Goal: Complete application form: Complete application form

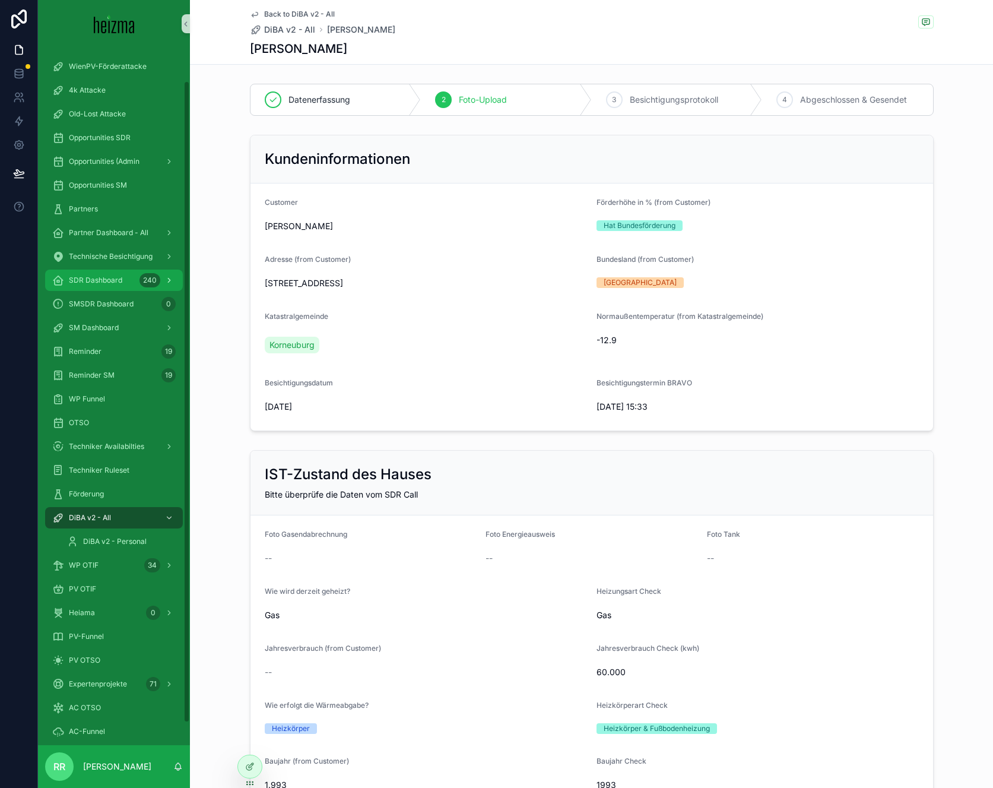
scroll to position [85, 0]
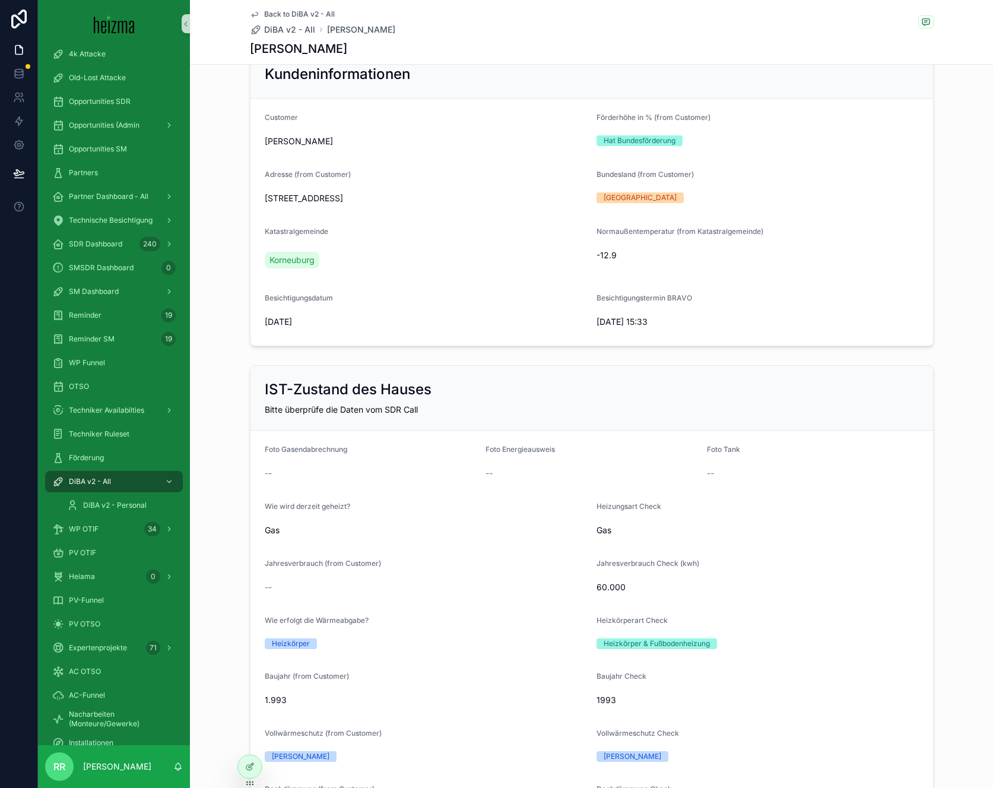
click at [113, 255] on div "SDR Dashboard 240" at bounding box center [114, 244] width 152 height 24
click at [114, 252] on div "SDR Dashboard 240" at bounding box center [113, 243] width 123 height 19
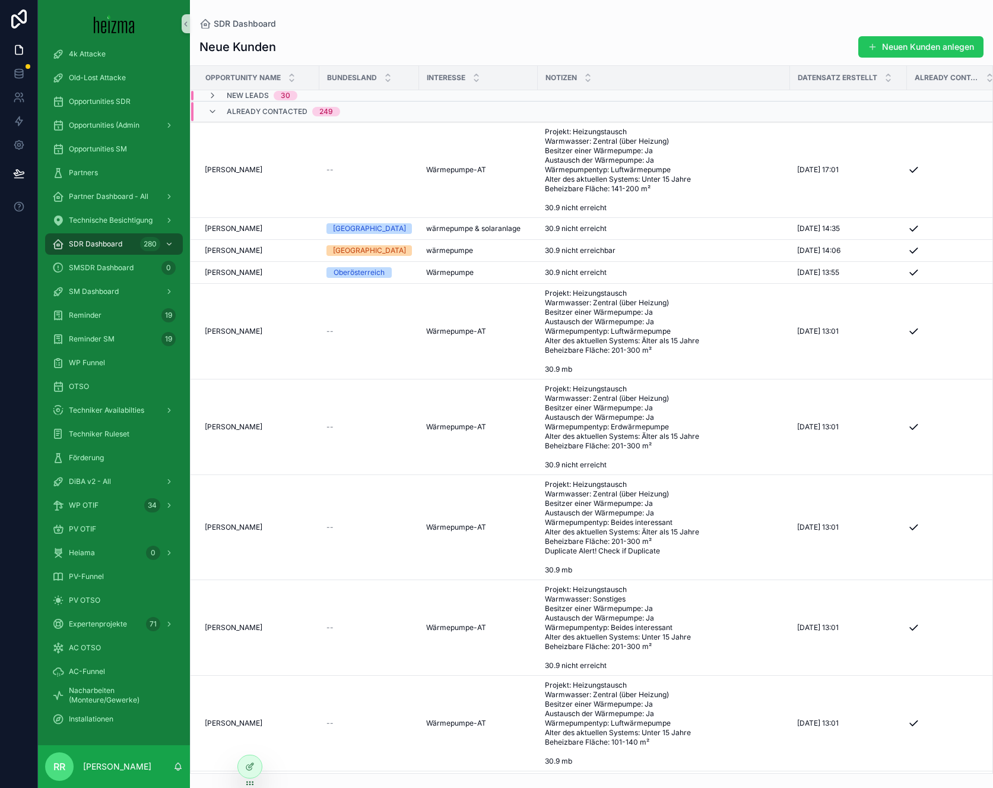
click at [260, 117] on div "Already Contacted 249" at bounding box center [283, 111] width 113 height 19
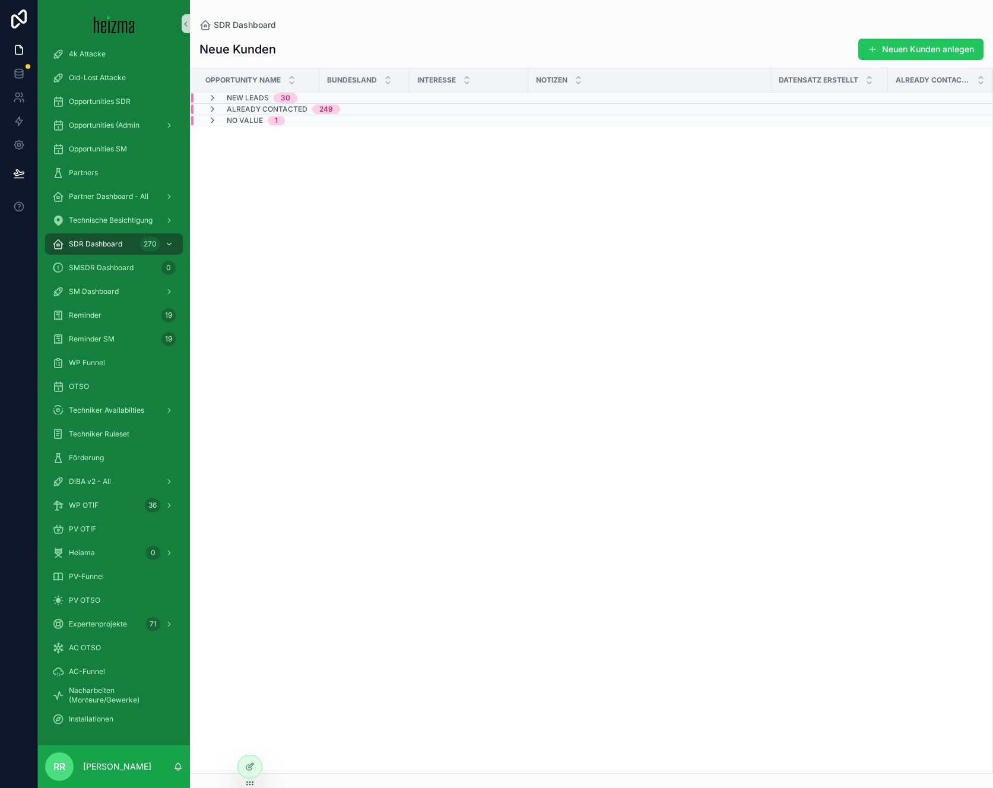
click at [478, 33] on div "Neue Kunden Neuen Kunden anlegen Opportunity Name Bundesland Interesse Notizen …" at bounding box center [591, 402] width 803 height 742
click at [102, 582] on div "PV-Funnel" at bounding box center [113, 576] width 123 height 19
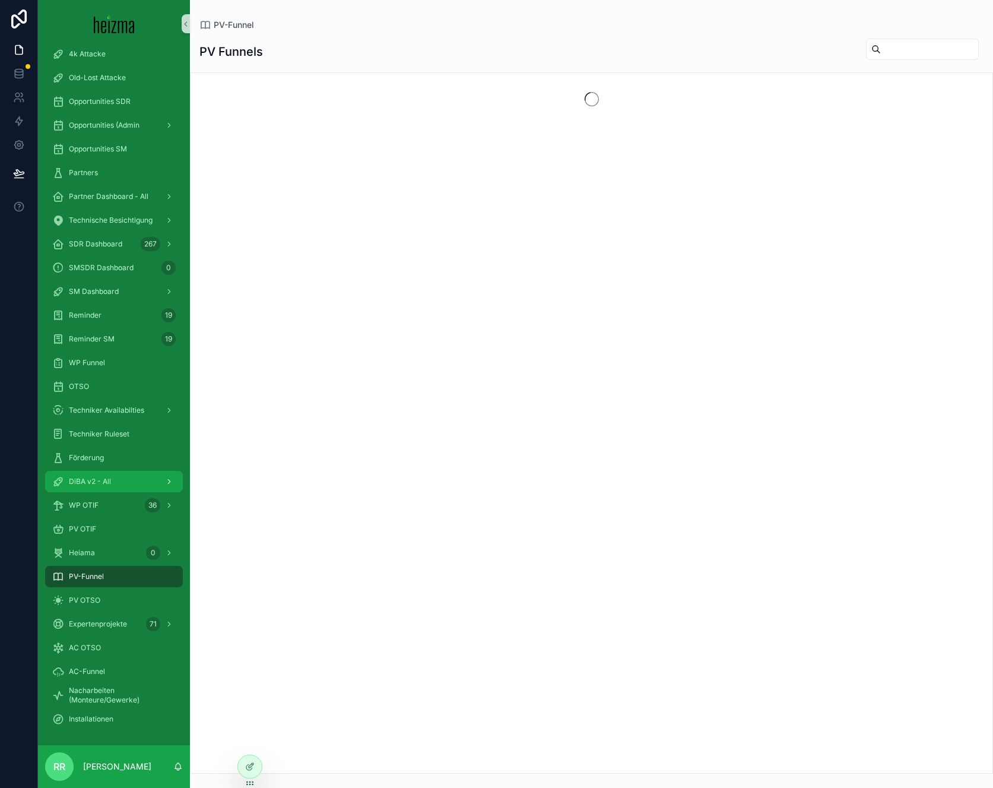
click at [118, 471] on link "DiBA v2 - All" at bounding box center [114, 481] width 138 height 21
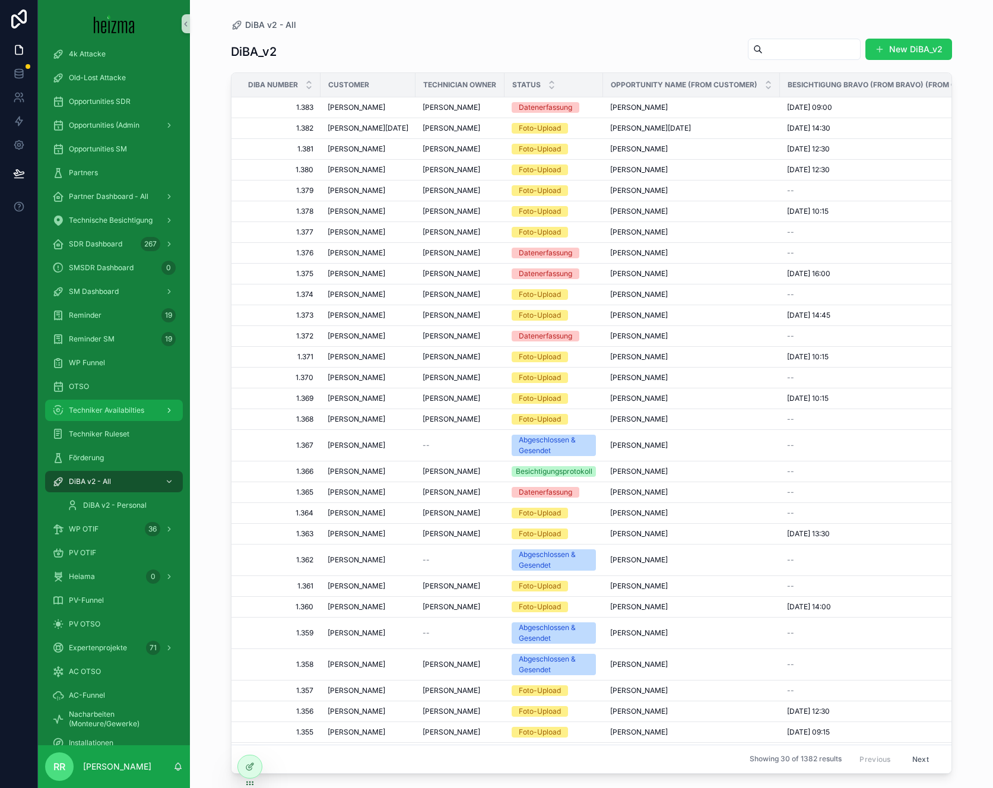
click at [110, 406] on span "Techniker Availabilties" at bounding box center [106, 409] width 75 height 9
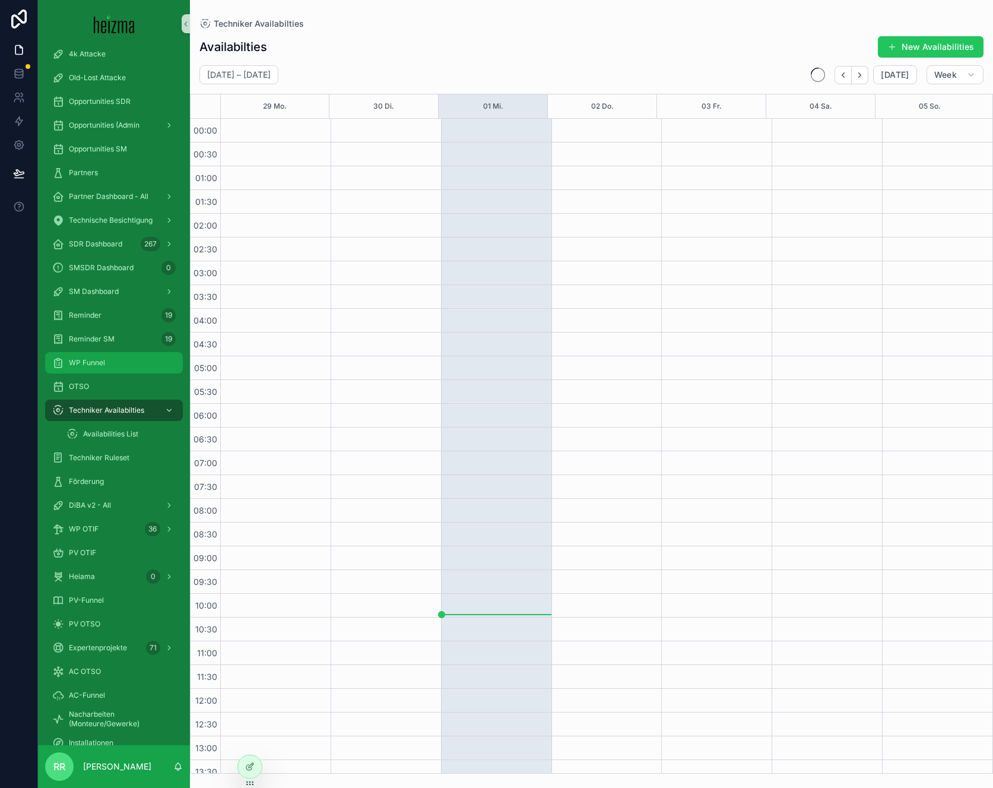
click at [93, 364] on span "WP Funnel" at bounding box center [87, 362] width 36 height 9
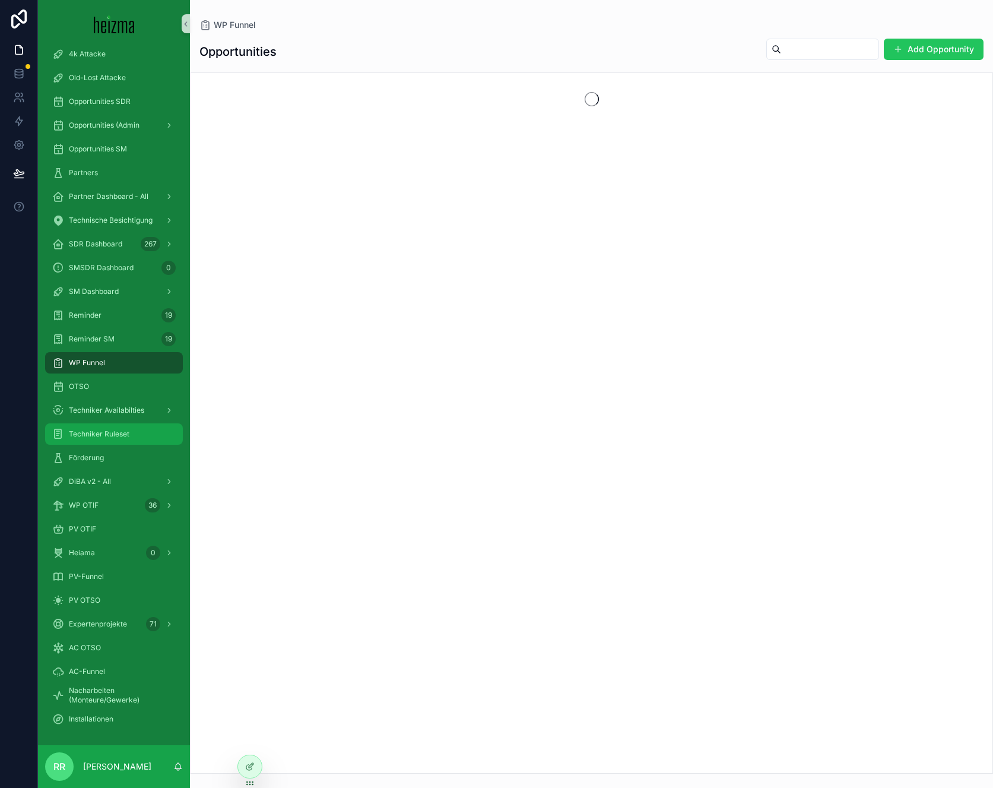
click at [104, 426] on div "Techniker Ruleset" at bounding box center [113, 433] width 123 height 19
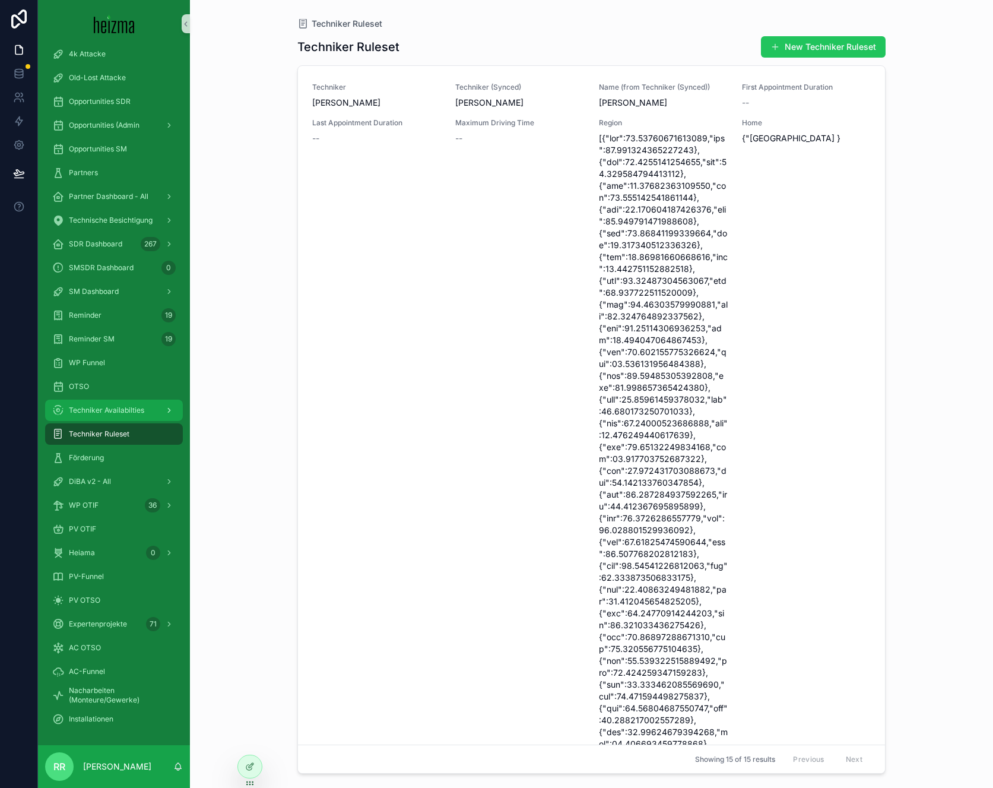
click at [112, 411] on span "Techniker Availabilties" at bounding box center [106, 409] width 75 height 9
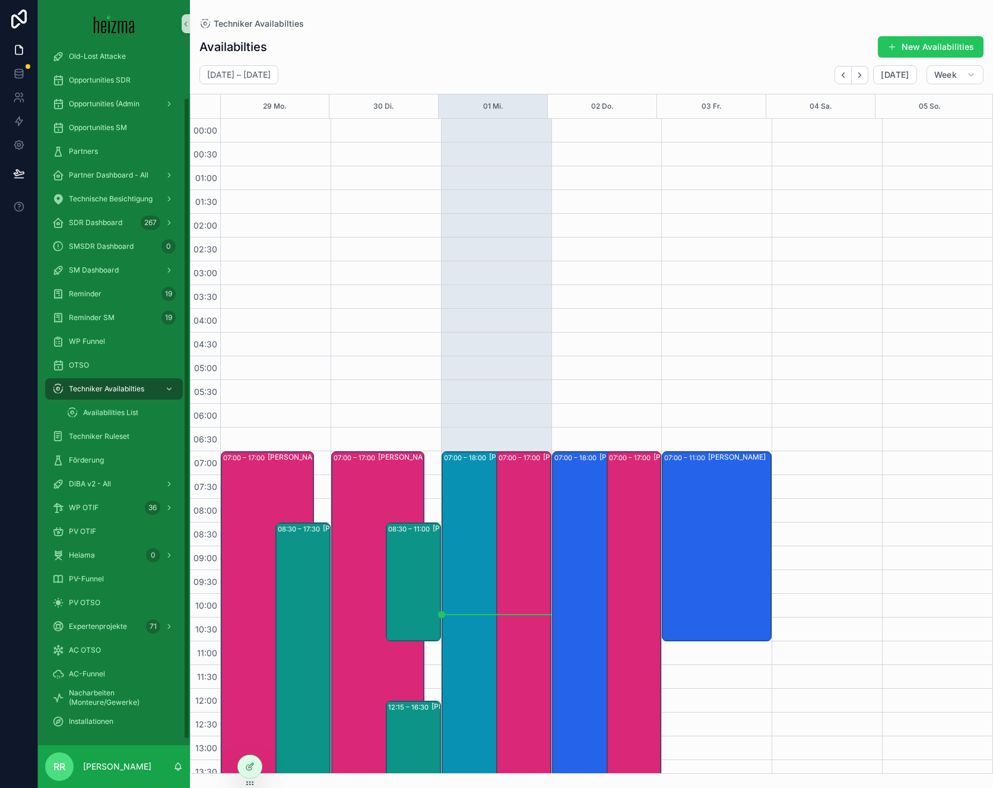
scroll to position [60, 0]
click at [112, 623] on span "Expertenprojekte" at bounding box center [98, 623] width 58 height 9
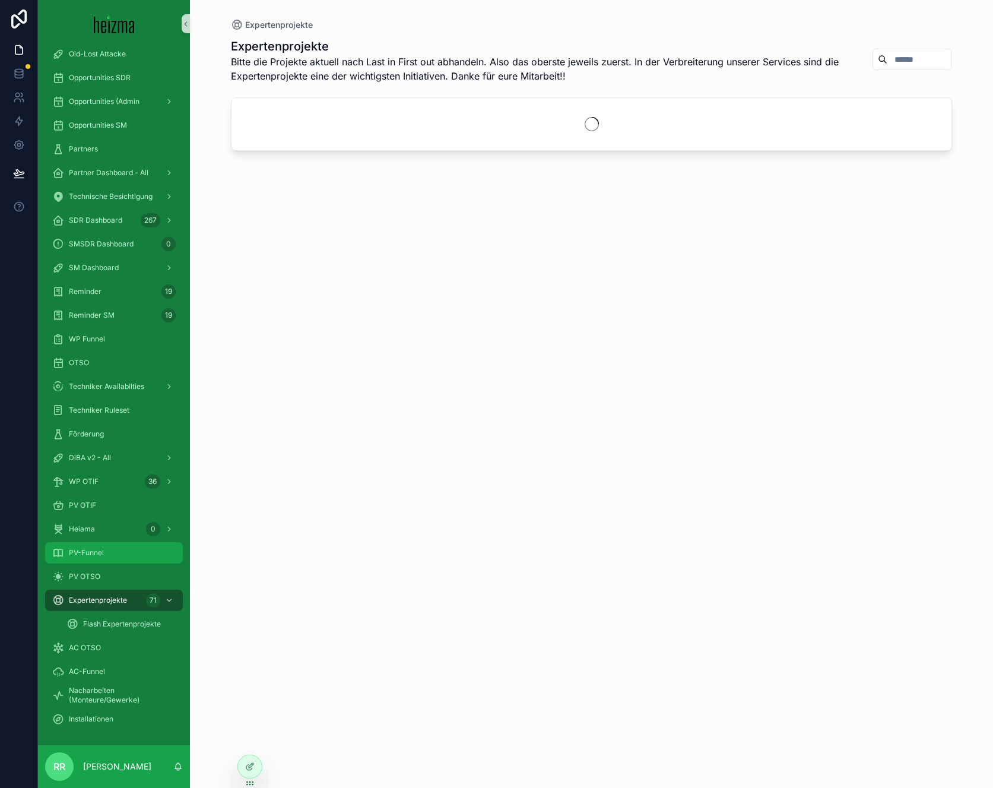
click at [116, 560] on div "PV-Funnel" at bounding box center [113, 552] width 123 height 19
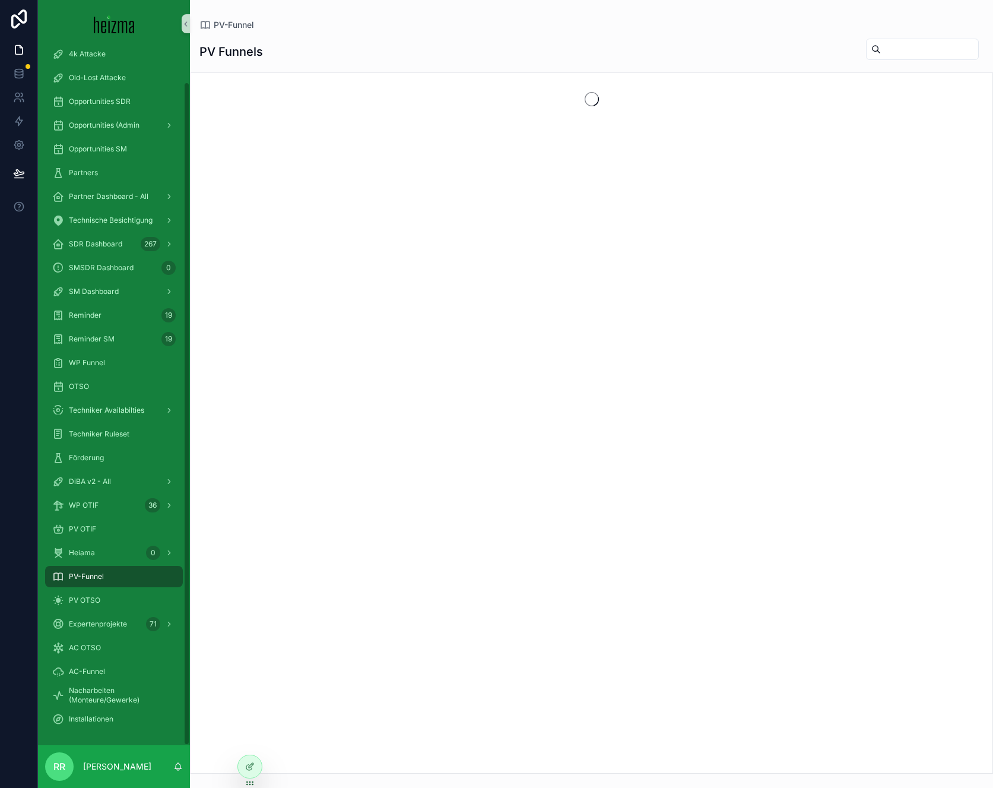
scroll to position [36, 0]
click at [113, 548] on div "Heiama 0" at bounding box center [113, 552] width 123 height 19
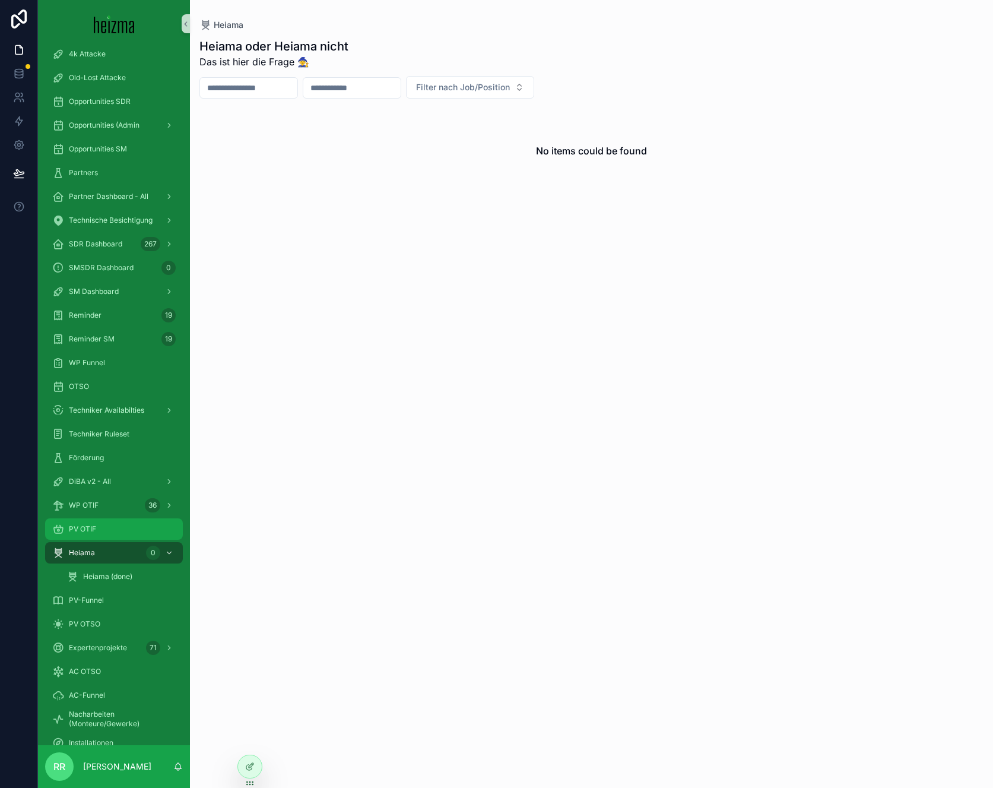
click at [111, 523] on div "PV OTIF" at bounding box center [113, 528] width 123 height 19
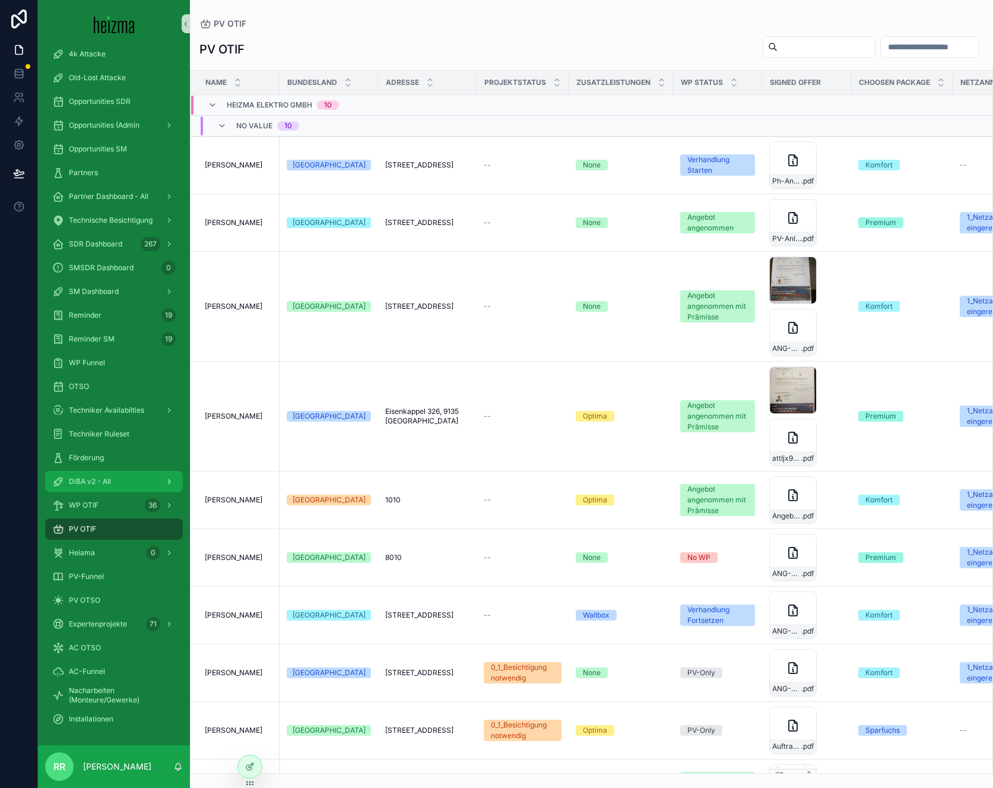
click at [105, 475] on div "DiBA v2 - All" at bounding box center [113, 481] width 123 height 19
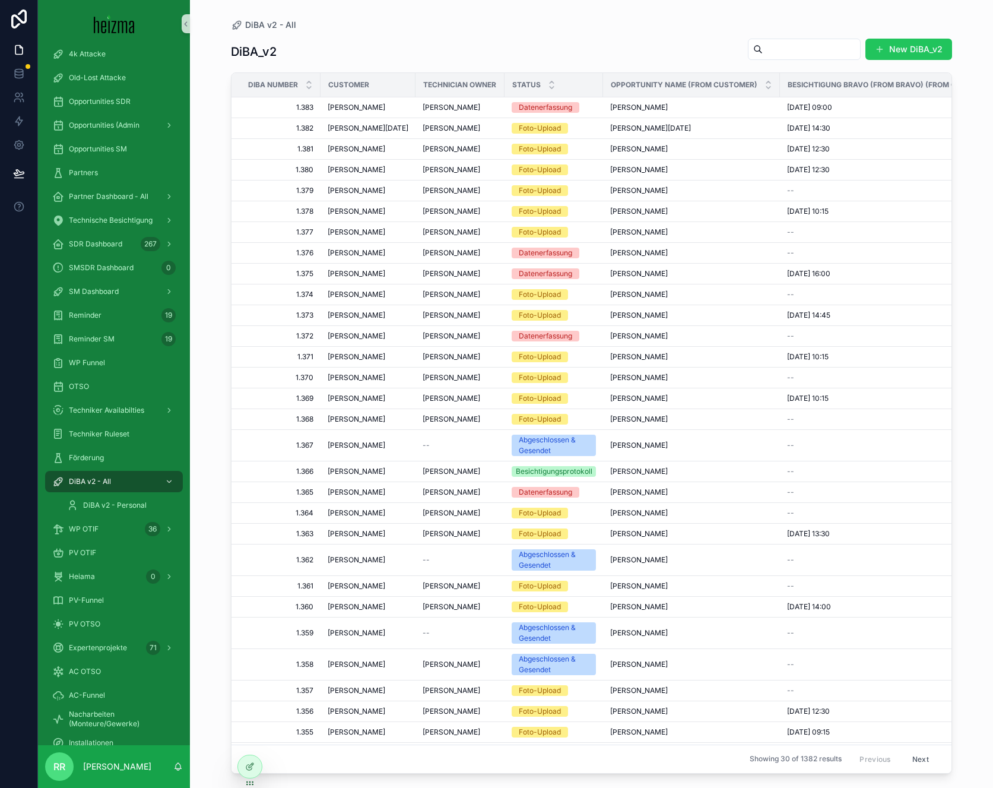
click at [764, 42] on input "scrollable content" at bounding box center [811, 49] width 97 height 17
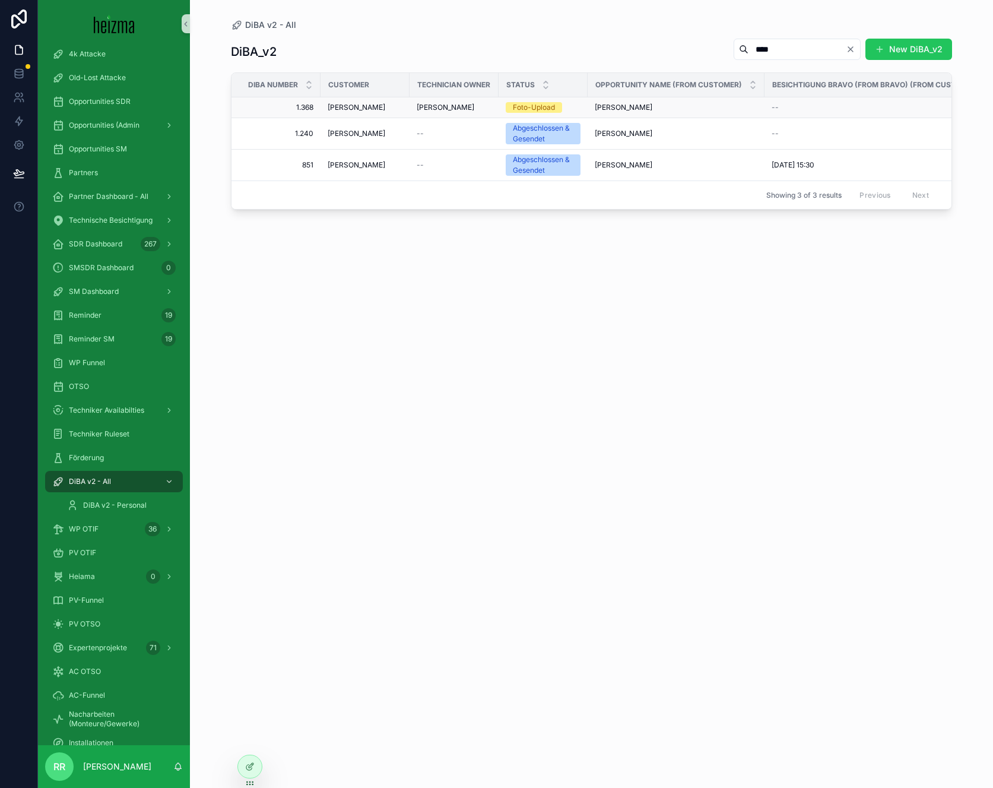
type input "****"
click at [370, 109] on div "[PERSON_NAME]" at bounding box center [365, 107] width 75 height 9
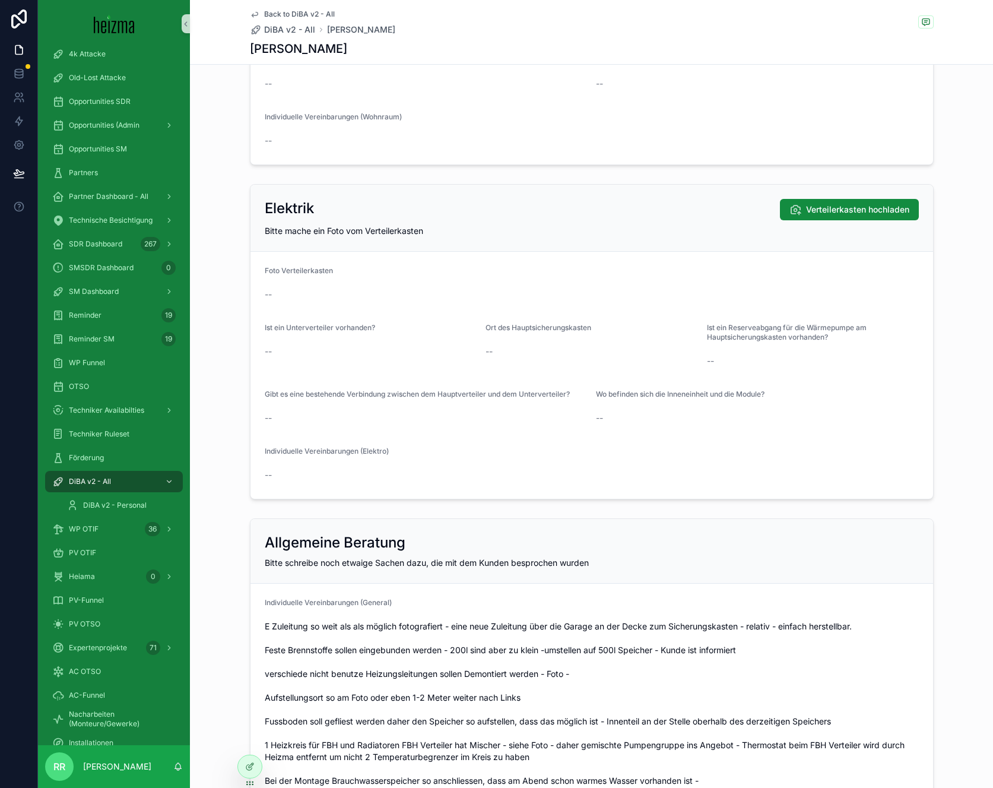
scroll to position [2593, 0]
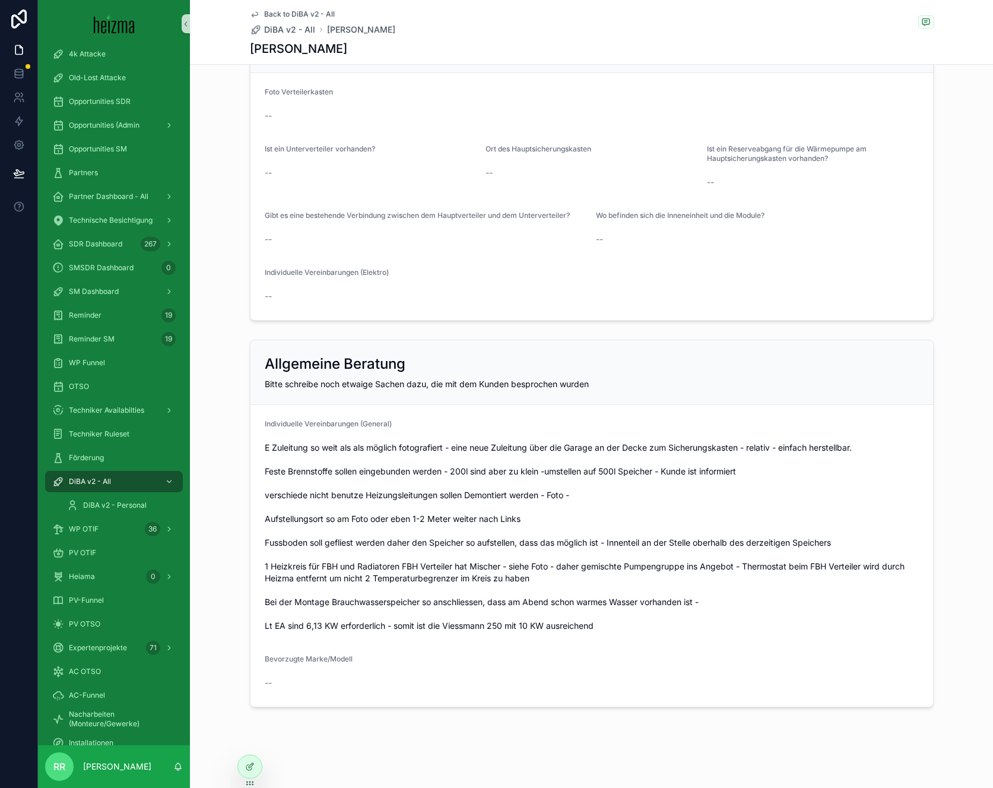
drag, startPoint x: 504, startPoint y: 631, endPoint x: 480, endPoint y: 634, distance: 24.6
click at [481, 635] on form "Individuelle Vereinbarungen (General) Bevorzugte Marke/Modell --" at bounding box center [591, 555] width 682 height 301
click at [466, 629] on span "E Zuleitung so weit als als möglich fotografiert - eine neue Zuleitung über die…" at bounding box center [592, 537] width 654 height 190
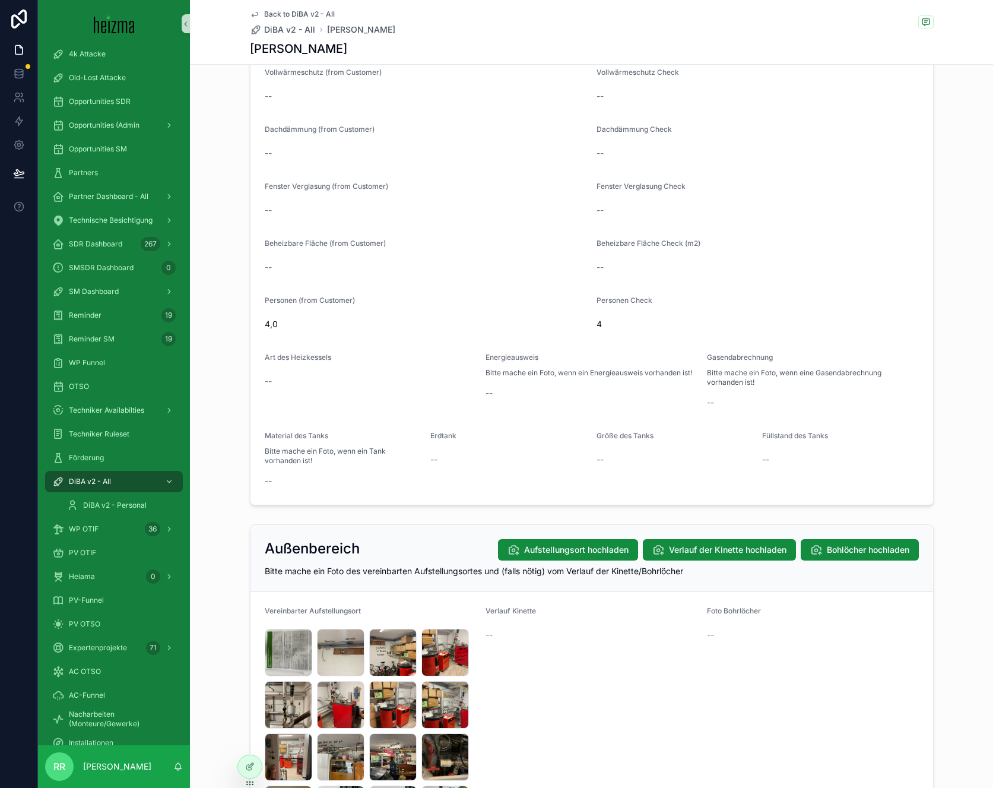
scroll to position [1050, 0]
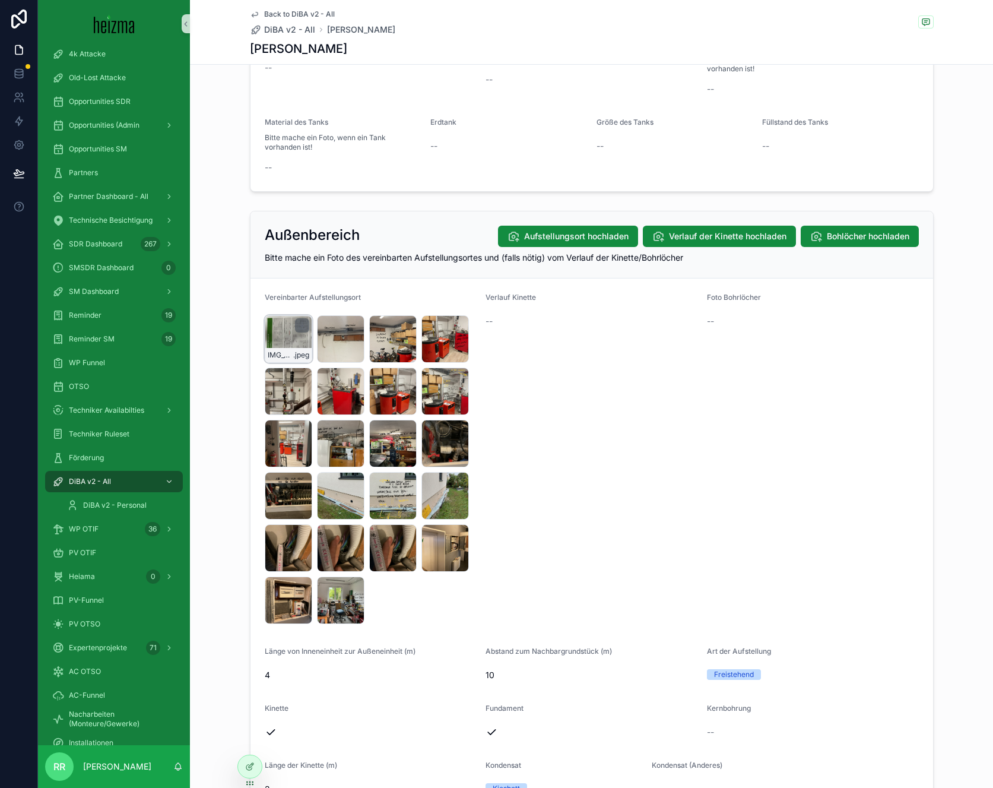
click at [297, 359] on span ".jpeg" at bounding box center [301, 354] width 16 height 9
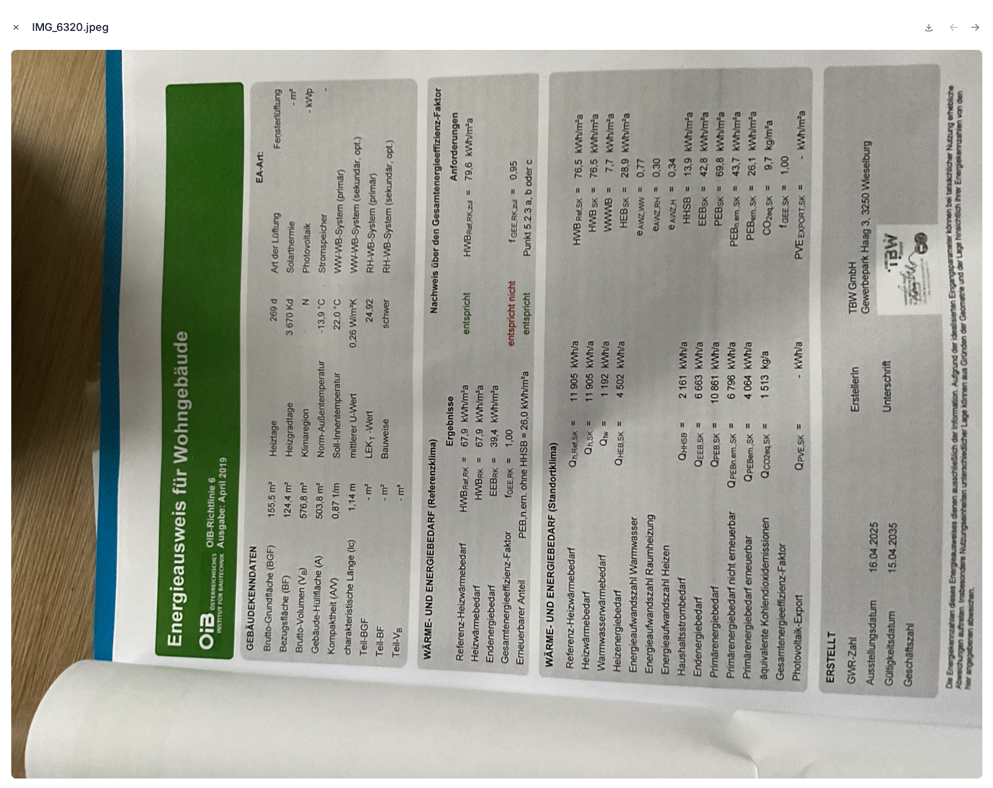
click at [18, 28] on icon "Close modal" at bounding box center [16, 27] width 8 height 8
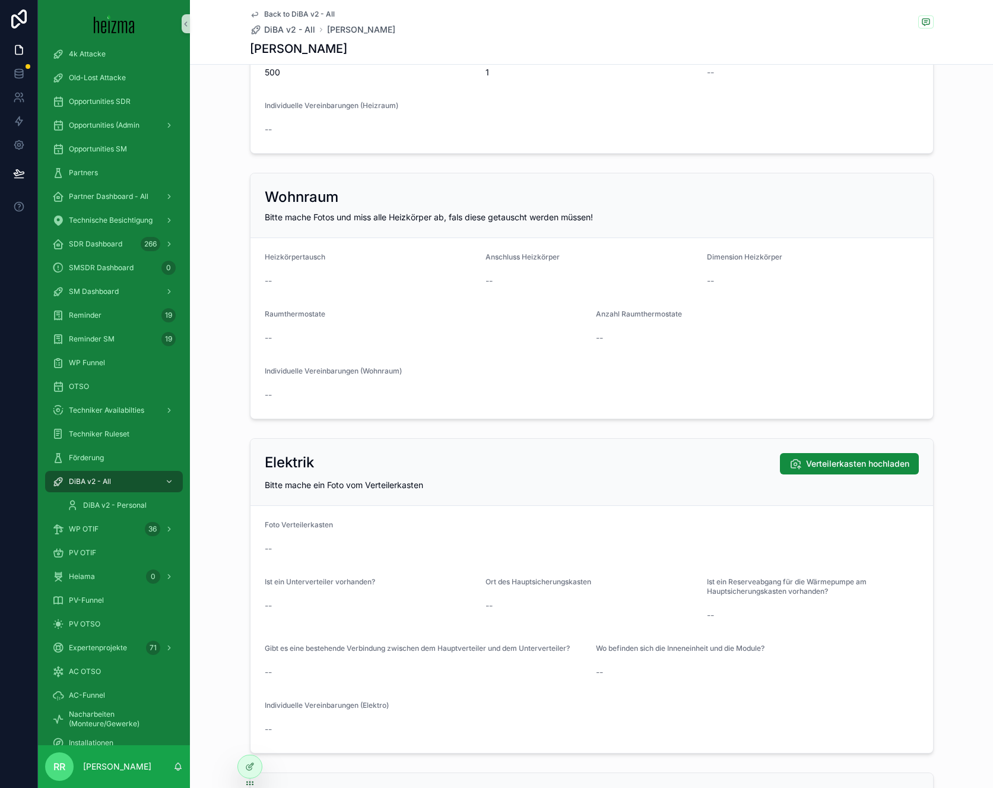
scroll to position [2593, 0]
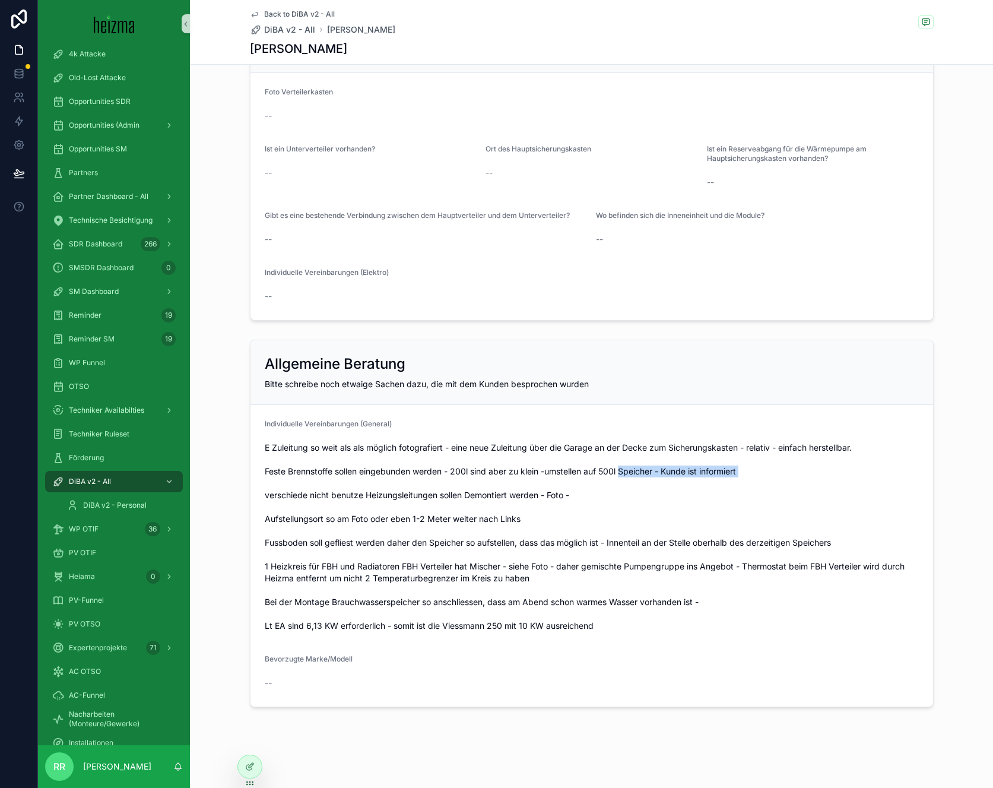
drag, startPoint x: 619, startPoint y: 472, endPoint x: 469, endPoint y: 480, distance: 149.7
click at [481, 480] on span "E Zuleitung so weit als als möglich fotografiert - eine neue Zuleitung über die…" at bounding box center [592, 537] width 654 height 190
click at [457, 480] on span "E Zuleitung so weit als als möglich fotografiert - eine neue Zuleitung über die…" at bounding box center [592, 537] width 654 height 190
click at [453, 477] on span "E Zuleitung so weit als als möglich fotografiert - eine neue Zuleitung über die…" at bounding box center [592, 537] width 654 height 190
drag, startPoint x: 449, startPoint y: 474, endPoint x: 744, endPoint y: 469, distance: 294.4
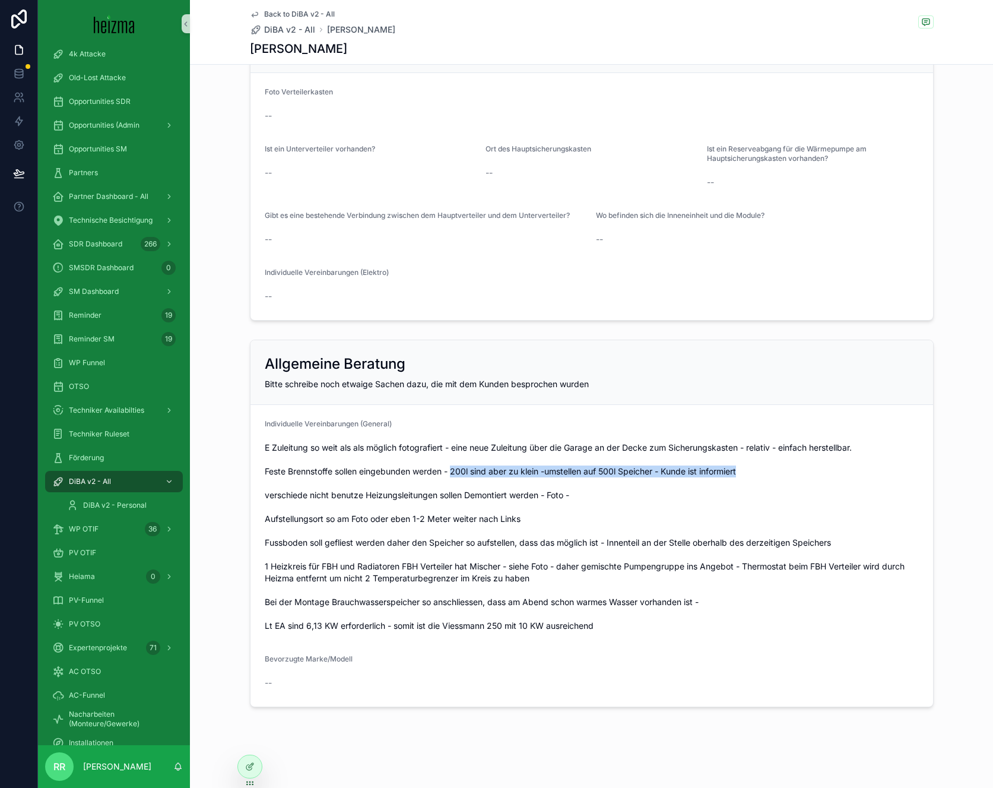
click at [744, 469] on span "E Zuleitung so weit als als möglich fotografiert - eine neue Zuleitung über die…" at bounding box center [592, 537] width 654 height 190
click at [703, 510] on span "E Zuleitung so weit als als möglich fotografiert - eine neue Zuleitung über die…" at bounding box center [592, 537] width 654 height 190
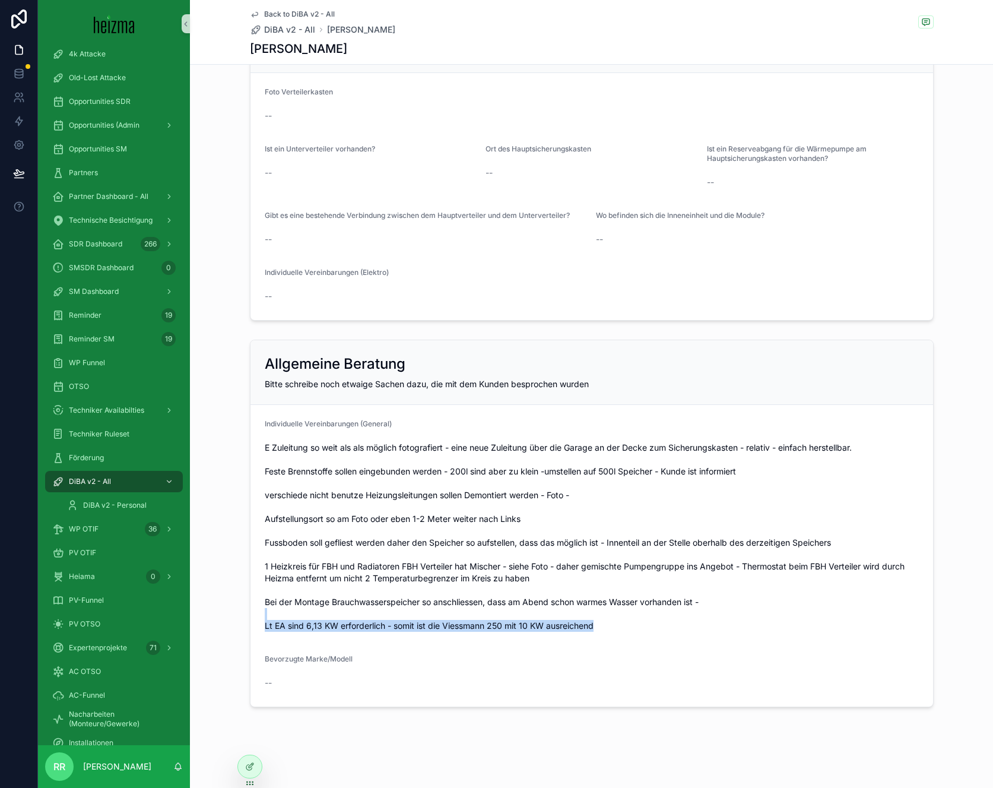
drag, startPoint x: 471, startPoint y: 644, endPoint x: 255, endPoint y: 596, distance: 221.4
click at [281, 604] on form "Individuelle Vereinbarungen (General) Bevorzugte Marke/Modell --" at bounding box center [591, 555] width 682 height 301
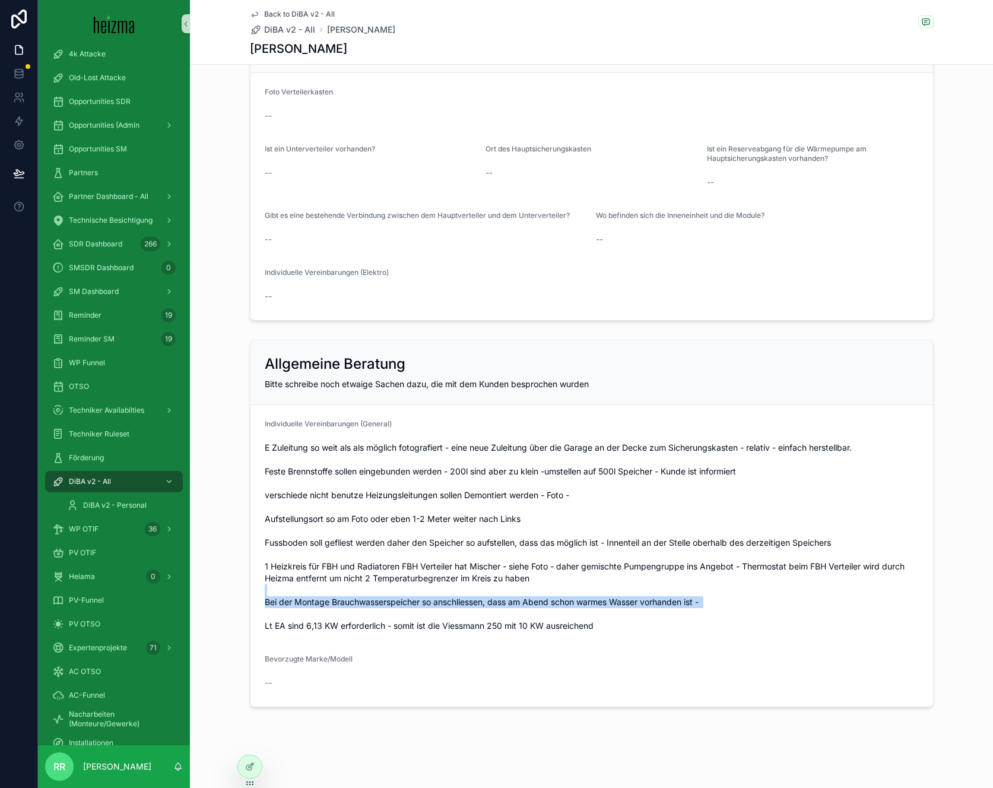
drag, startPoint x: 456, startPoint y: 608, endPoint x: 477, endPoint y: 602, distance: 22.2
click at [472, 603] on span "E Zuleitung so weit als als möglich fotografiert - eine neue Zuleitung über die…" at bounding box center [592, 537] width 654 height 190
drag, startPoint x: 662, startPoint y: 611, endPoint x: 632, endPoint y: 617, distance: 30.4
click at [649, 614] on span "E Zuleitung so weit als als möglich fotografiert - eine neue Zuleitung über die…" at bounding box center [592, 537] width 654 height 190
drag, startPoint x: 598, startPoint y: 638, endPoint x: 249, endPoint y: 422, distance: 410.9
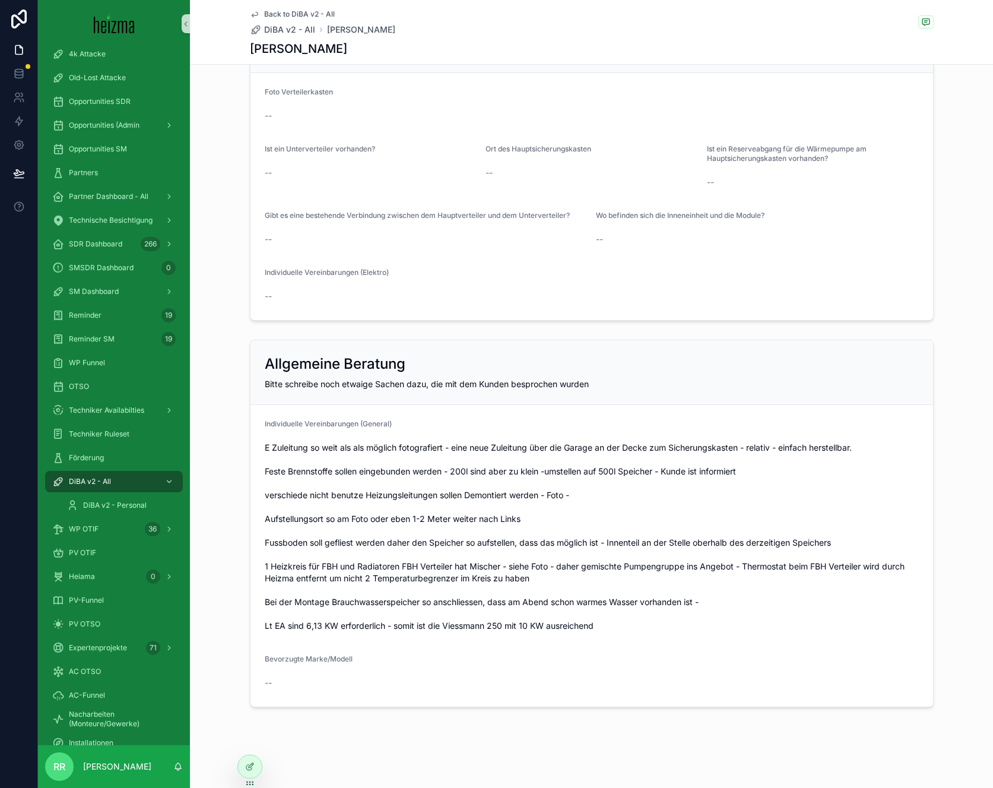
click at [250, 426] on form "Individuelle Vereinbarungen (General) Bevorzugte Marke/Modell --" at bounding box center [591, 555] width 682 height 301
click at [250, 421] on form "Individuelle Vereinbarungen (General) Bevorzugte Marke/Modell --" at bounding box center [591, 555] width 682 height 301
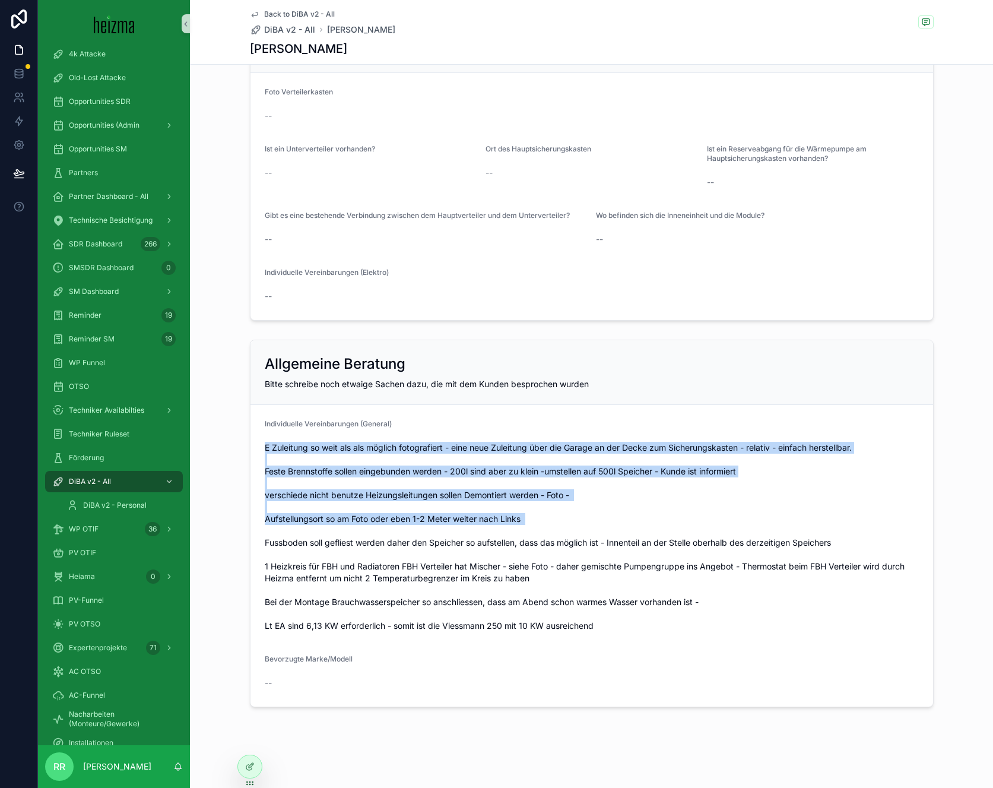
drag, startPoint x: 376, startPoint y: 446, endPoint x: 692, endPoint y: 549, distance: 332.7
click at [615, 530] on div "Individuelle Vereinbarungen (General)" at bounding box center [592, 527] width 654 height 216
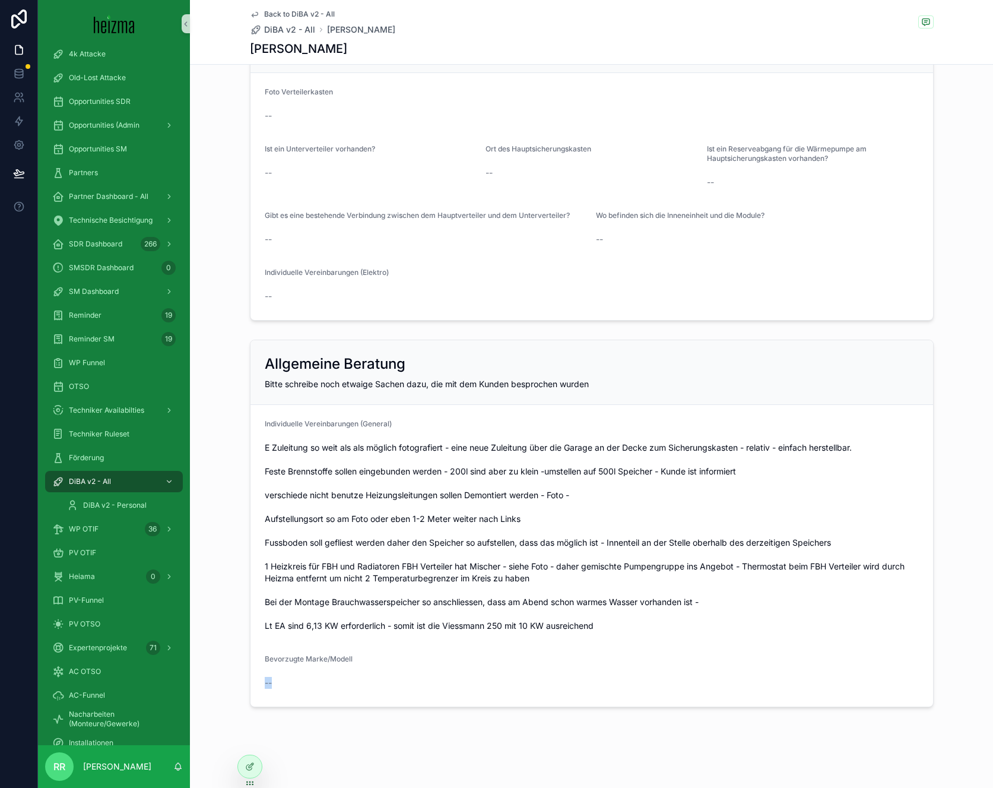
drag, startPoint x: 831, startPoint y: 678, endPoint x: 725, endPoint y: 656, distance: 108.4
click at [830, 678] on div "Bevorzugte Marke/Modell --" at bounding box center [592, 673] width 654 height 38
drag, startPoint x: 608, startPoint y: 608, endPoint x: 344, endPoint y: 326, distance: 386.7
click at [361, 348] on div "Allgemeine Beratung Bitte schreibe noch etwaige Sachen dazu, die mit dem Kunden…" at bounding box center [592, 522] width 684 height 367
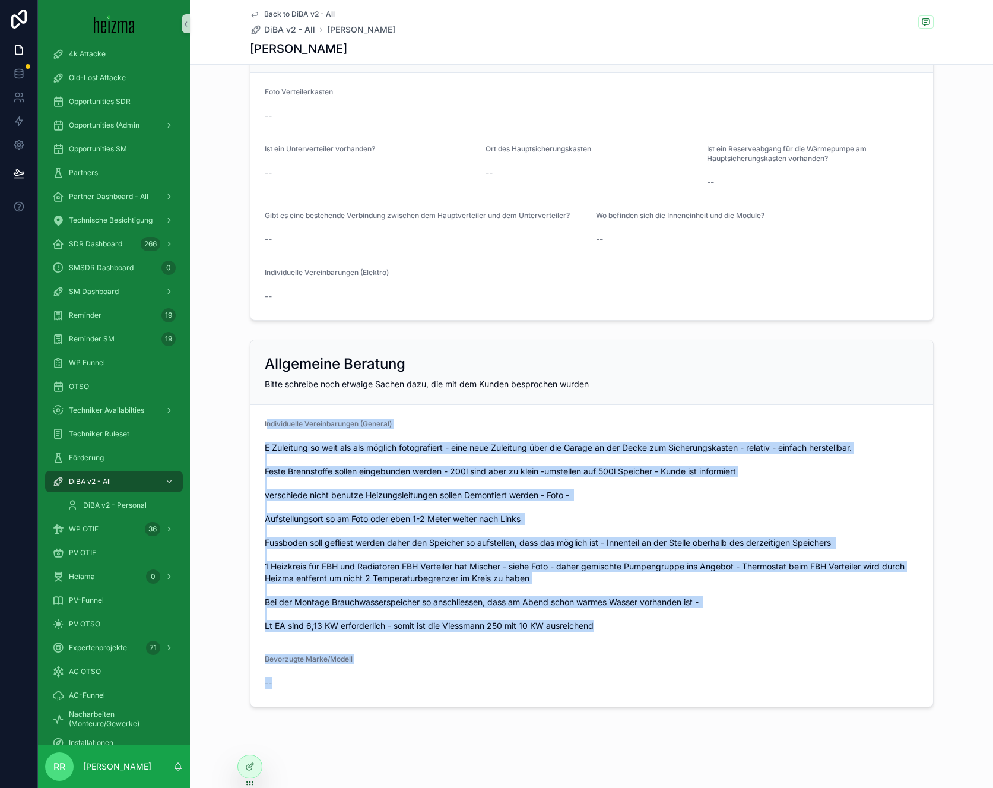
drag, startPoint x: 272, startPoint y: 701, endPoint x: 263, endPoint y: 427, distance: 273.7
click at [263, 427] on form "Individuelle Vereinbarungen (General) Bevorzugte Marke/Modell --" at bounding box center [591, 555] width 682 height 301
drag, startPoint x: 260, startPoint y: 425, endPoint x: 378, endPoint y: 690, distance: 290.4
click at [378, 690] on form "Individuelle Vereinbarungen (General) Bevorzugte Marke/Modell --" at bounding box center [591, 555] width 682 height 301
click at [379, 680] on div "--" at bounding box center [592, 683] width 654 height 12
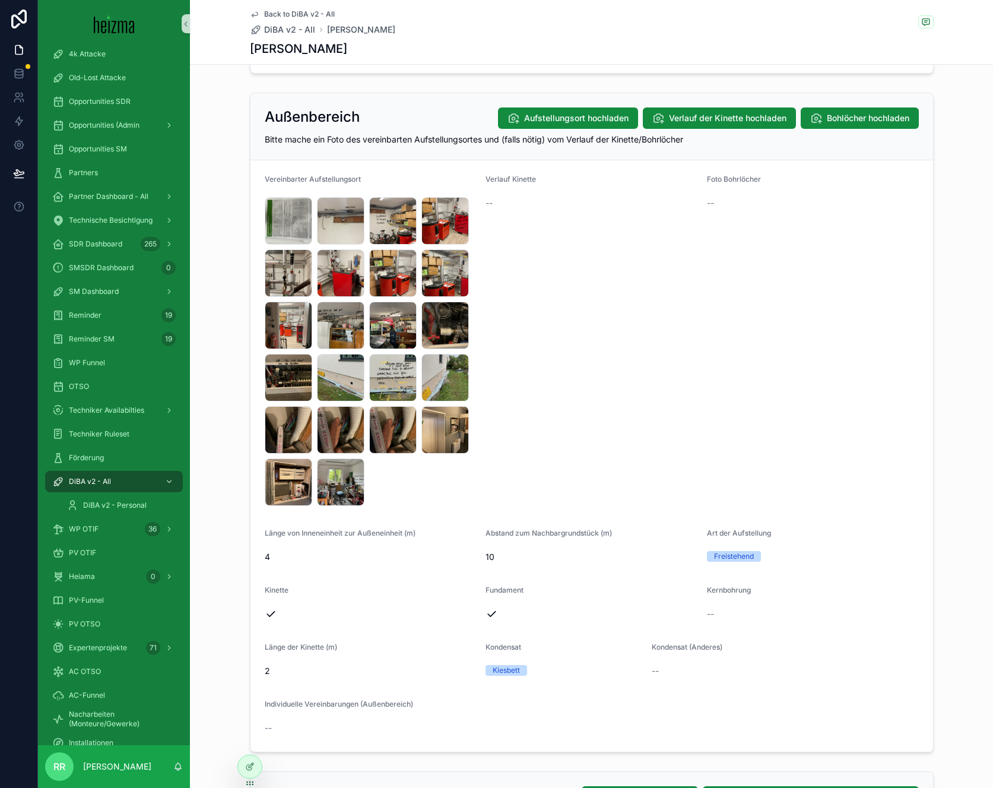
scroll to position [1136, 0]
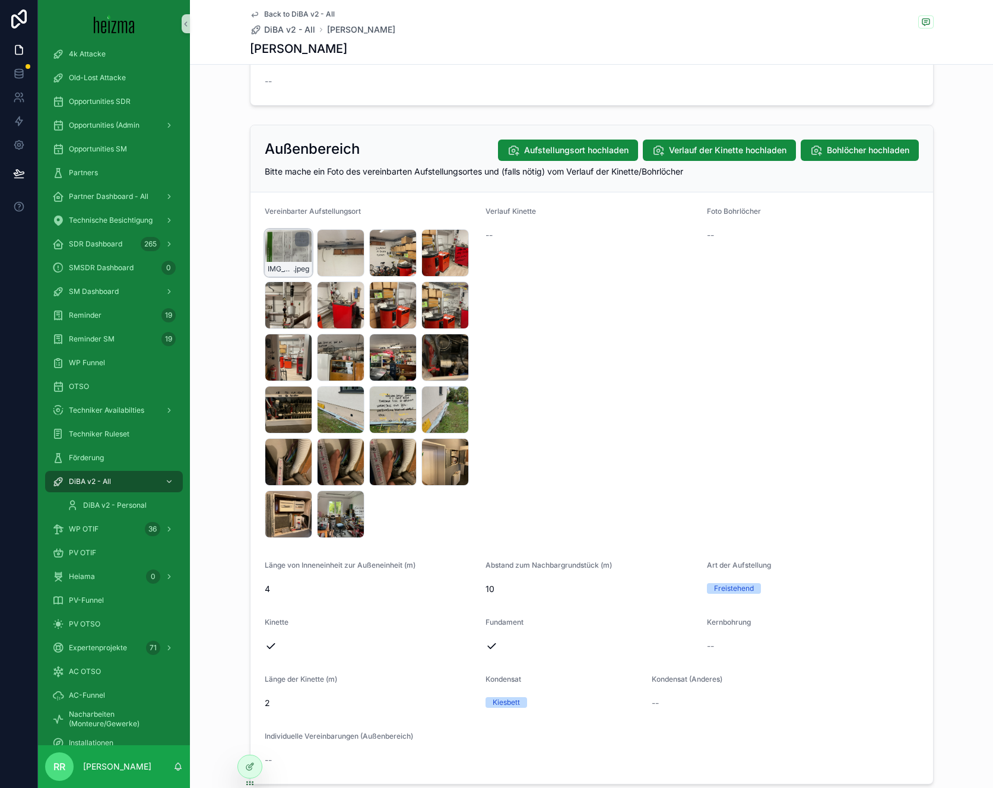
click at [277, 274] on div "IMG_6320 .jpeg" at bounding box center [288, 269] width 46 height 14
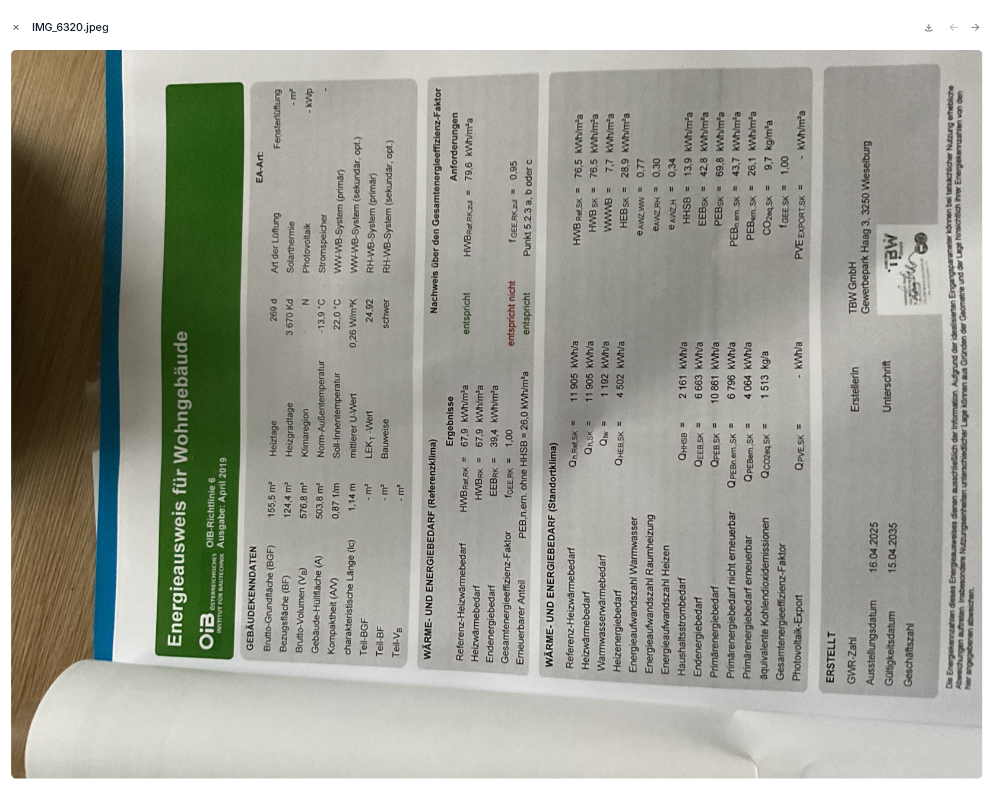
click at [13, 26] on icon "Close modal" at bounding box center [16, 27] width 8 height 8
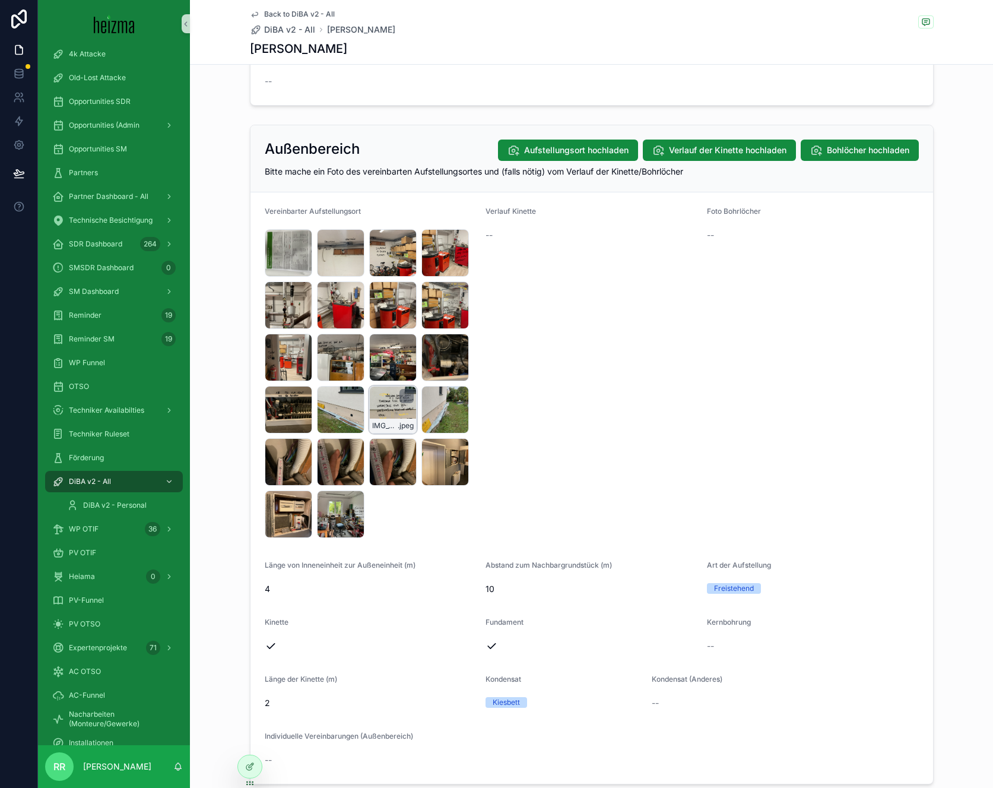
click at [407, 419] on div "IMG_6306 .jpeg" at bounding box center [393, 425] width 46 height 14
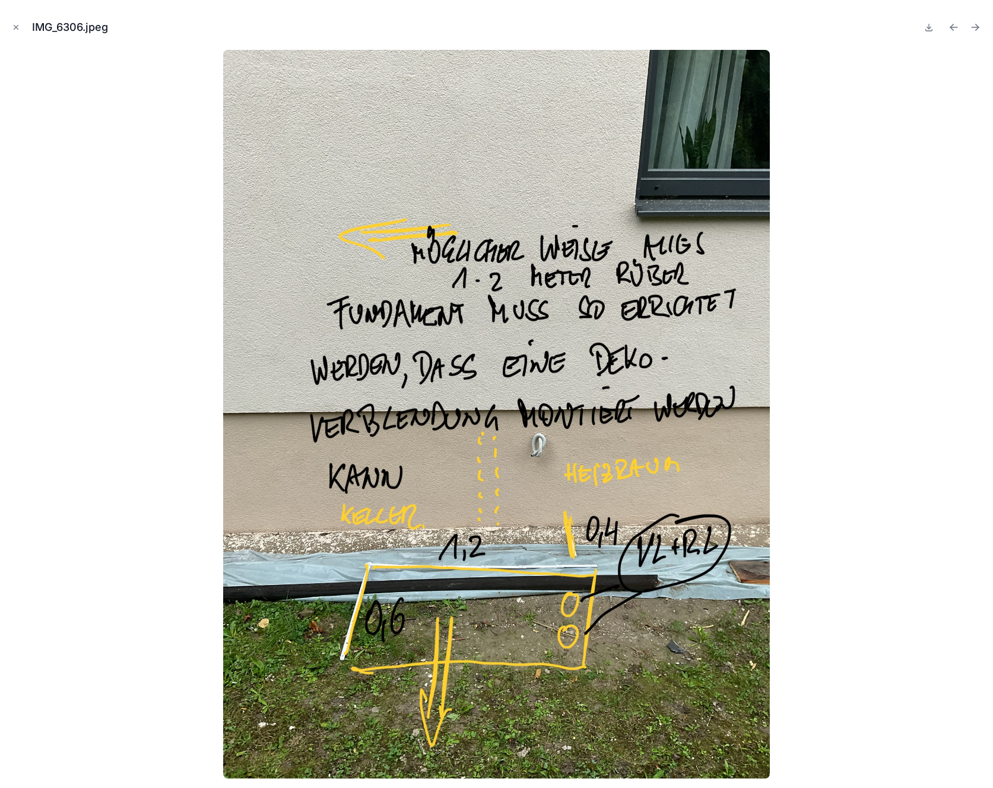
click at [7, 30] on div "IMG_6306.jpeg" at bounding box center [496, 394] width 993 height 788
click at [14, 31] on icon "Close modal" at bounding box center [16, 27] width 8 height 8
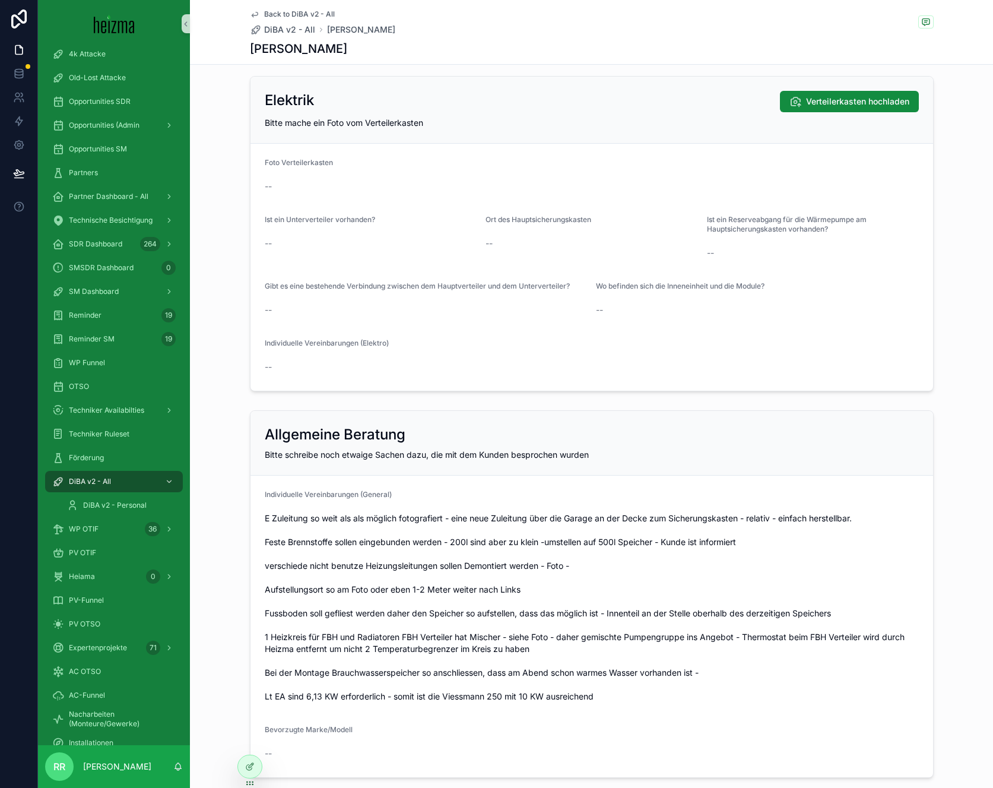
scroll to position [2593, 0]
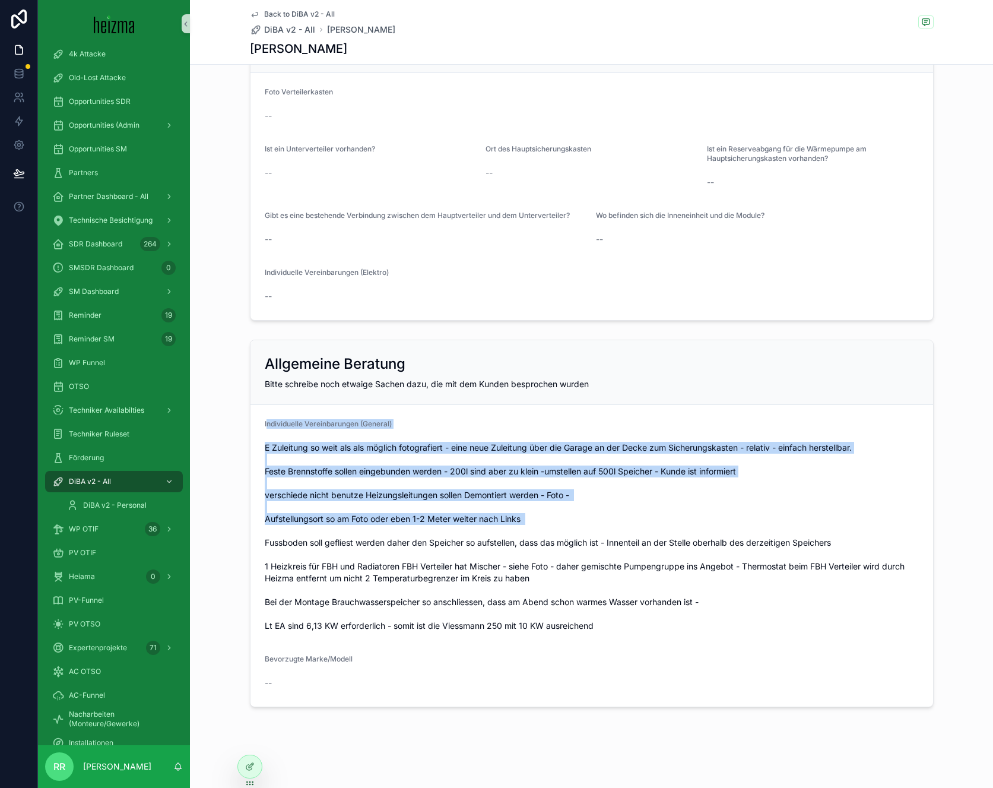
drag, startPoint x: 456, startPoint y: 526, endPoint x: 263, endPoint y: 427, distance: 217.1
click at [265, 427] on div "Individuelle Vereinbarungen (General)" at bounding box center [592, 527] width 654 height 216
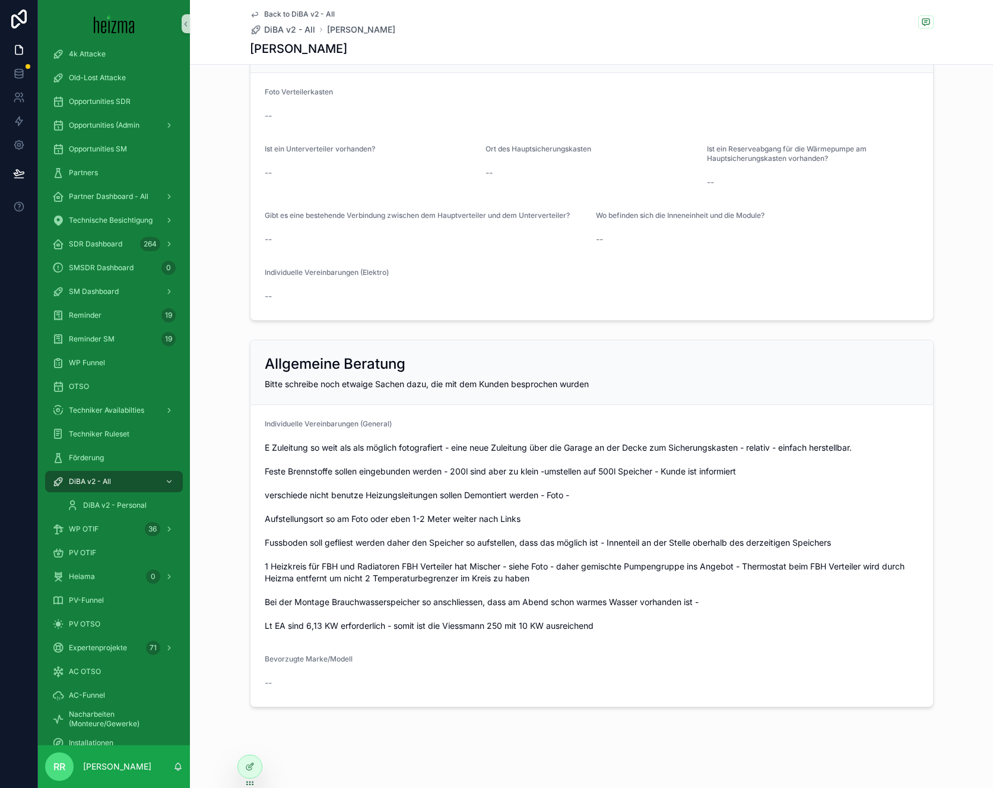
click at [265, 427] on span "Individuelle Vereinbarungen (General)" at bounding box center [328, 423] width 127 height 9
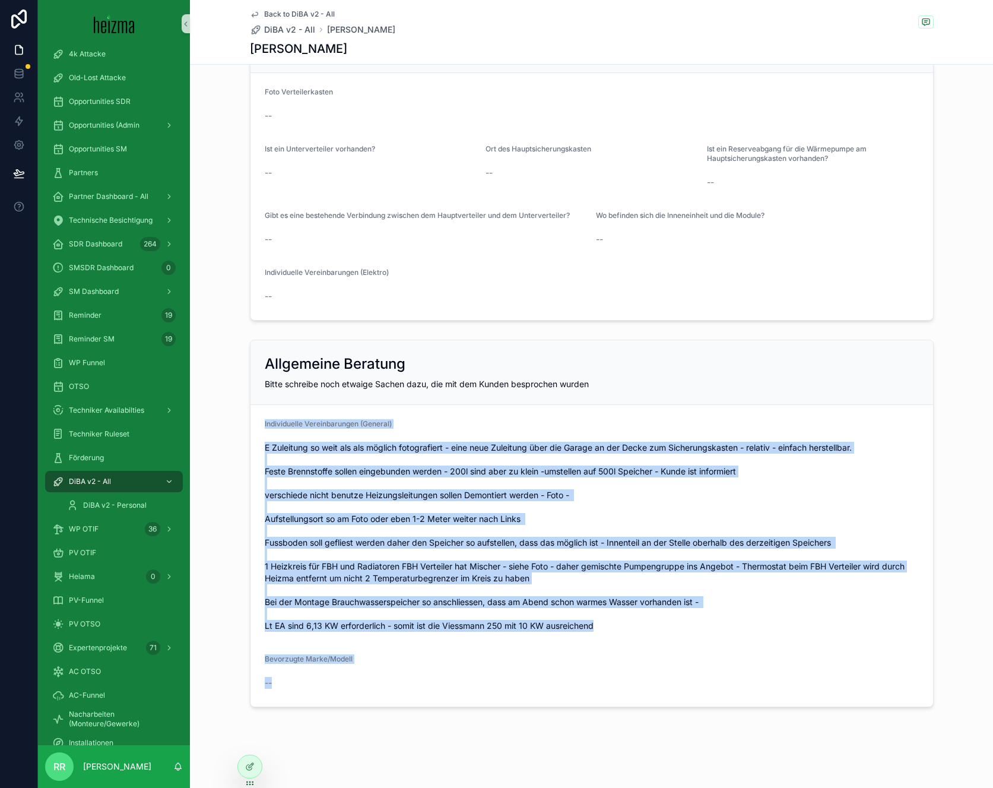
drag, startPoint x: 259, startPoint y: 427, endPoint x: 429, endPoint y: 687, distance: 310.9
click at [429, 687] on form "Individuelle Vereinbarungen (General) Bevorzugte Marke/Modell --" at bounding box center [591, 555] width 682 height 301
click at [370, 642] on form "Individuelle Vereinbarungen (General) Bevorzugte Marke/Modell --" at bounding box center [591, 555] width 682 height 301
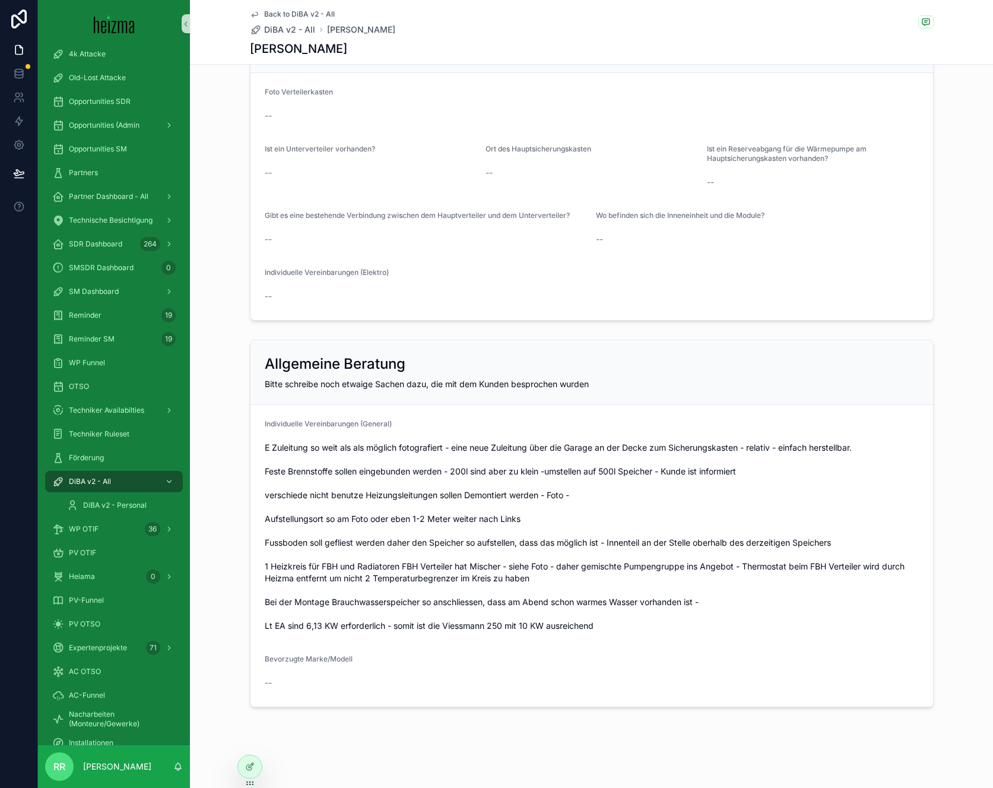
drag, startPoint x: 330, startPoint y: 673, endPoint x: 301, endPoint y: 676, distance: 28.6
click at [312, 675] on div "--" at bounding box center [592, 682] width 654 height 19
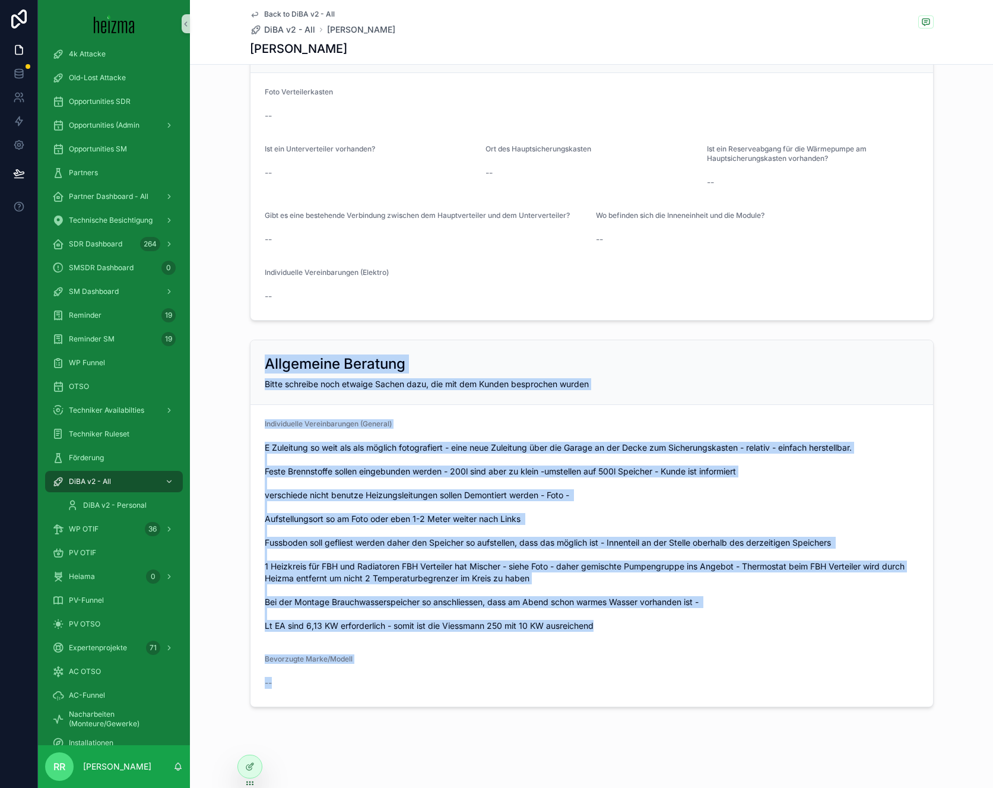
drag, startPoint x: 275, startPoint y: 689, endPoint x: 281, endPoint y: 347, distance: 342.5
click at [281, 347] on div "Allgemeine Beratung Bitte schreibe noch etwaige Sachen dazu, die mit dem Kunden…" at bounding box center [592, 522] width 684 height 367
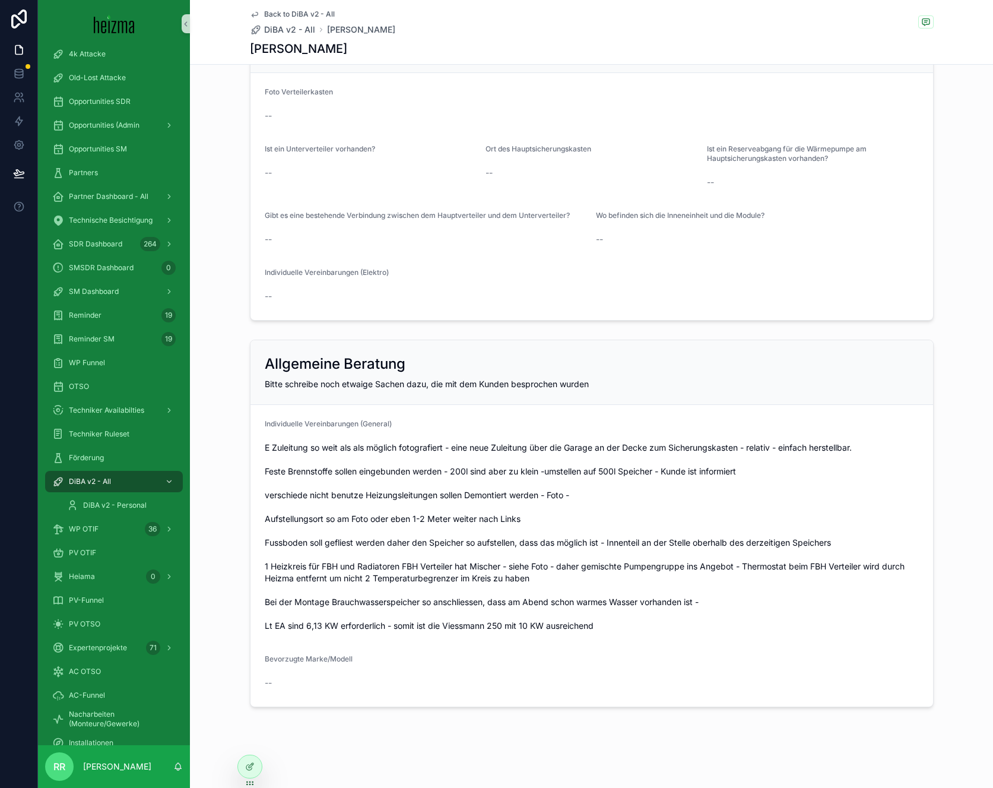
click at [276, 353] on div "Allgemeine Beratung Bitte schreibe noch etwaige Sachen dazu, die mit dem Kunden…" at bounding box center [591, 372] width 682 height 65
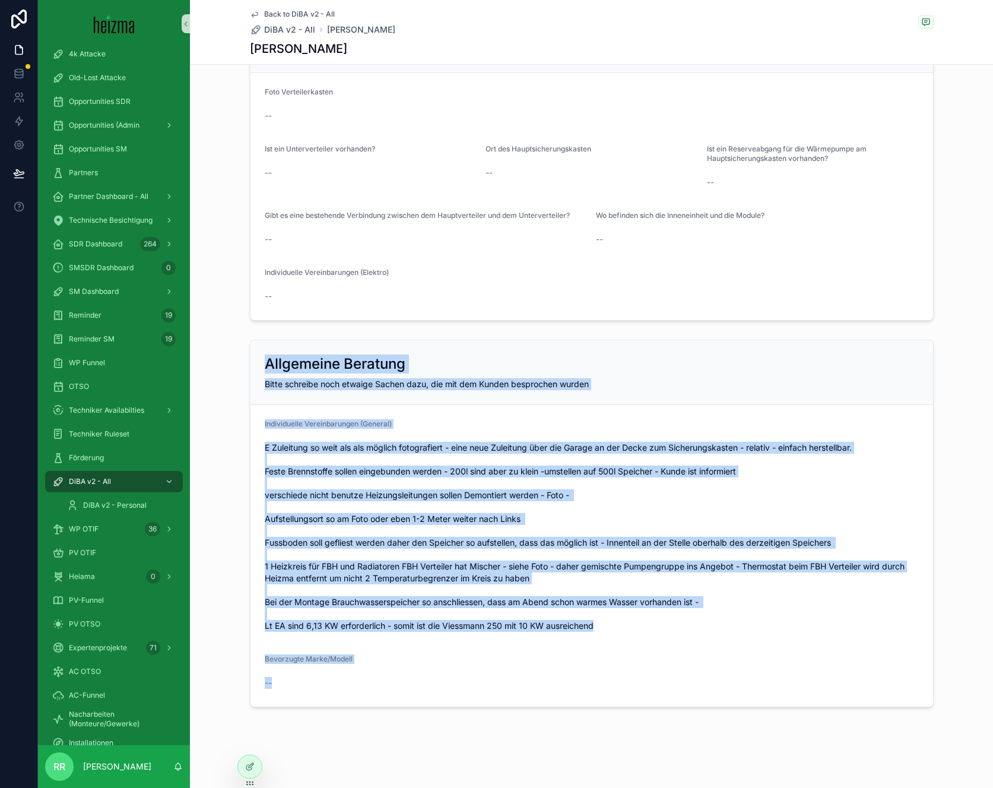
drag, startPoint x: 261, startPoint y: 360, endPoint x: 552, endPoint y: 716, distance: 460.1
click at [403, 510] on span "E Zuleitung so weit als als möglich fotografiert - eine neue Zuleitung über die…" at bounding box center [592, 537] width 654 height 190
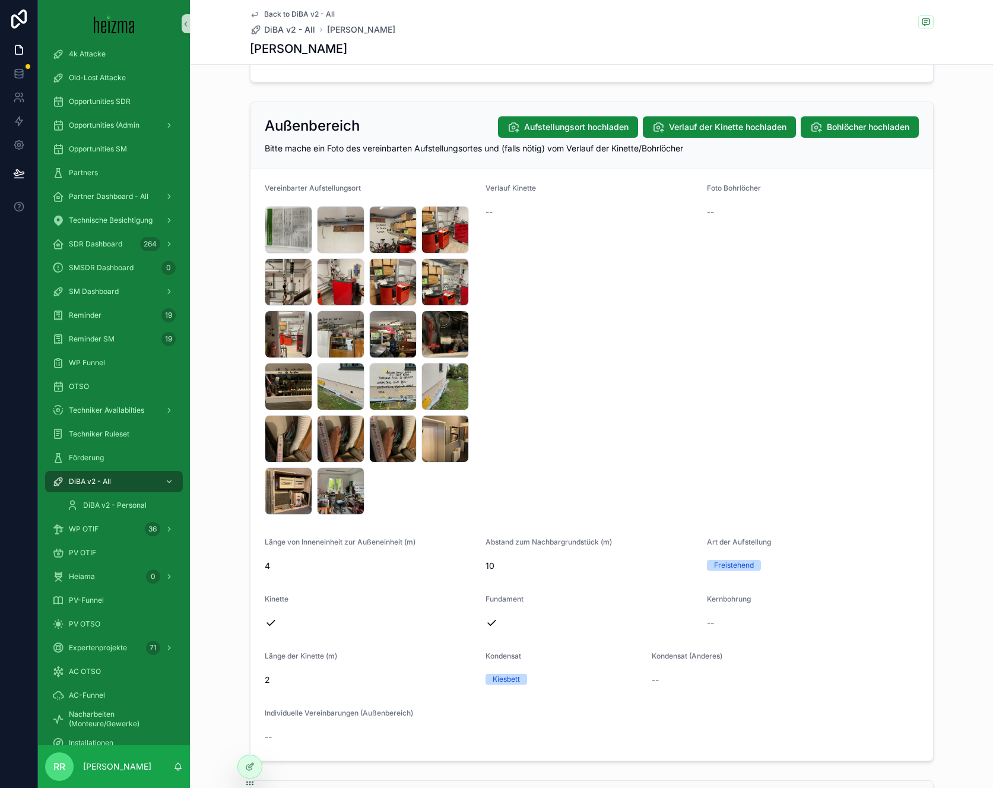
scroll to position [1143, 0]
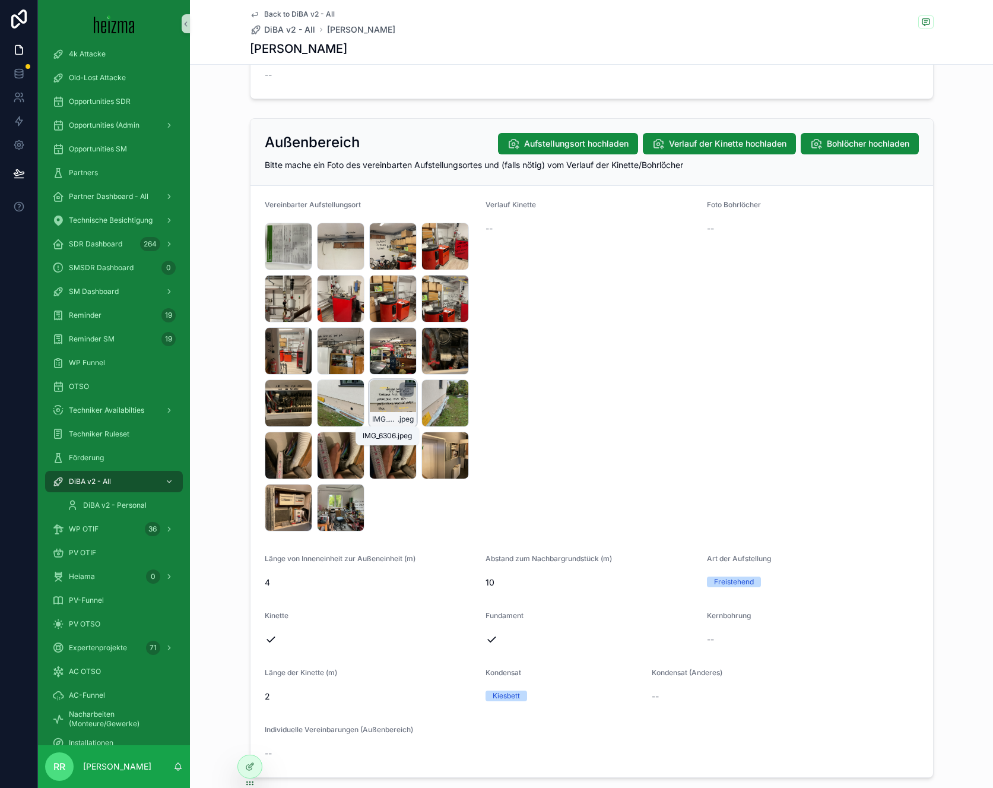
click at [379, 405] on div "IMG_6306 .jpeg" at bounding box center [392, 402] width 47 height 47
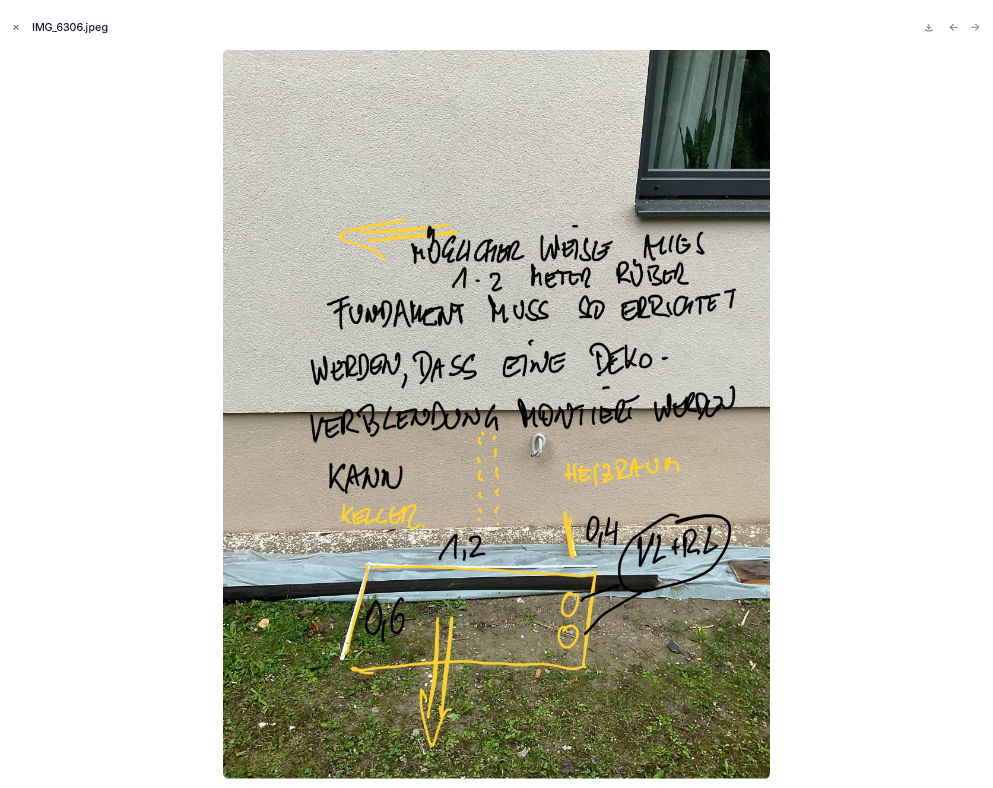
click at [12, 29] on icon "Close modal" at bounding box center [16, 27] width 8 height 8
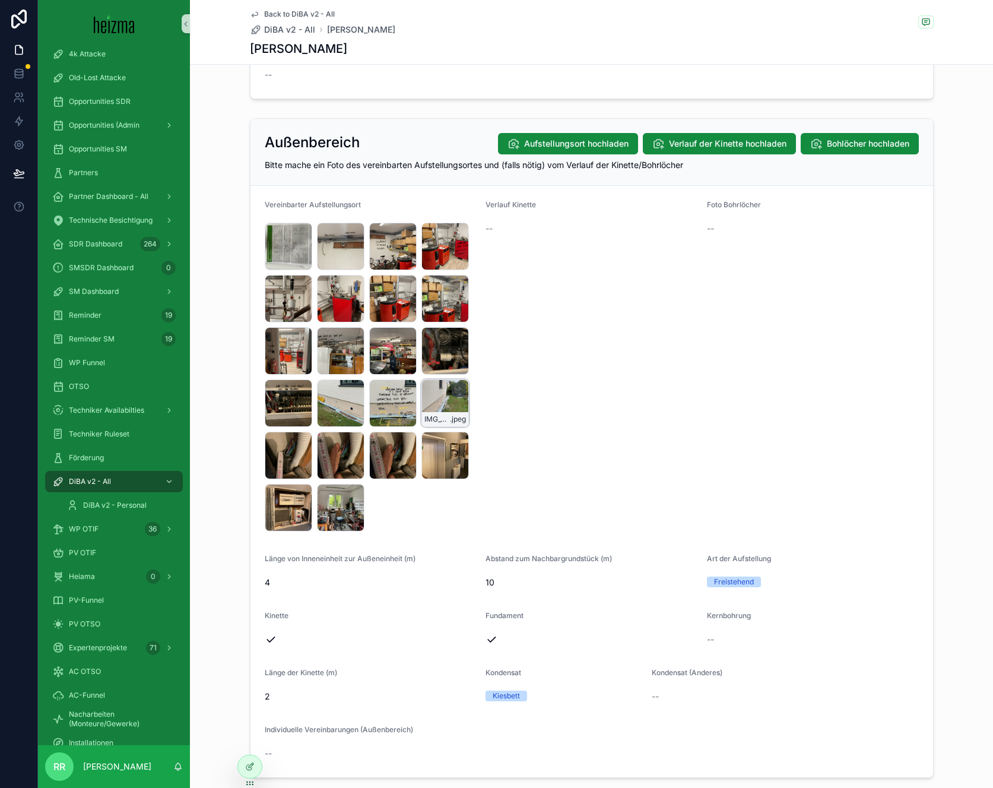
click at [438, 407] on div "IMG_6305 .jpeg" at bounding box center [444, 402] width 47 height 47
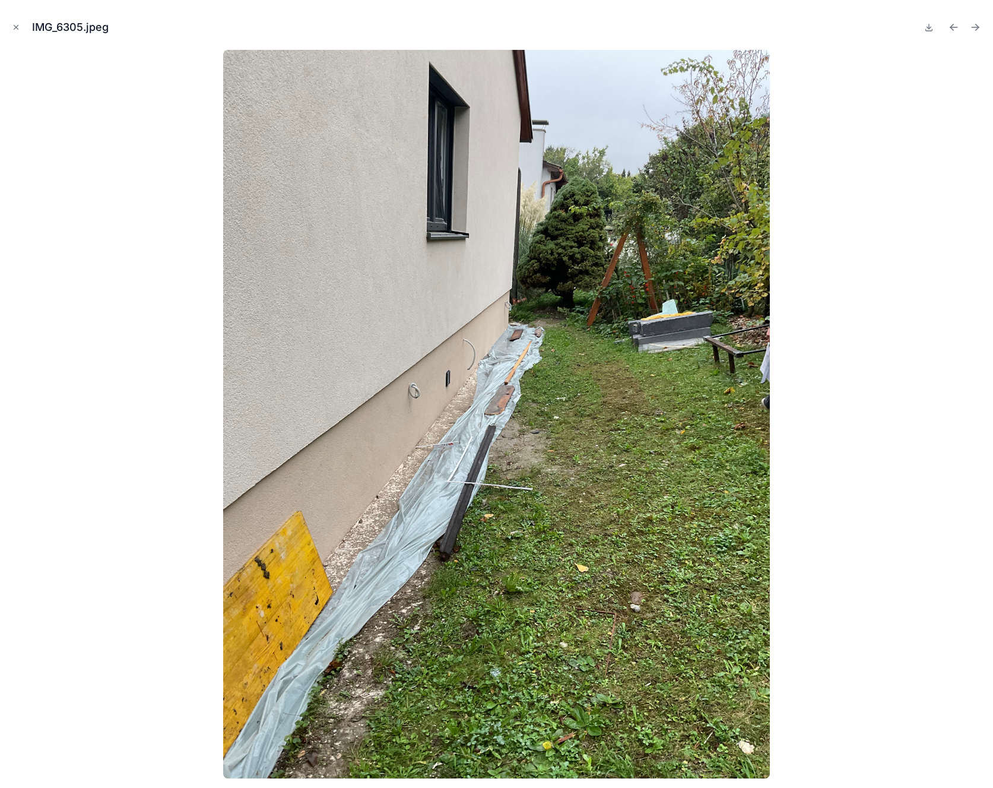
click at [23, 28] on div "IMG_6305.jpeg" at bounding box center [496, 27] width 974 height 36
click at [18, 30] on icon "Close modal" at bounding box center [16, 27] width 8 height 8
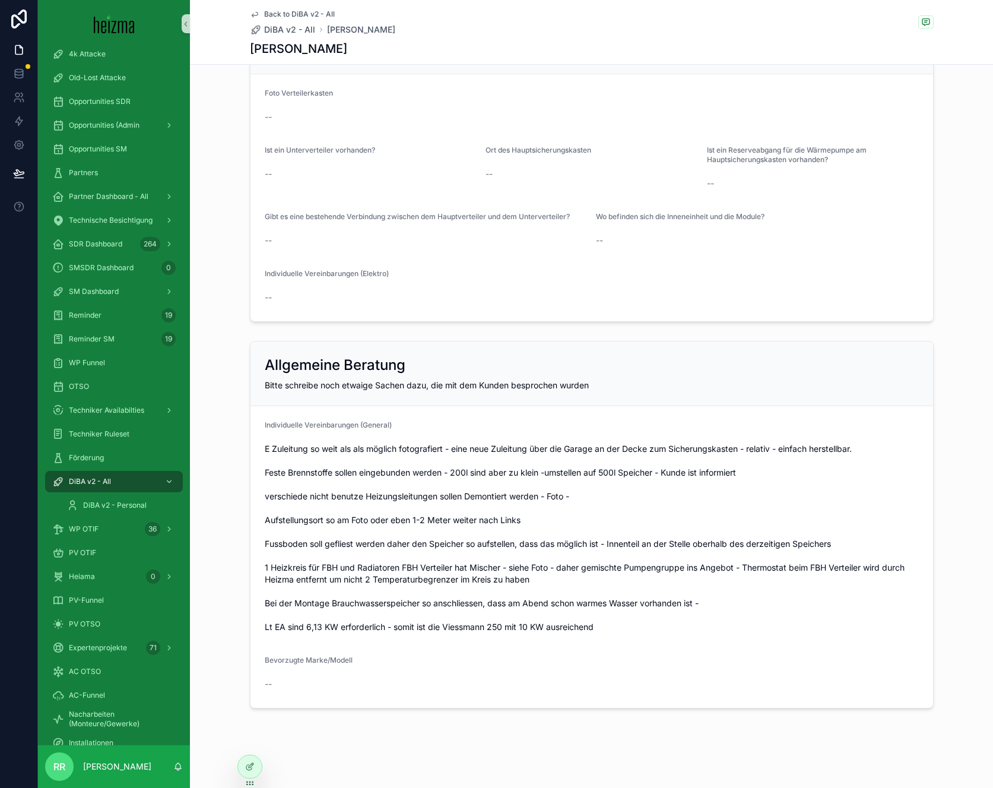
scroll to position [2593, 0]
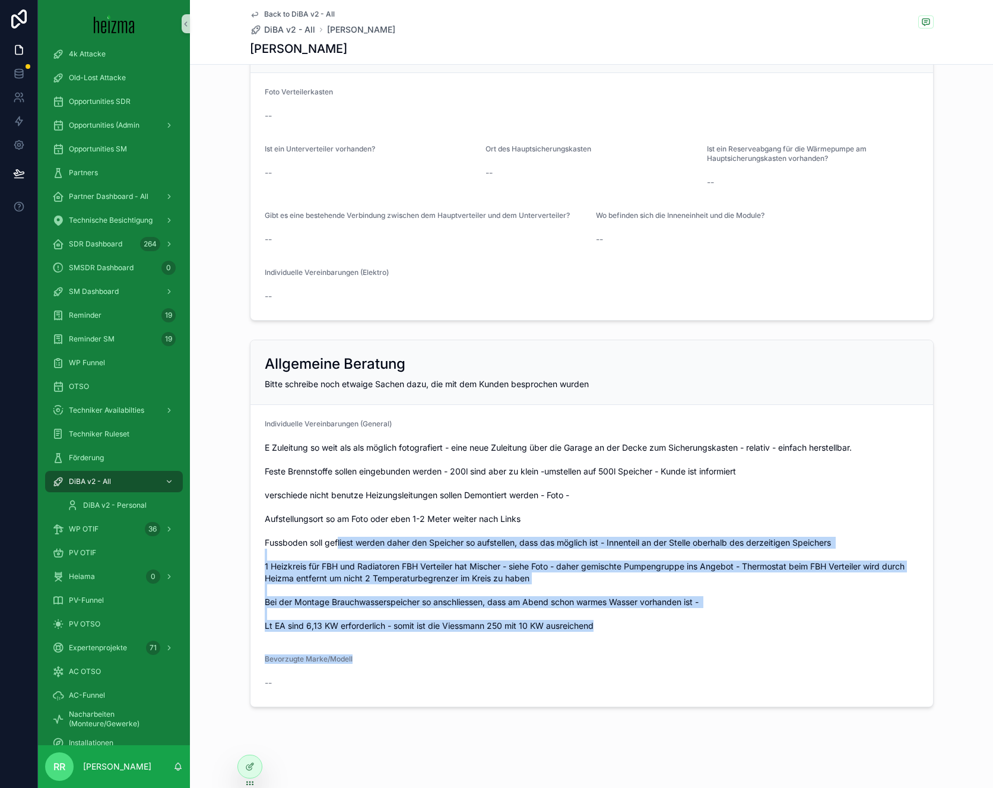
drag, startPoint x: 456, startPoint y: 657, endPoint x: 334, endPoint y: 544, distance: 167.2
click at [334, 544] on form "Individuelle Vereinbarungen (General) Bevorzugte Marke/Modell --" at bounding box center [591, 555] width 682 height 301
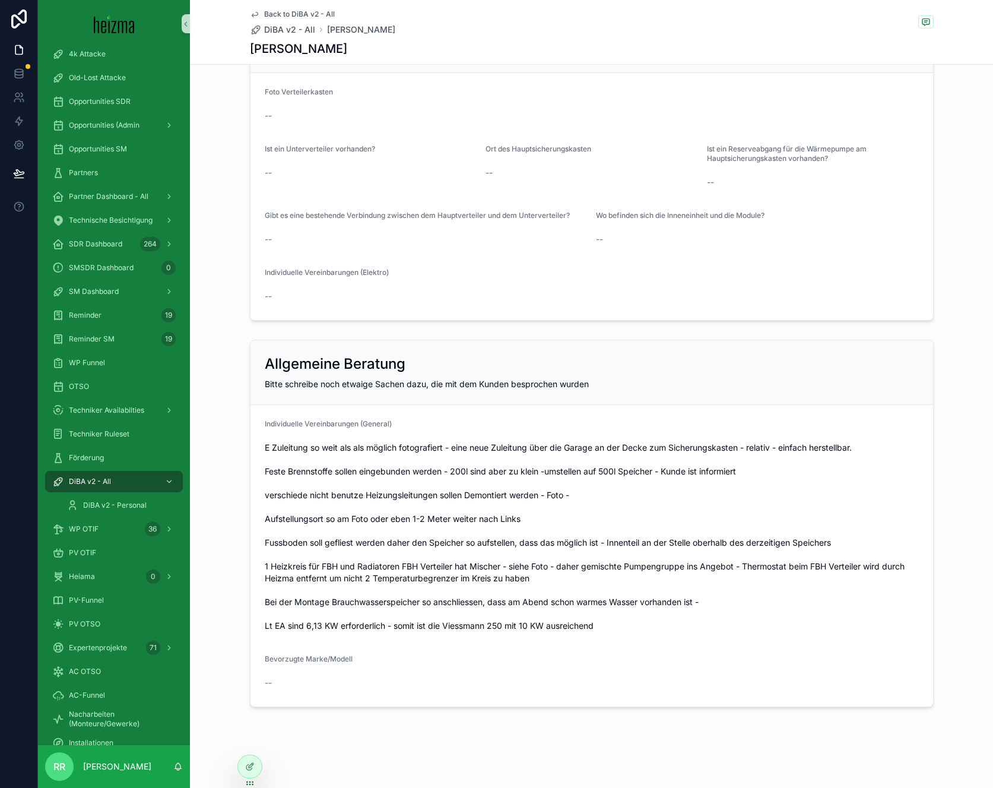
drag, startPoint x: 299, startPoint y: 648, endPoint x: 284, endPoint y: 675, distance: 30.8
click at [299, 650] on form "Individuelle Vereinbarungen (General) Bevorzugte Marke/Modell --" at bounding box center [591, 555] width 682 height 301
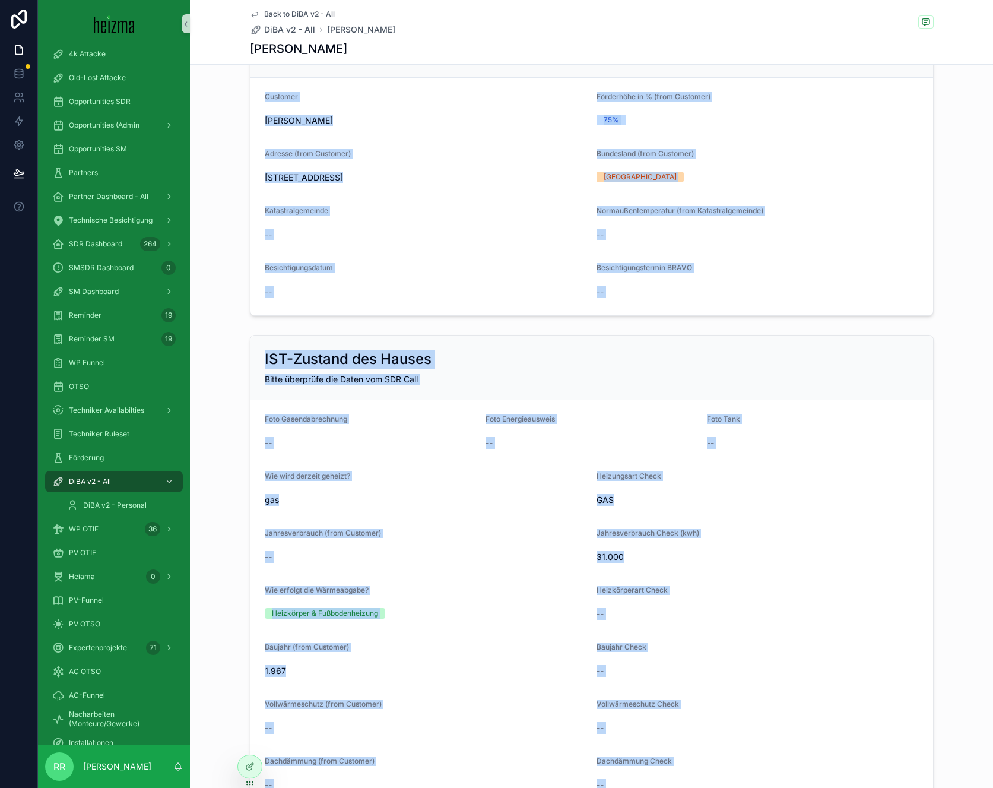
scroll to position [0, 0]
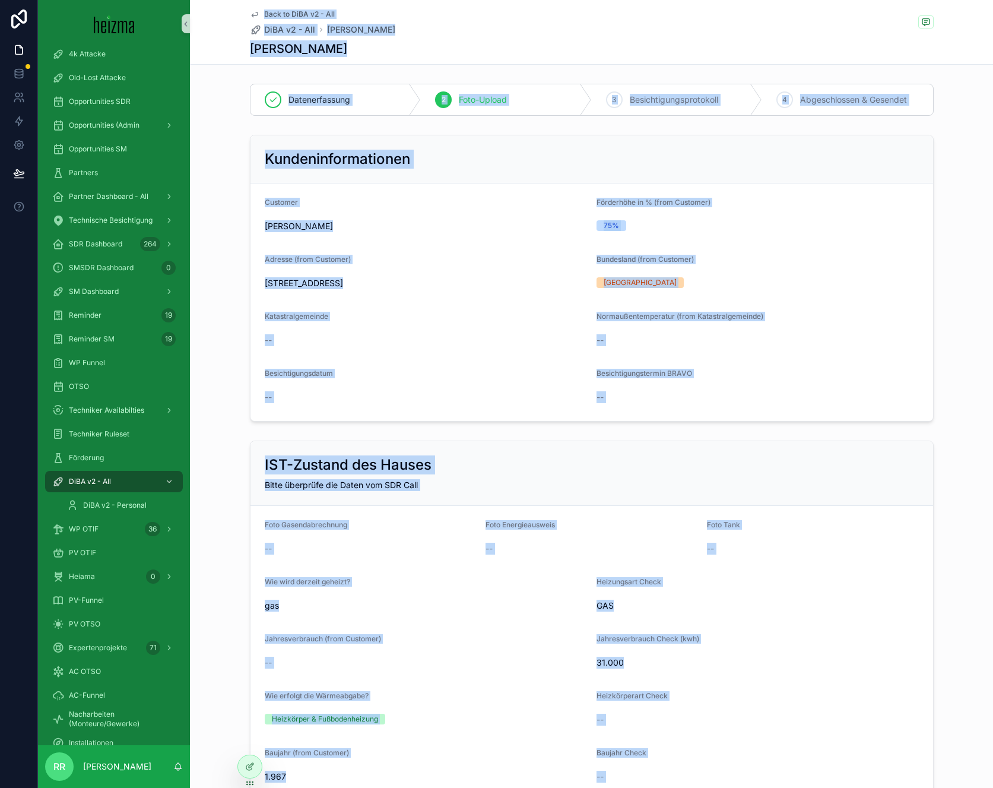
drag, startPoint x: 280, startPoint y: 688, endPoint x: 258, endPoint y: 9, distance: 679.3
click at [500, 334] on div "--" at bounding box center [426, 340] width 322 height 12
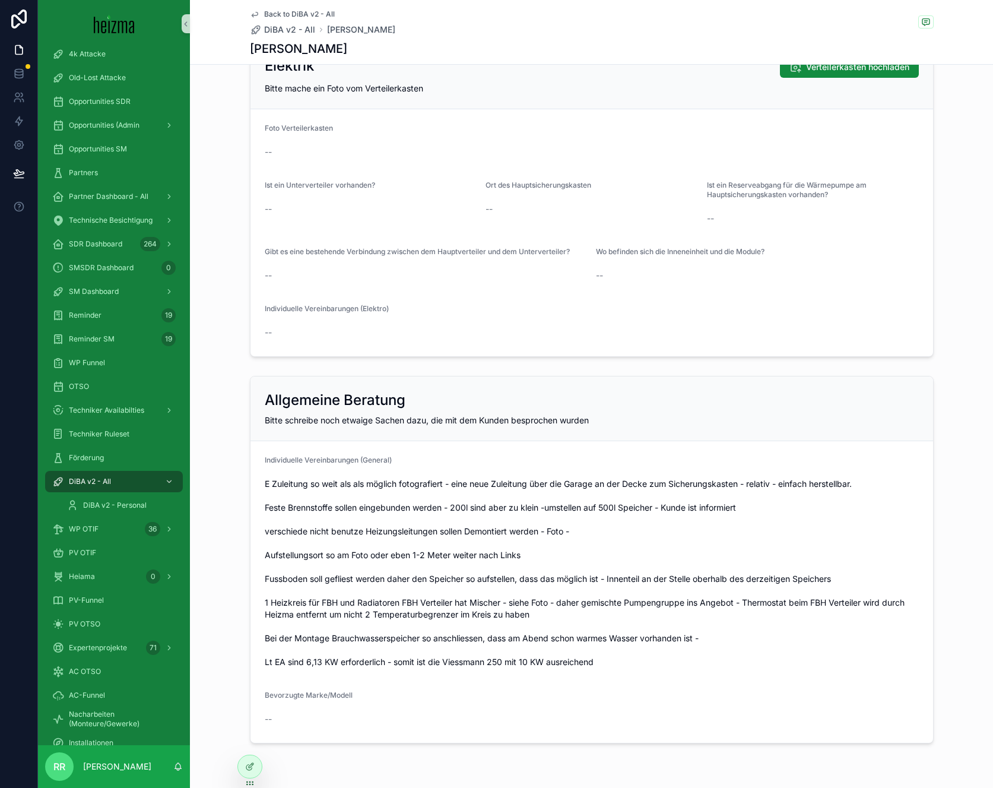
scroll to position [2593, 0]
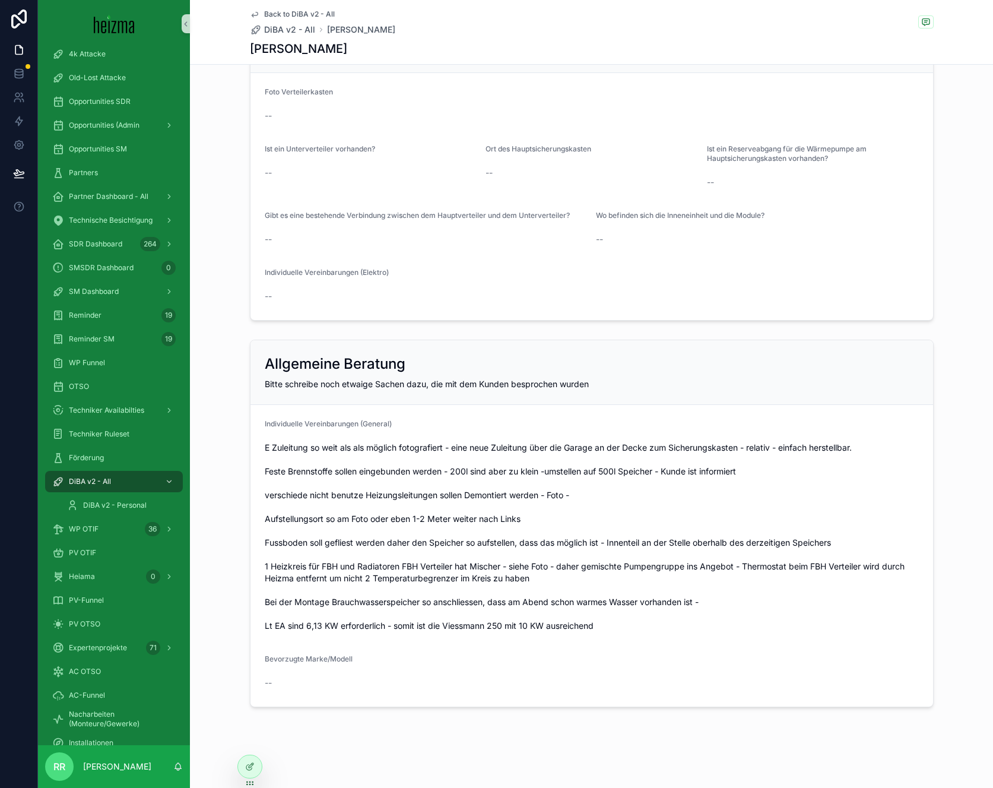
drag, startPoint x: 593, startPoint y: 622, endPoint x: 256, endPoint y: 427, distance: 389.0
click at [256, 427] on form "Individuelle Vereinbarungen (General) Bevorzugte Marke/Modell --" at bounding box center [591, 555] width 682 height 301
click at [291, 371] on h2 "Allgemeine Beratung" at bounding box center [335, 363] width 141 height 19
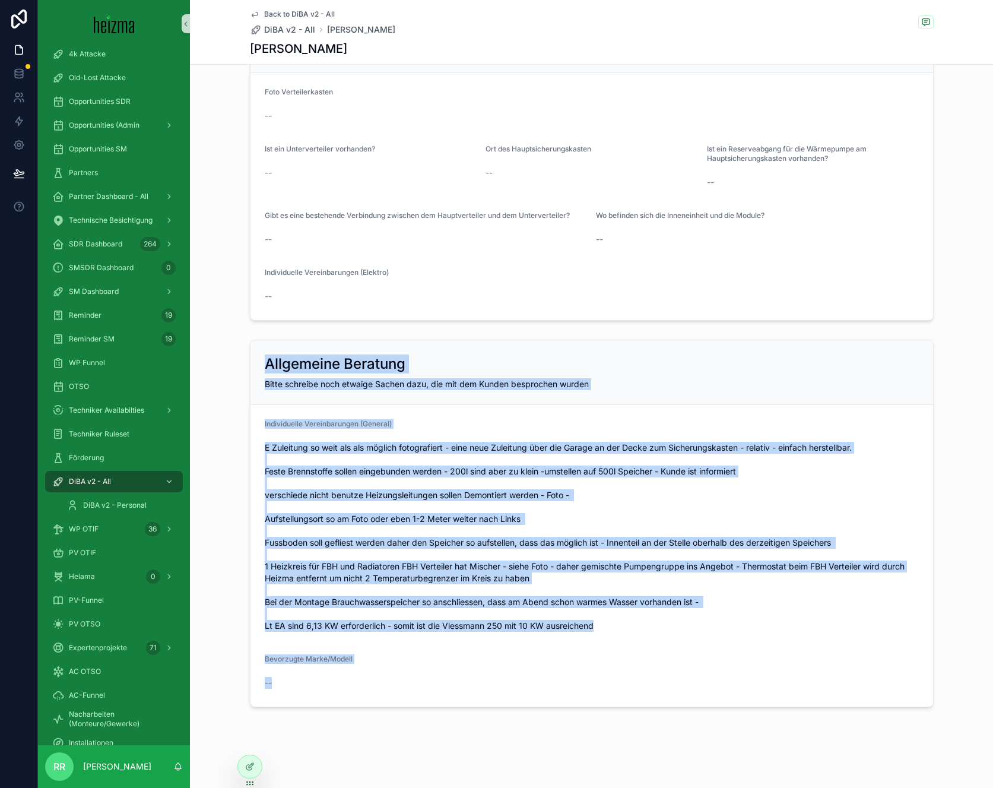
drag, startPoint x: 263, startPoint y: 362, endPoint x: 320, endPoint y: 680, distance: 322.7
click at [320, 680] on div "Allgemeine Beratung Bitte schreibe noch etwaige Sachen dazu, die mit dem Kunden…" at bounding box center [592, 522] width 684 height 367
drag, startPoint x: 284, startPoint y: 680, endPoint x: 261, endPoint y: 367, distance: 314.2
click at [261, 367] on div "Allgemeine Beratung Bitte schreibe noch etwaige Sachen dazu, die mit dem Kunden…" at bounding box center [592, 522] width 684 height 367
drag, startPoint x: 261, startPoint y: 367, endPoint x: 348, endPoint y: 684, distance: 328.7
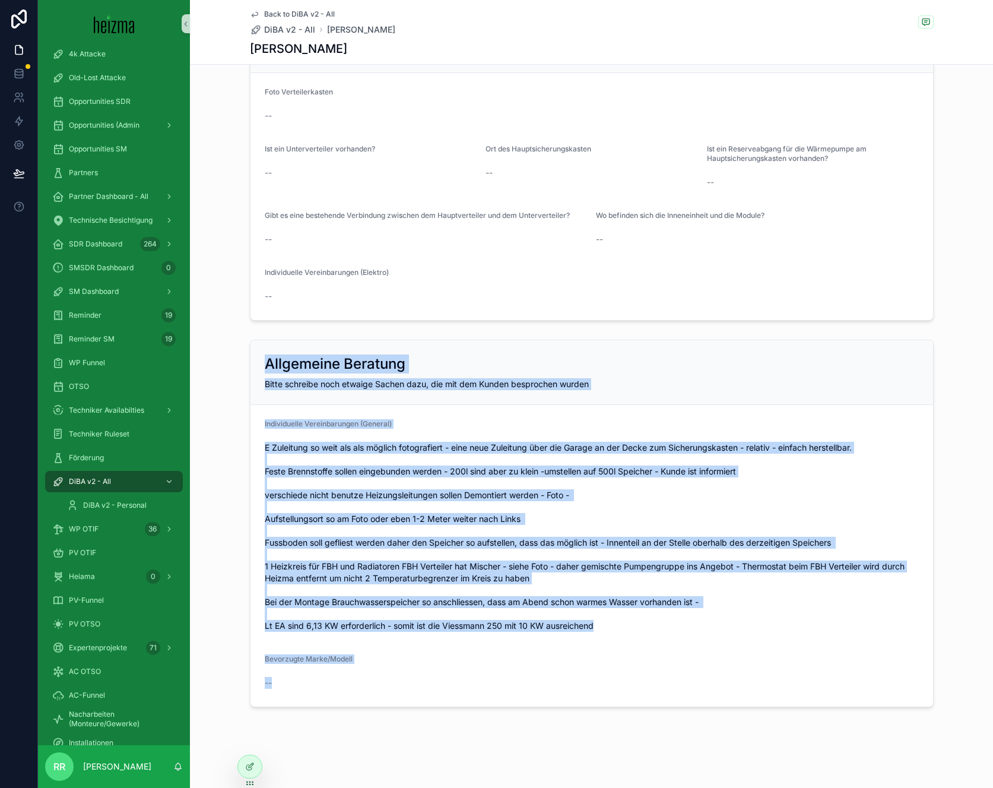
click at [348, 684] on div "Allgemeine Beratung Bitte schreibe noch etwaige Sachen dazu, die mit dem Kunden…" at bounding box center [592, 522] width 684 height 367
drag, startPoint x: 348, startPoint y: 684, endPoint x: 263, endPoint y: 364, distance: 330.4
click at [263, 364] on div "Allgemeine Beratung Bitte schreibe noch etwaige Sachen dazu, die mit dem Kunden…" at bounding box center [592, 522] width 684 height 367
click at [277, 371] on h2 "Allgemeine Beratung" at bounding box center [335, 363] width 141 height 19
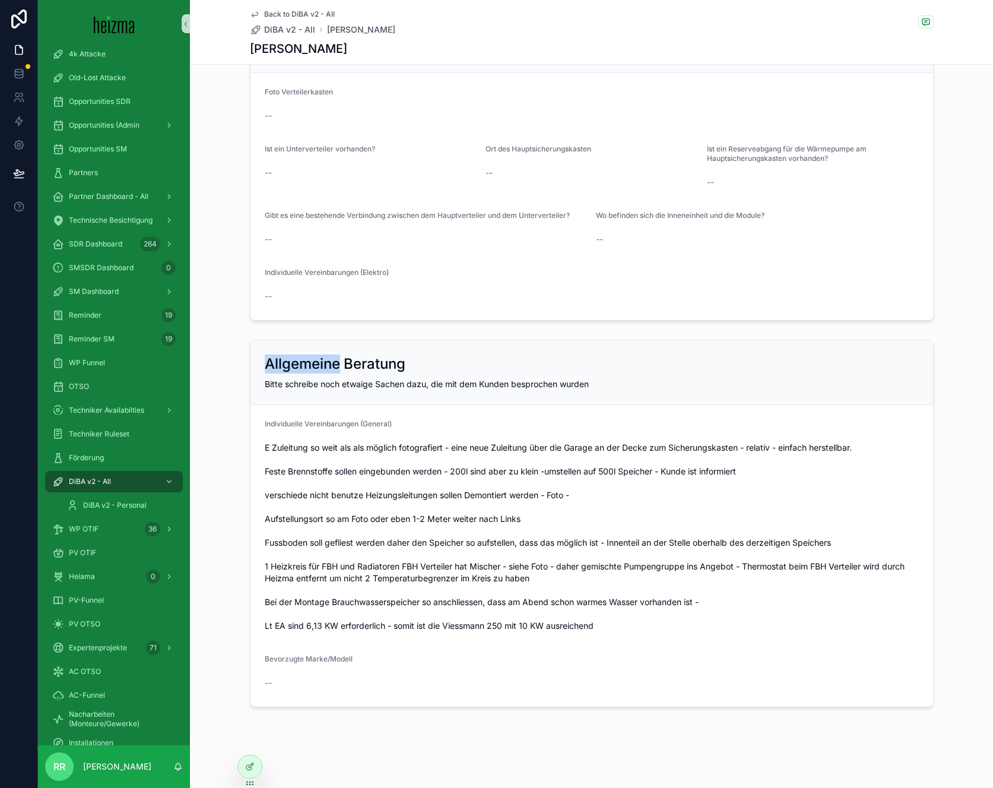
click at [276, 370] on h2 "Allgemeine Beratung" at bounding box center [335, 363] width 141 height 19
click at [274, 379] on span "Bitte schreibe noch etwaige Sachen dazu, die mit dem Kunden besprochen wurden" at bounding box center [427, 384] width 324 height 10
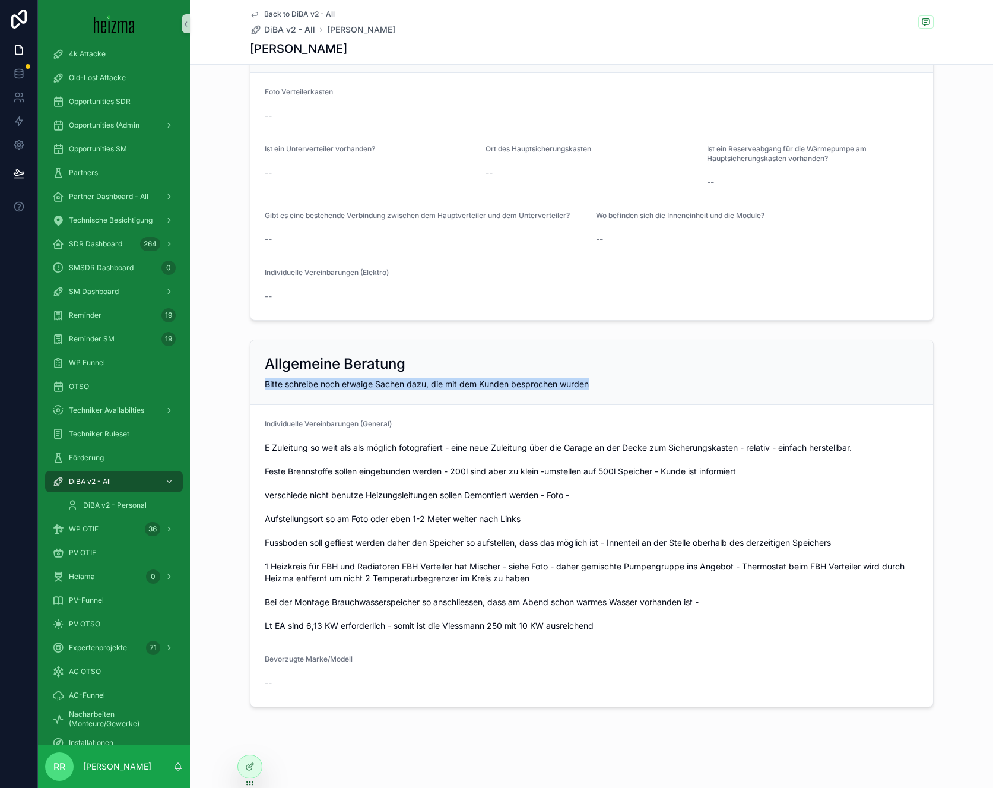
click at [274, 379] on span "Bitte schreibe noch etwaige Sachen dazu, die mit dem Kunden besprochen wurden" at bounding box center [427, 384] width 324 height 10
click at [290, 437] on div "Individuelle Vereinbarungen (General)" at bounding box center [592, 527] width 654 height 216
click at [293, 428] on label "Individuelle Vereinbarungen (General)" at bounding box center [328, 423] width 127 height 9
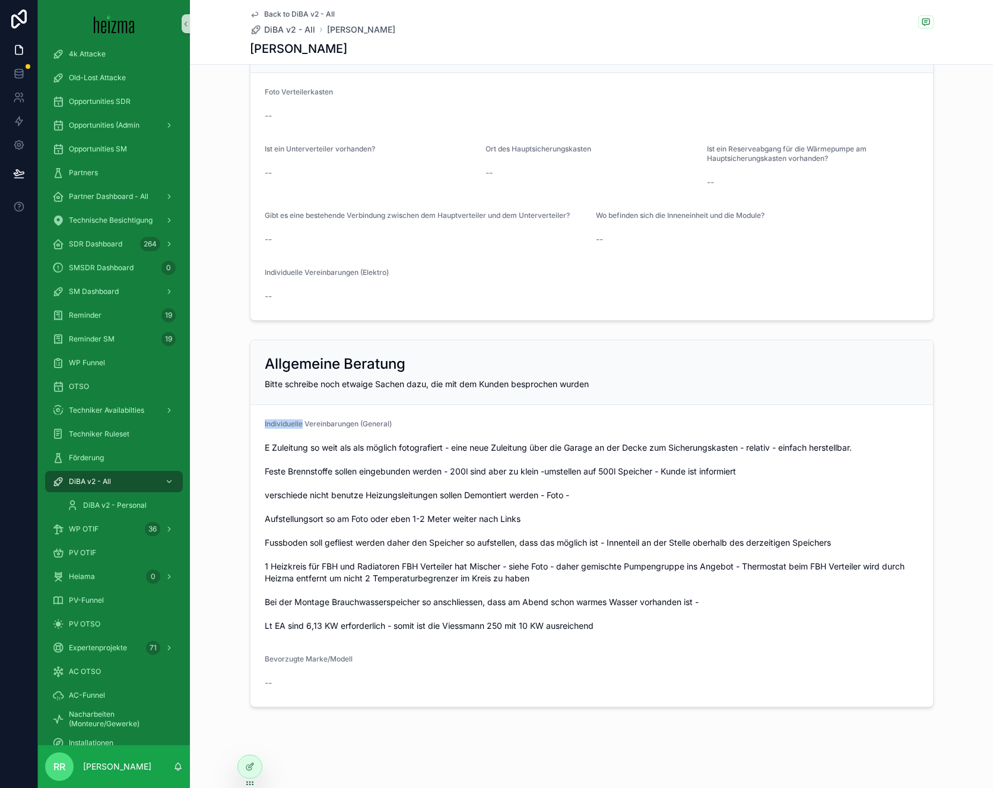
click at [294, 427] on span "Individuelle Vereinbarungen (General)" at bounding box center [328, 423] width 127 height 9
click at [300, 420] on span "Individuelle Vereinbarungen (General)" at bounding box center [328, 423] width 127 height 9
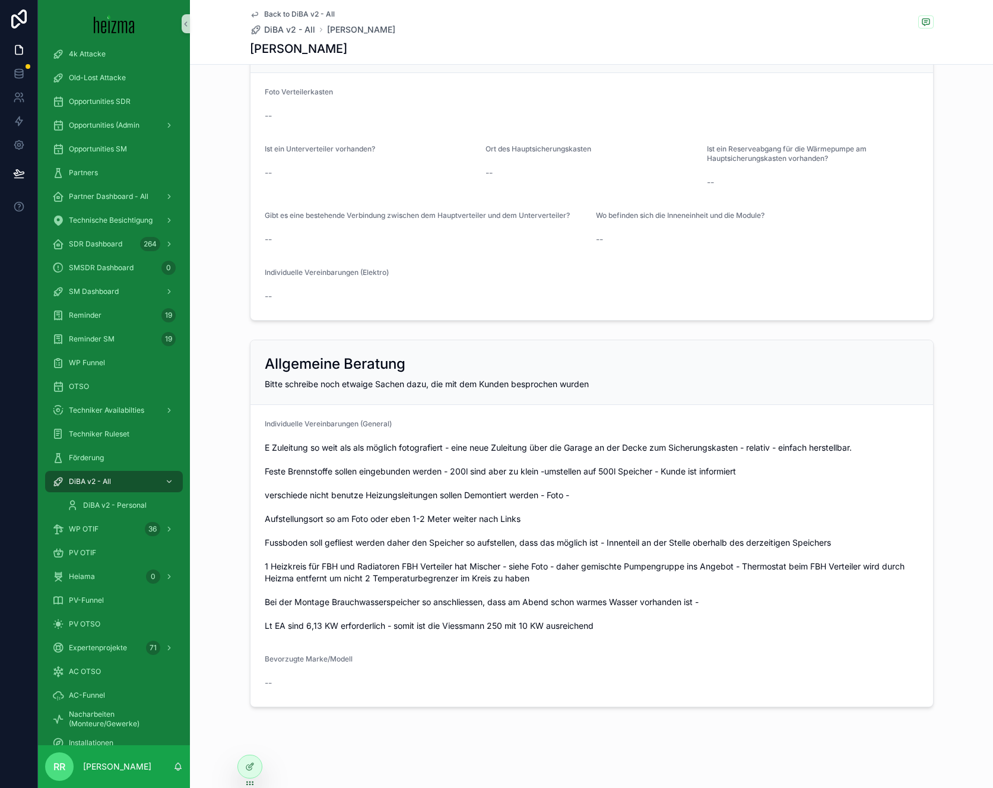
click at [306, 453] on span "E Zuleitung so weit als als möglich fotografiert - eine neue Zuleitung über die…" at bounding box center [592, 537] width 654 height 190
click at [307, 449] on span "E Zuleitung so weit als als möglich fotografiert - eine neue Zuleitung über die…" at bounding box center [592, 537] width 654 height 190
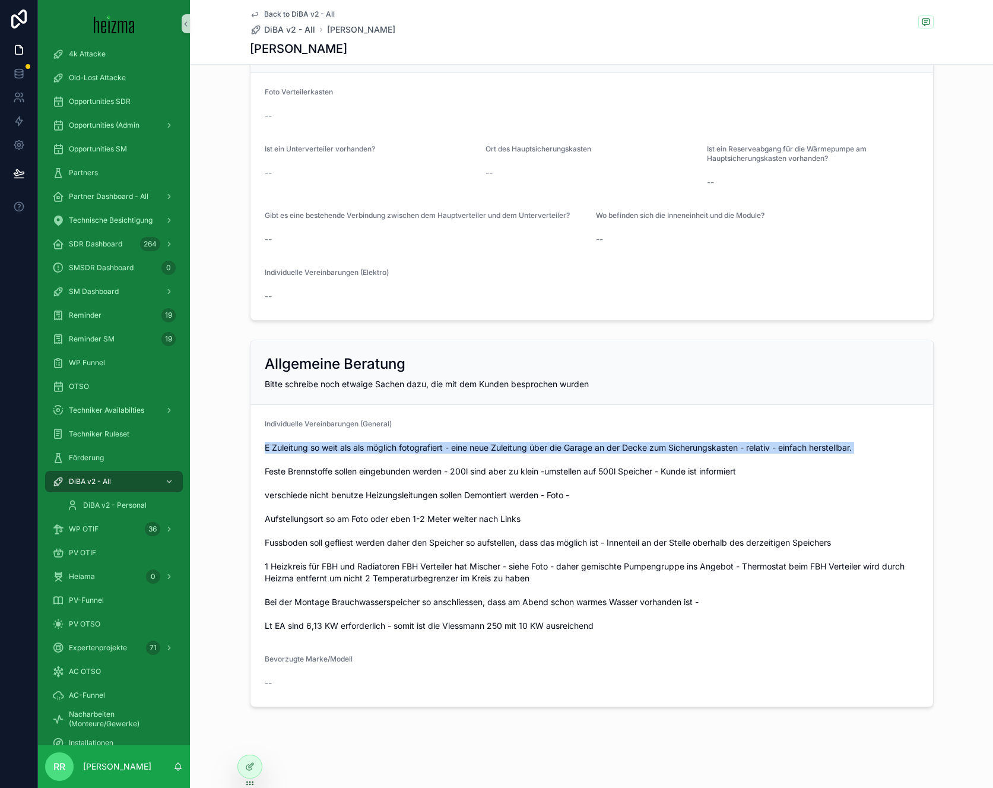
click at [307, 449] on span "E Zuleitung so weit als als möglich fotografiert - eine neue Zuleitung über die…" at bounding box center [592, 537] width 654 height 190
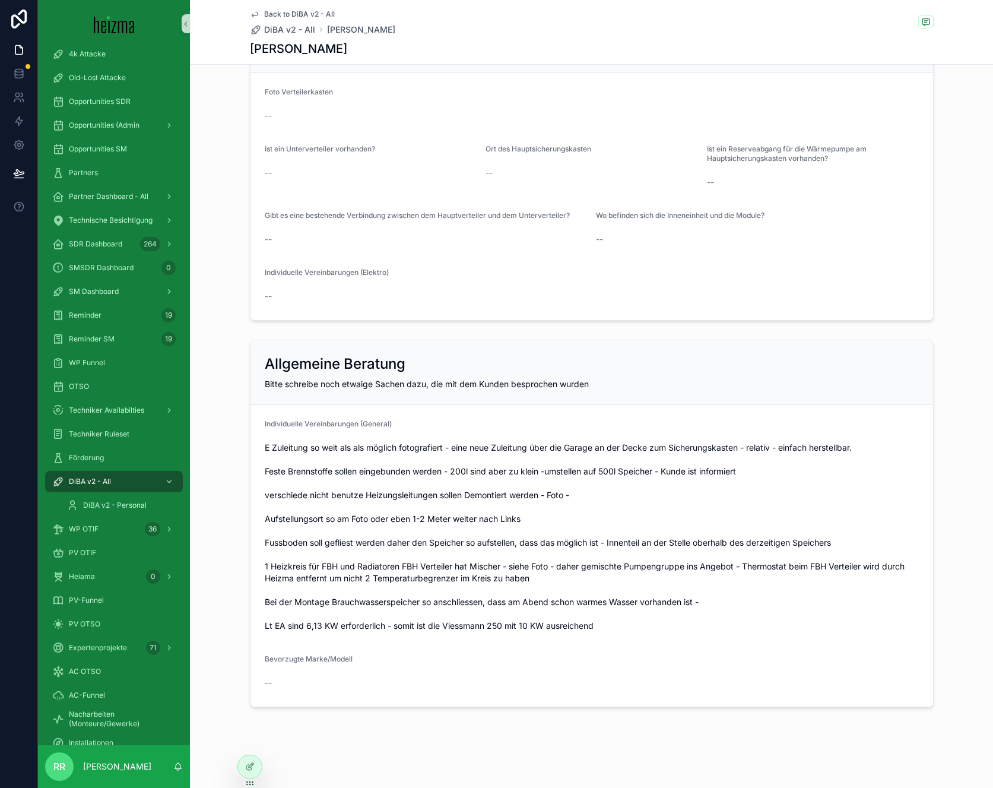
click at [315, 475] on span "E Zuleitung so weit als als möglich fotografiert - eine neue Zuleitung über die…" at bounding box center [592, 537] width 654 height 190
click at [315, 474] on span "E Zuleitung so weit als als möglich fotografiert - eine neue Zuleitung über die…" at bounding box center [592, 537] width 654 height 190
click at [315, 477] on span "E Zuleitung so weit als als möglich fotografiert - eine neue Zuleitung über die…" at bounding box center [592, 537] width 654 height 190
click at [316, 473] on span "E Zuleitung so weit als als möglich fotografiert - eine neue Zuleitung über die…" at bounding box center [592, 537] width 654 height 190
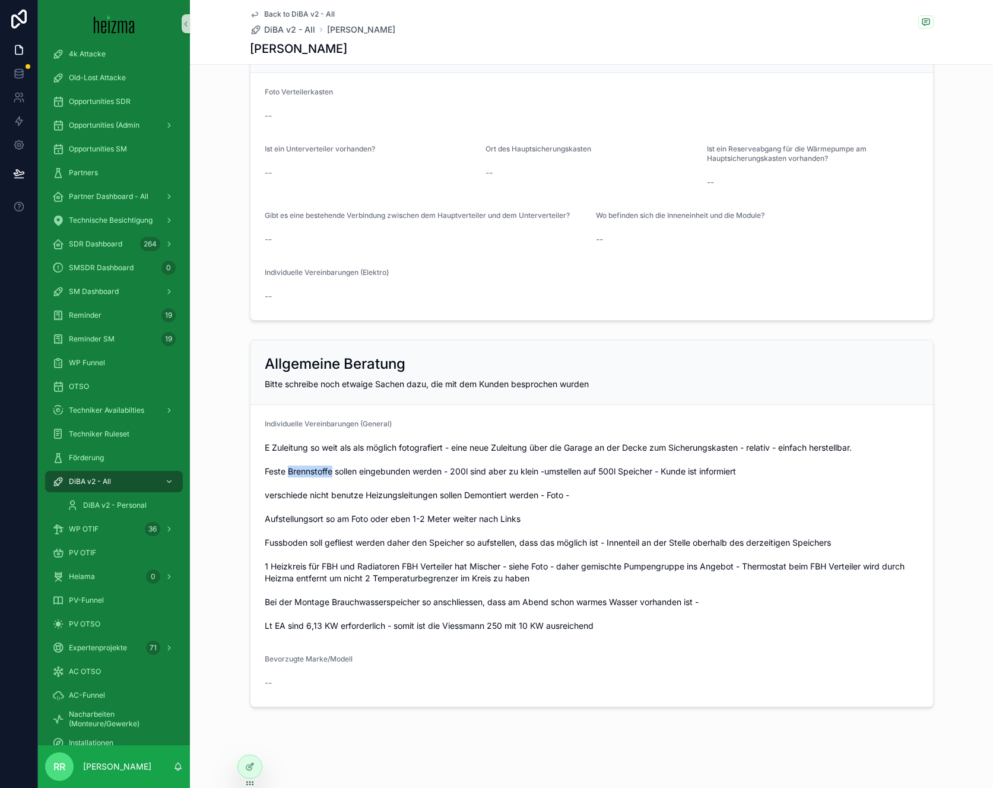
click at [316, 473] on span "E Zuleitung so weit als als möglich fotografiert - eine neue Zuleitung über die…" at bounding box center [592, 537] width 654 height 190
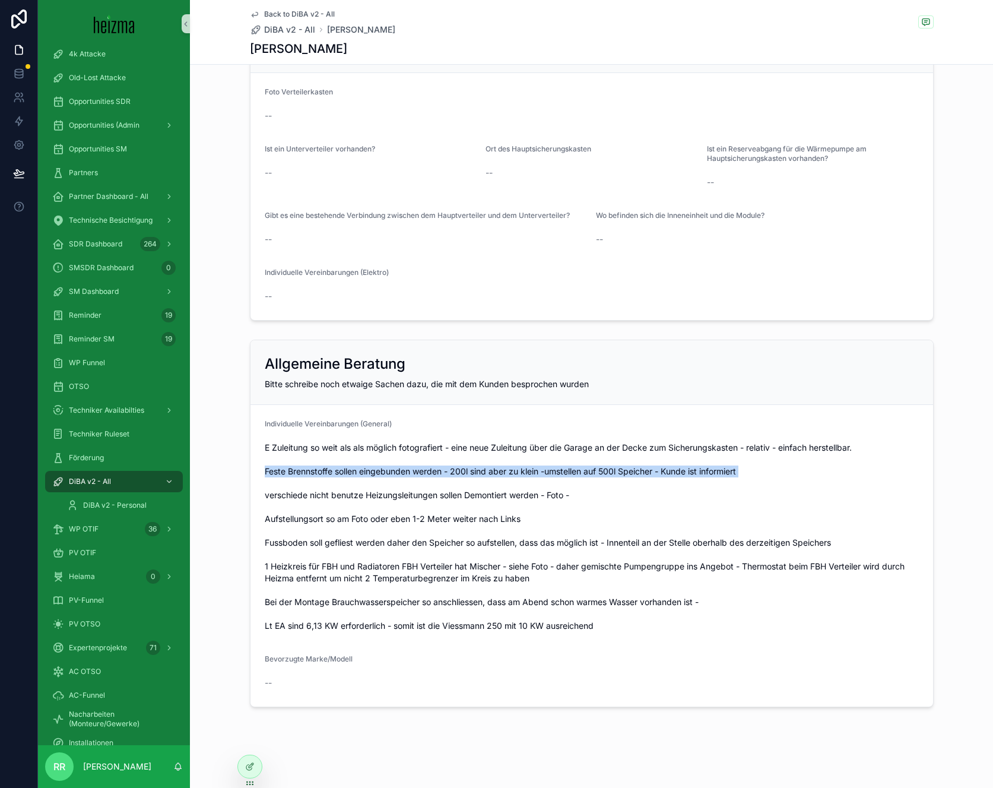
click at [316, 473] on span "E Zuleitung so weit als als möglich fotografiert - eine neue Zuleitung über die…" at bounding box center [592, 537] width 654 height 190
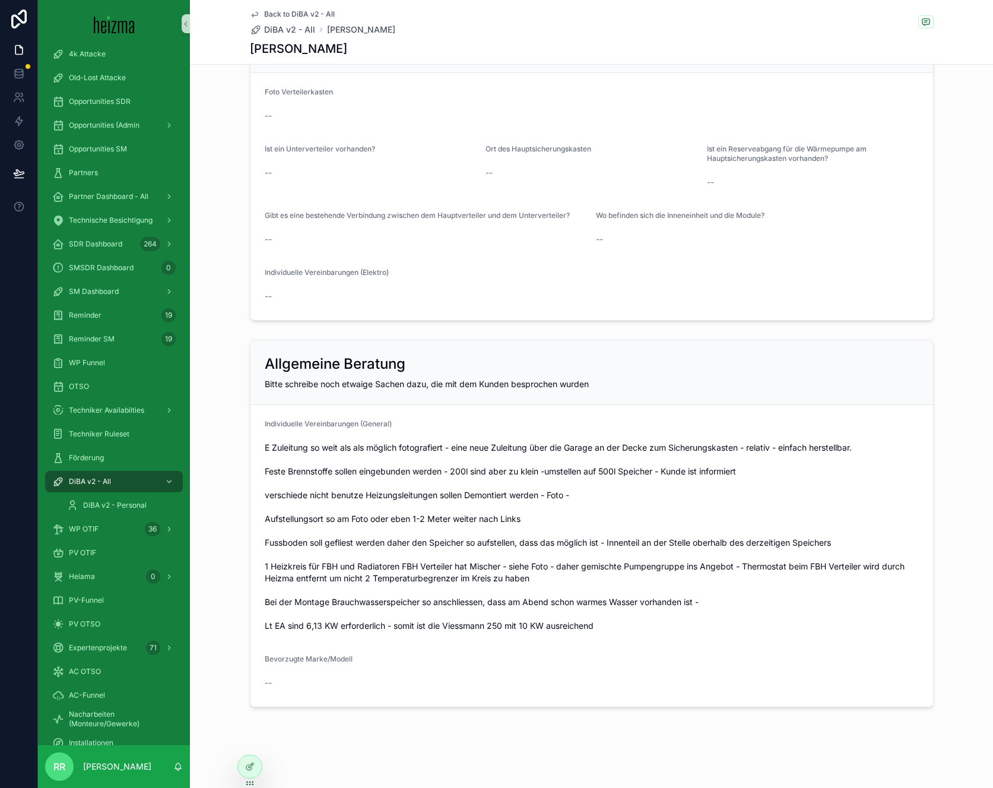
click at [323, 494] on span "E Zuleitung so weit als als möglich fotografiert - eine neue Zuleitung über die…" at bounding box center [592, 537] width 654 height 190
click at [338, 520] on span "E Zuleitung so weit als als möglich fotografiert - eine neue Zuleitung über die…" at bounding box center [592, 537] width 654 height 190
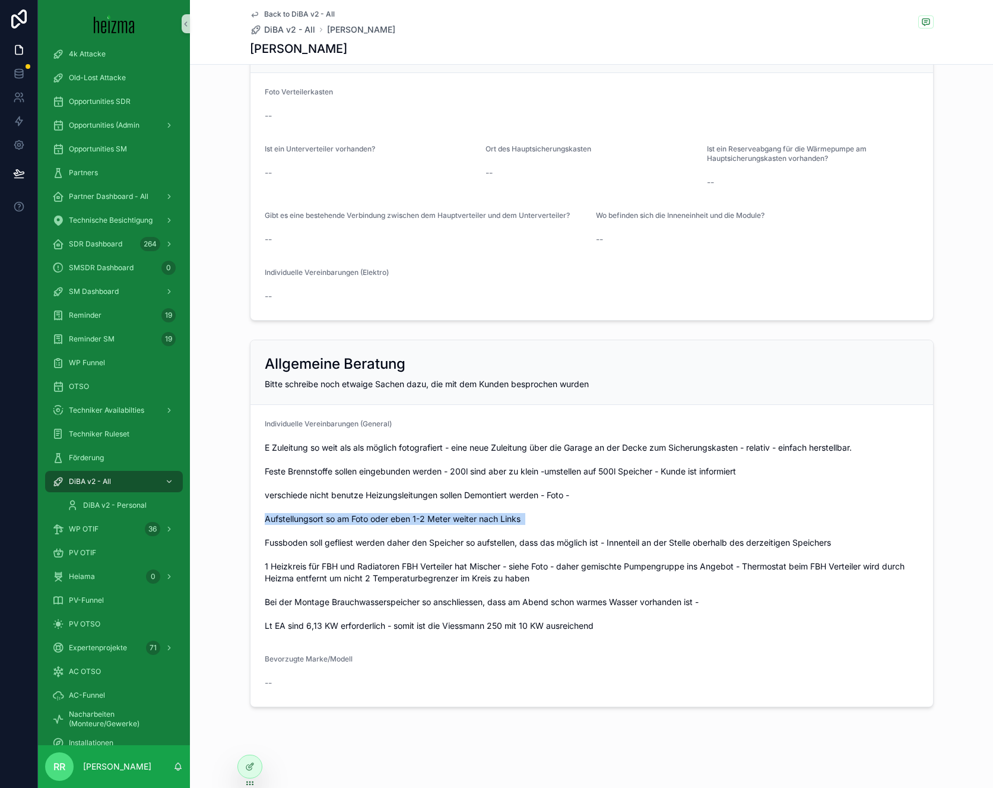
click at [338, 520] on span "E Zuleitung so weit als als möglich fotografiert - eine neue Zuleitung über die…" at bounding box center [592, 537] width 654 height 190
click at [344, 542] on span "E Zuleitung so weit als als möglich fotografiert - eine neue Zuleitung über die…" at bounding box center [592, 537] width 654 height 190
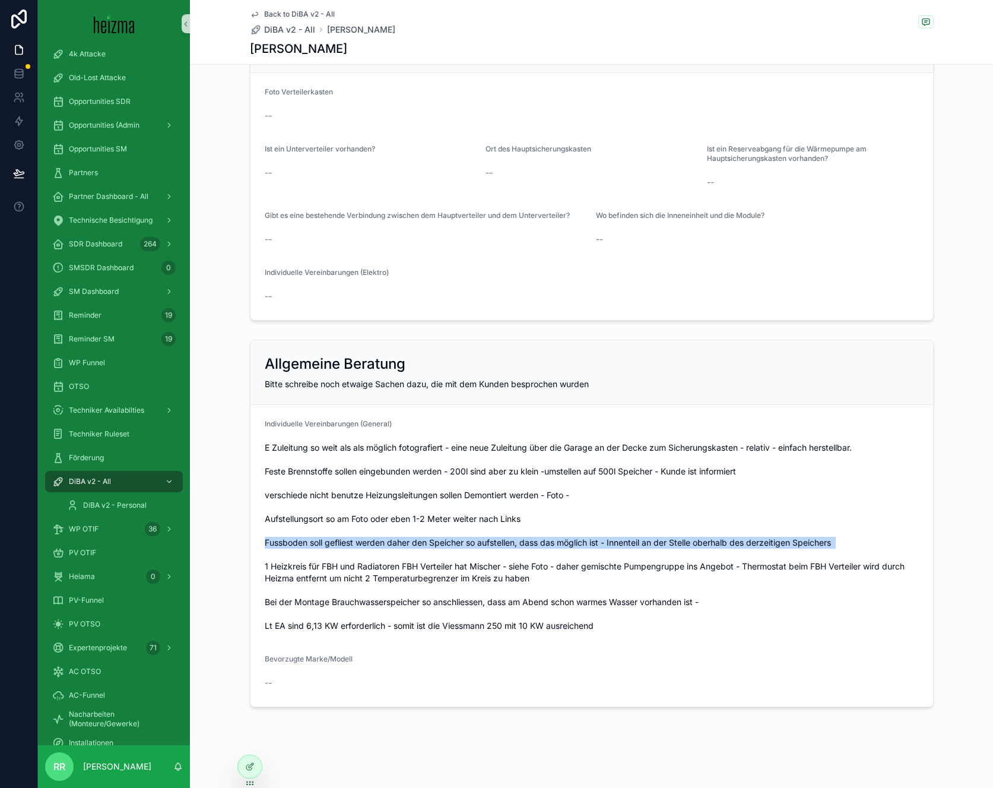
click at [344, 542] on span "E Zuleitung so weit als als möglich fotografiert - eine neue Zuleitung über die…" at bounding box center [592, 537] width 654 height 190
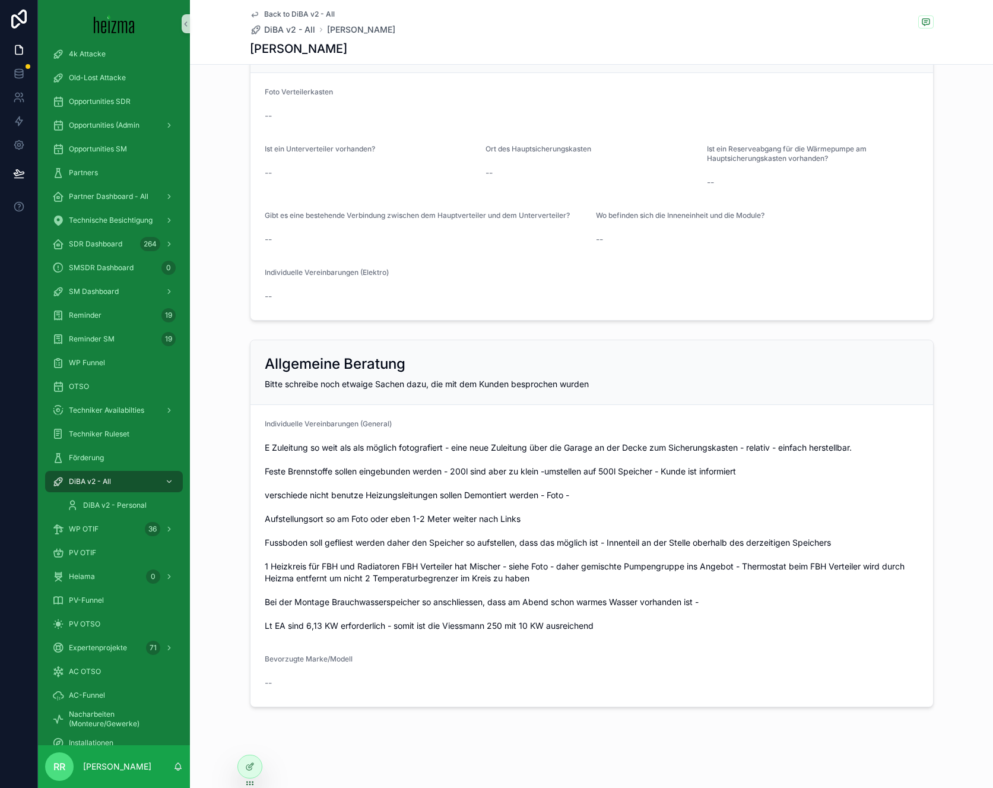
click at [351, 564] on span "E Zuleitung so weit als als möglich fotografiert - eine neue Zuleitung über die…" at bounding box center [592, 537] width 654 height 190
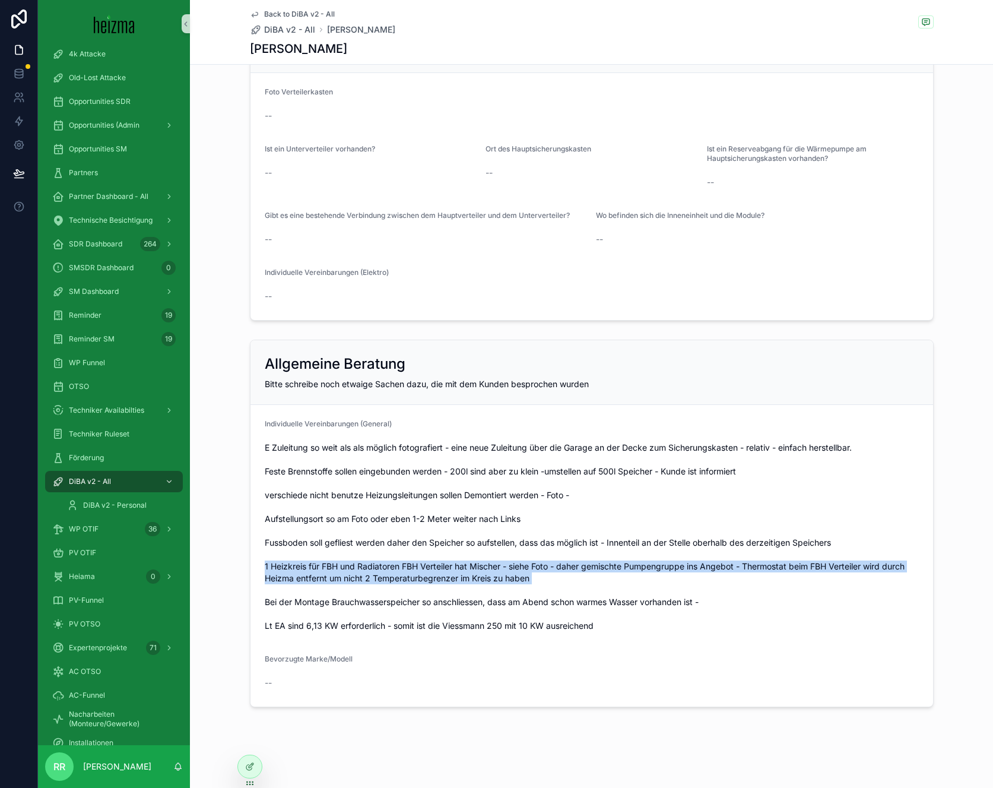
click at [351, 564] on span "E Zuleitung so weit als als möglich fotografiert - eine neue Zuleitung über die…" at bounding box center [592, 537] width 654 height 190
click at [357, 595] on span "E Zuleitung so weit als als möglich fotografiert - eine neue Zuleitung über die…" at bounding box center [592, 537] width 654 height 190
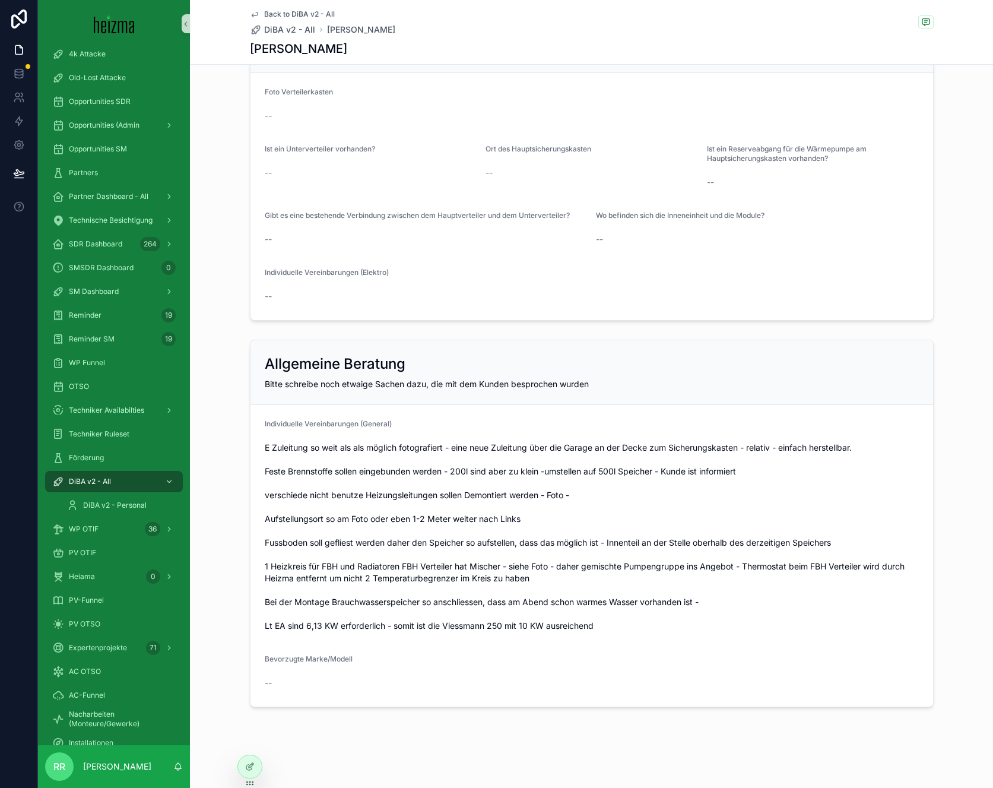
click at [358, 599] on span "E Zuleitung so weit als als möglich fotografiert - eine neue Zuleitung über die…" at bounding box center [592, 537] width 654 height 190
click at [366, 620] on span "E Zuleitung so weit als als möglich fotografiert - eine neue Zuleitung über die…" at bounding box center [592, 537] width 654 height 190
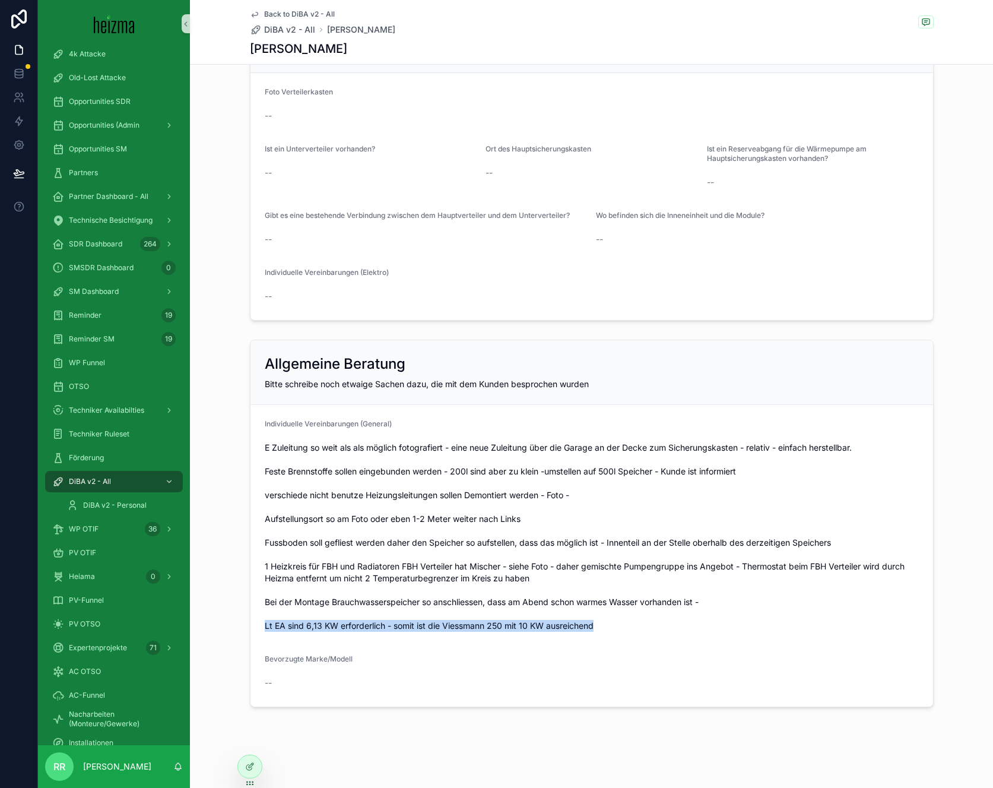
click at [366, 620] on span "E Zuleitung so weit als als möglich fotografiert - eine neue Zuleitung über die…" at bounding box center [592, 537] width 654 height 190
click at [332, 658] on span "Bevorzugte Marke/Modell" at bounding box center [309, 658] width 88 height 9
click at [284, 677] on div "--" at bounding box center [592, 683] width 654 height 12
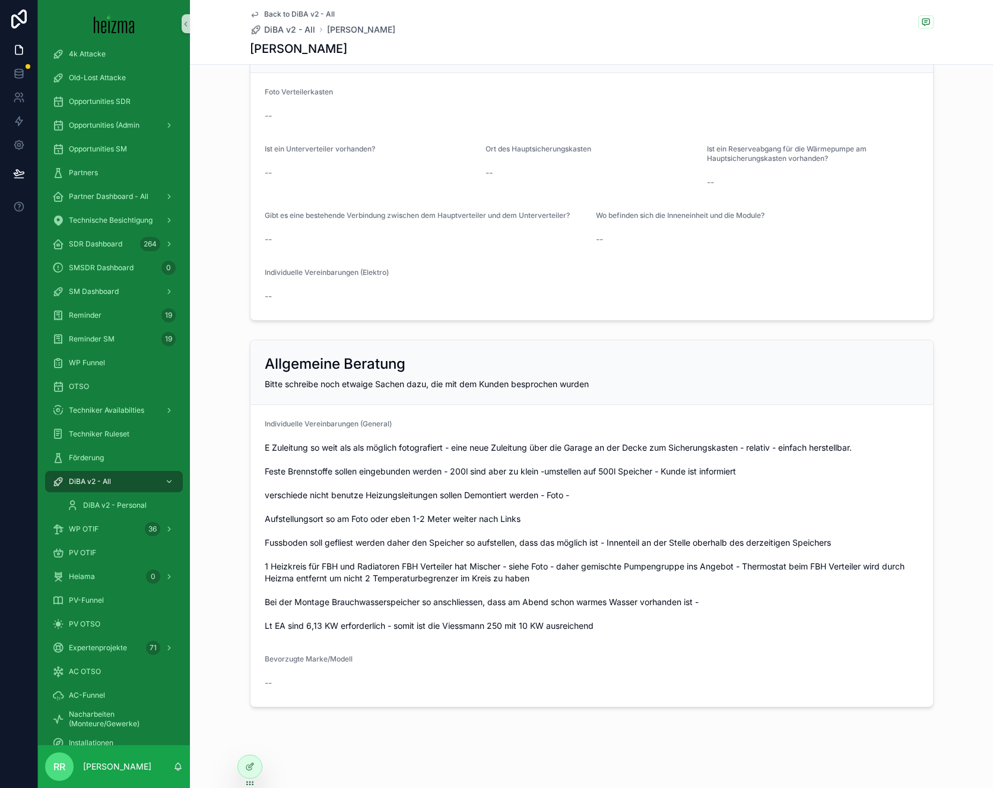
click at [284, 678] on div "--" at bounding box center [592, 683] width 654 height 12
click at [276, 685] on div "--" at bounding box center [592, 683] width 654 height 12
click at [283, 662] on span "Bevorzugte Marke/Modell" at bounding box center [309, 658] width 88 height 9
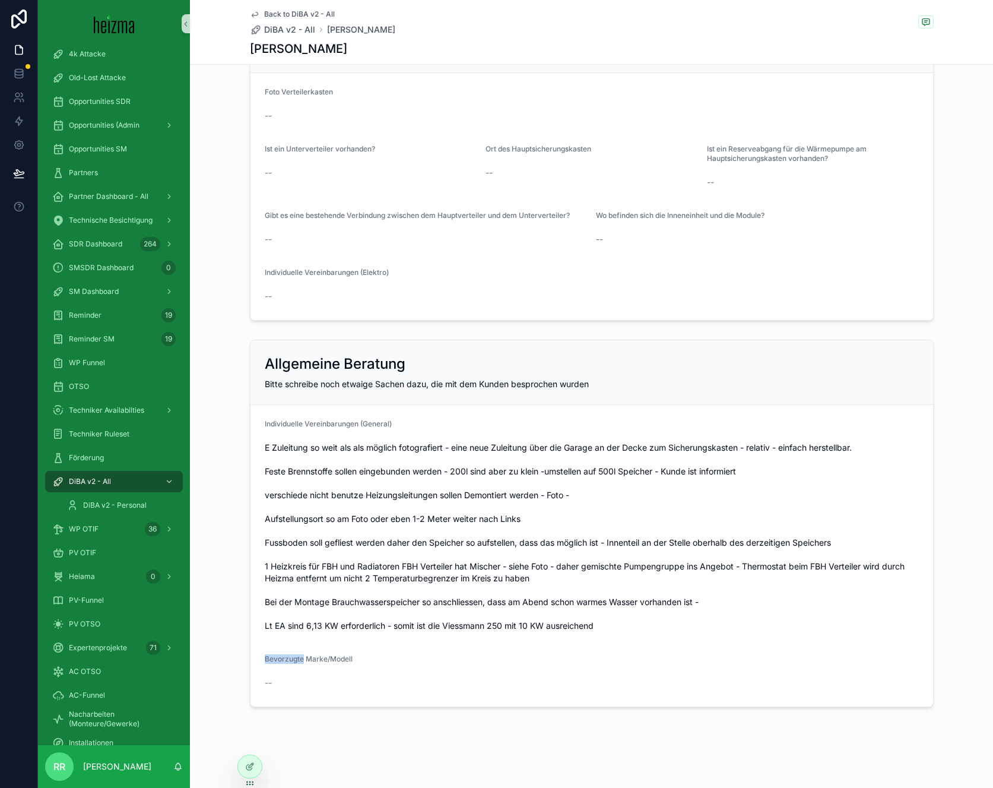
click at [283, 662] on span "Bevorzugte Marke/Modell" at bounding box center [309, 658] width 88 height 9
click at [303, 629] on span "E Zuleitung so weit als als möglich fotografiert - eine neue Zuleitung über die…" at bounding box center [592, 537] width 654 height 190
click at [305, 602] on span "E Zuleitung so weit als als möglich fotografiert - eine neue Zuleitung über die…" at bounding box center [592, 537] width 654 height 190
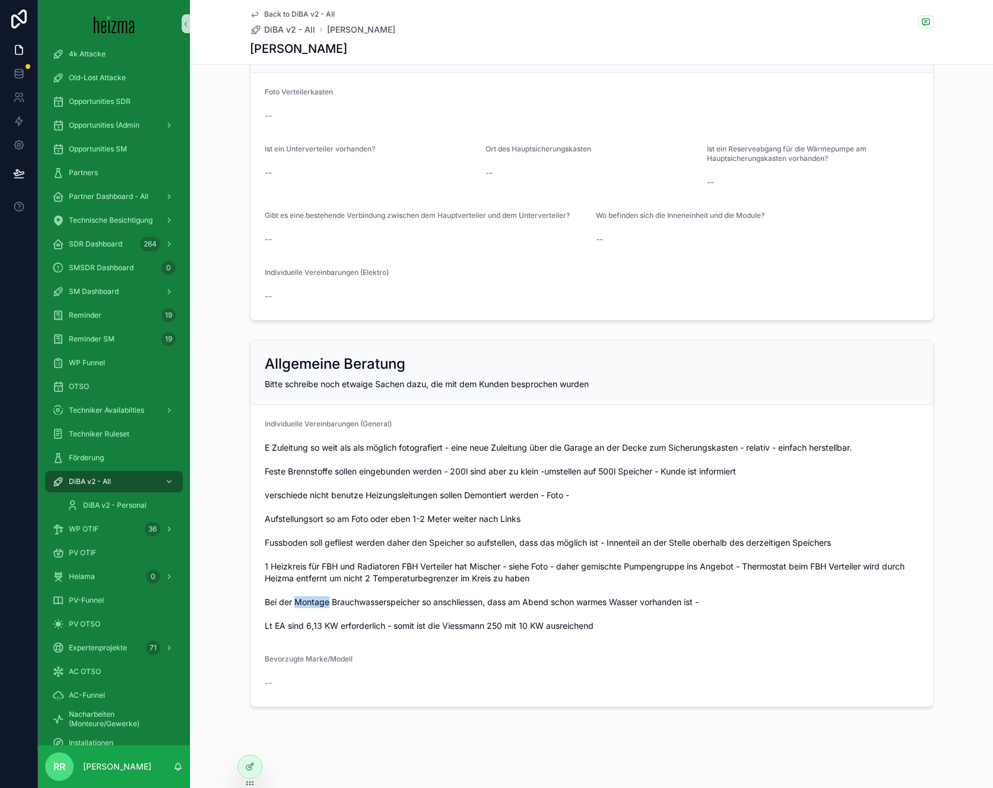
click at [305, 602] on span "E Zuleitung so weit als als möglich fotografiert - eine neue Zuleitung über die…" at bounding box center [592, 537] width 654 height 190
click at [307, 580] on span "E Zuleitung so weit als als möglich fotografiert - eine neue Zuleitung über die…" at bounding box center [592, 537] width 654 height 190
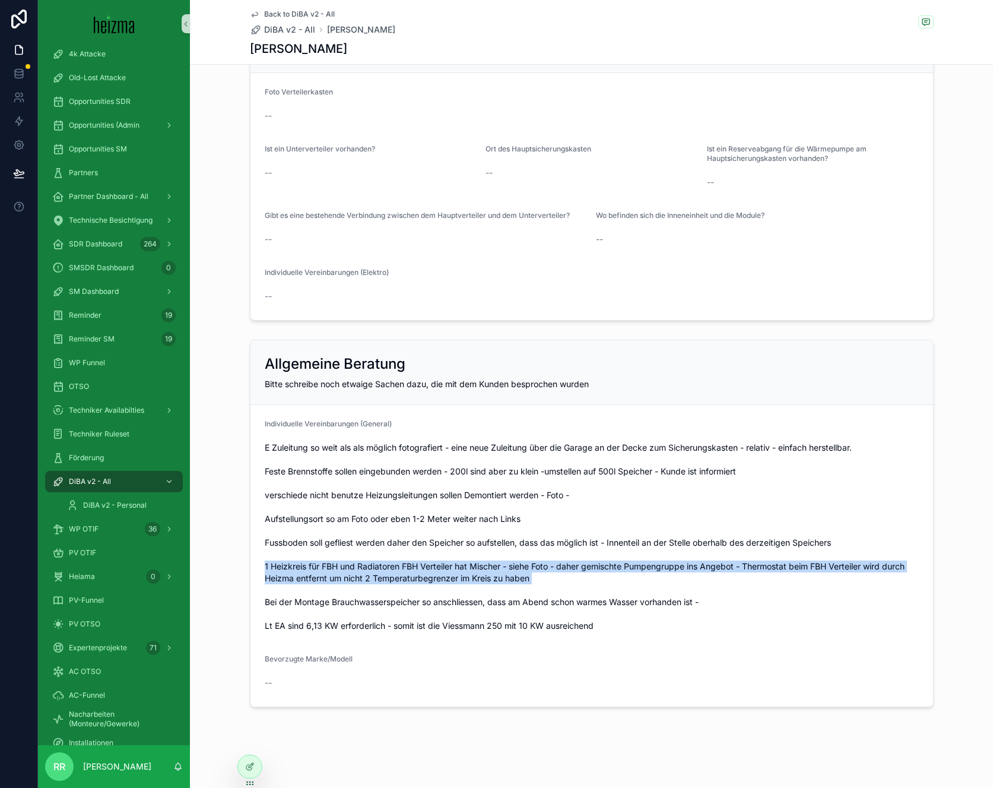
click at [307, 580] on span "E Zuleitung so weit als als möglich fotografiert - eine neue Zuleitung über die…" at bounding box center [592, 537] width 654 height 190
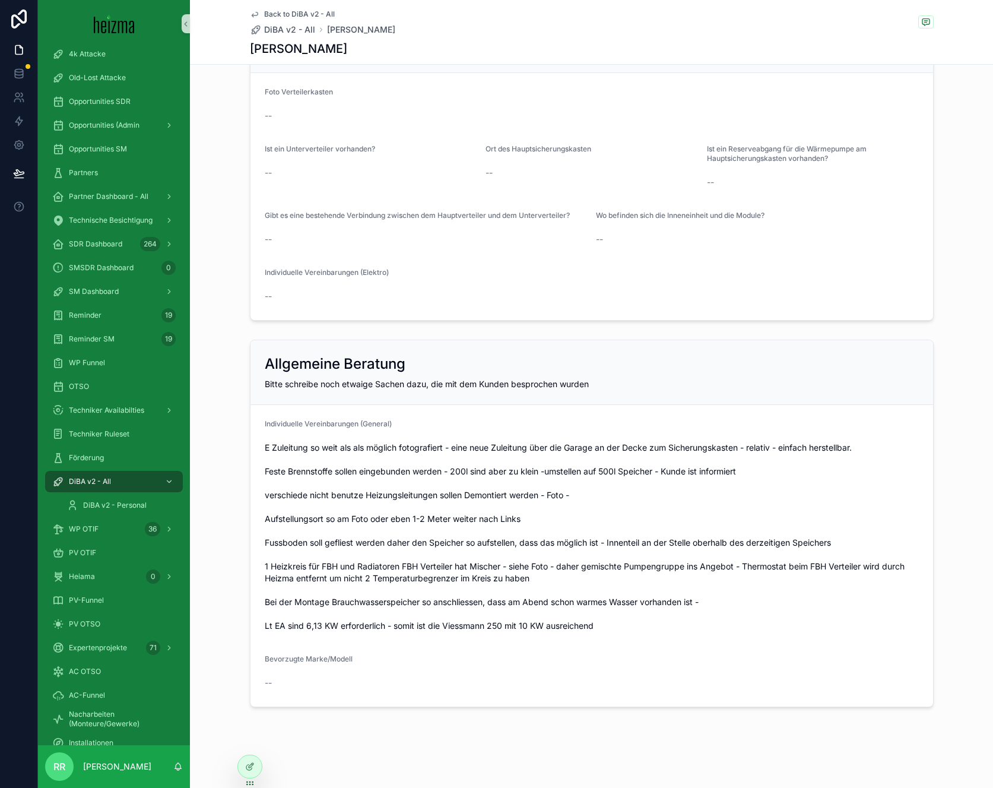
click at [316, 538] on span "E Zuleitung so weit als als möglich fotografiert - eine neue Zuleitung über die…" at bounding box center [592, 537] width 654 height 190
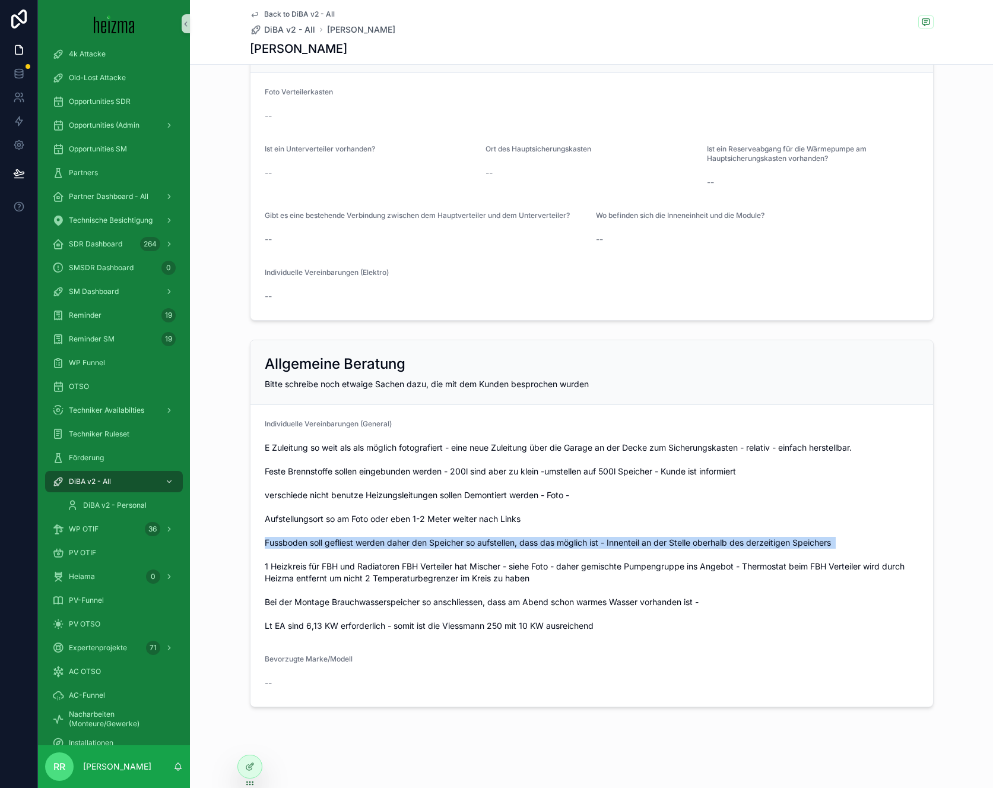
click at [316, 538] on span "E Zuleitung so weit als als möglich fotografiert - eine neue Zuleitung über die…" at bounding box center [592, 537] width 654 height 190
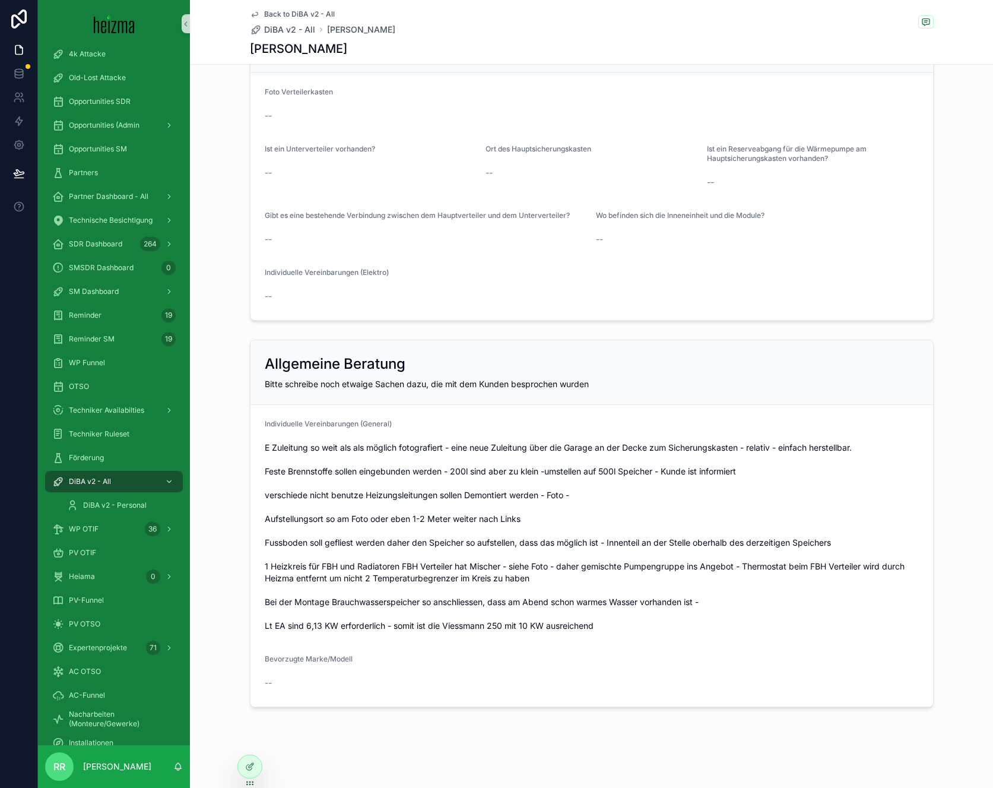
click at [321, 519] on span "E Zuleitung so weit als als möglich fotografiert - eine neue Zuleitung über die…" at bounding box center [592, 537] width 654 height 190
click at [322, 494] on span "E Zuleitung so weit als als möglich fotografiert - eine neue Zuleitung über die…" at bounding box center [592, 537] width 654 height 190
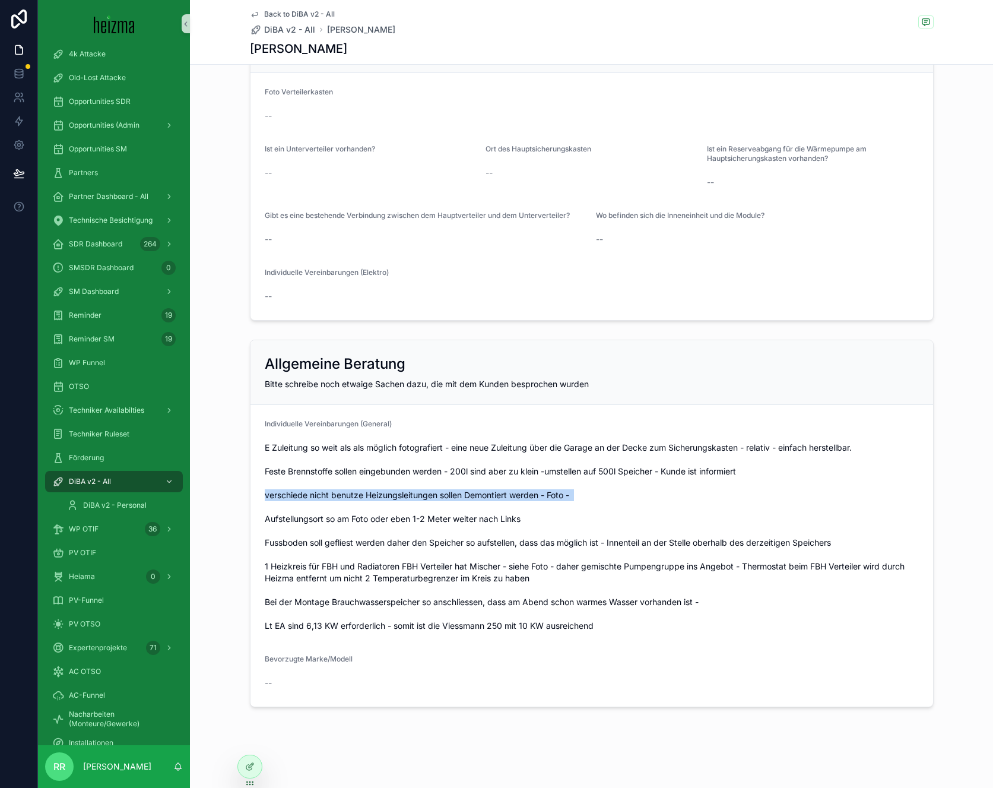
click at [322, 494] on span "E Zuleitung so weit als als möglich fotografiert - eine neue Zuleitung über die…" at bounding box center [592, 537] width 654 height 190
click at [323, 468] on span "E Zuleitung so weit als als möglich fotografiert - eine neue Zuleitung über die…" at bounding box center [592, 537] width 654 height 190
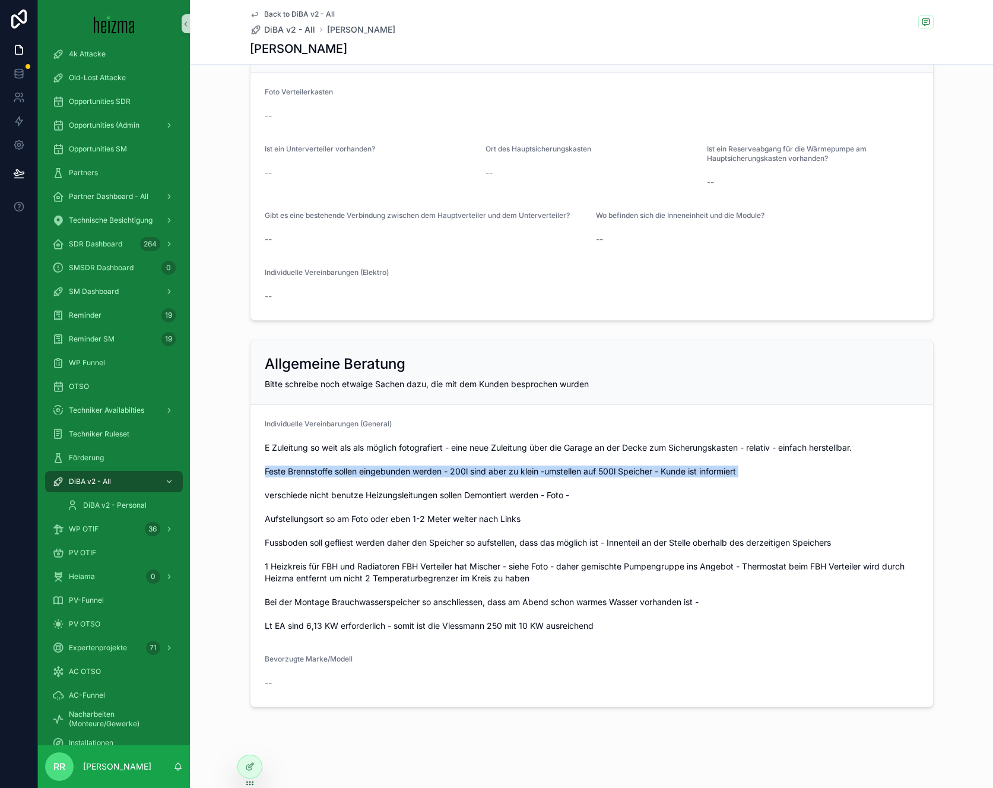
click at [323, 468] on span "E Zuleitung so weit als als möglich fotografiert - eine neue Zuleitung über die…" at bounding box center [592, 537] width 654 height 190
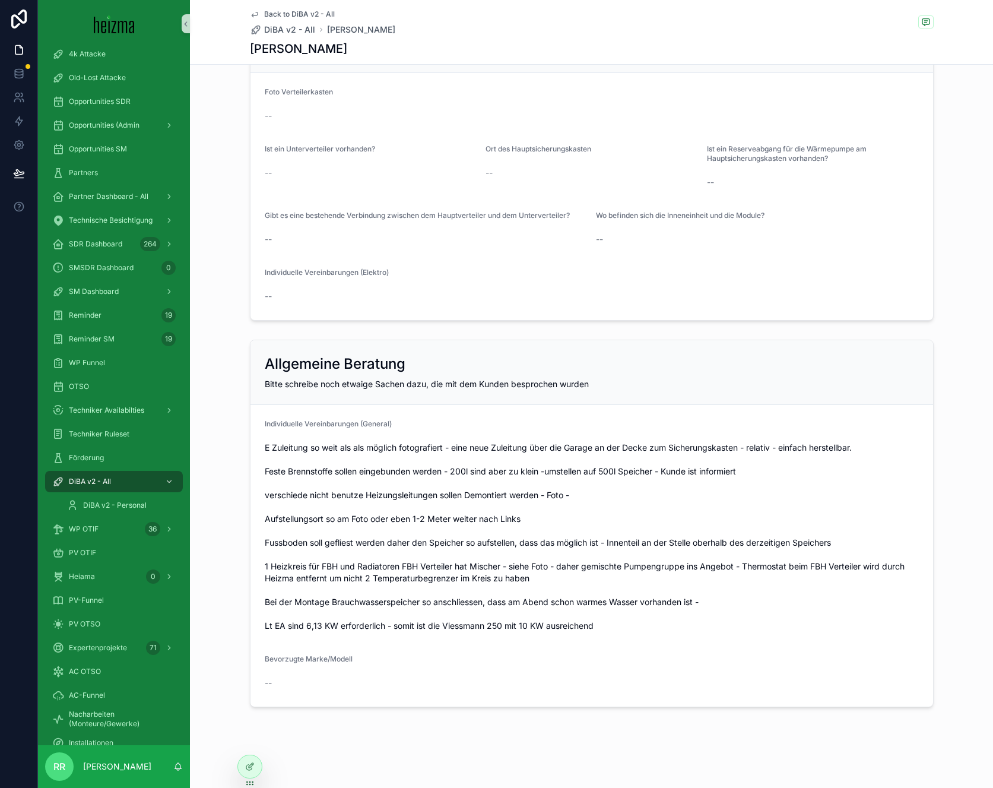
click at [323, 453] on span "E Zuleitung so weit als als möglich fotografiert - eine neue Zuleitung über die…" at bounding box center [592, 537] width 654 height 190
click at [323, 450] on span "E Zuleitung so weit als als möglich fotografiert - eine neue Zuleitung über die…" at bounding box center [592, 537] width 654 height 190
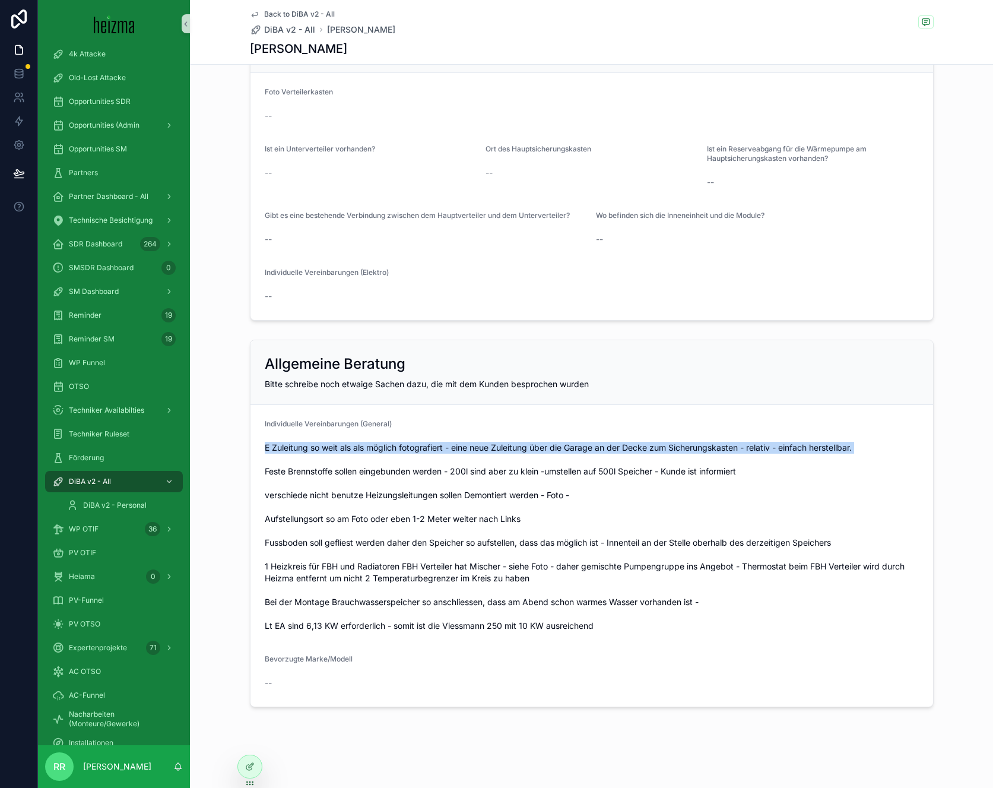
click at [323, 450] on span "E Zuleitung so weit als als möglich fotografiert - eine neue Zuleitung über die…" at bounding box center [592, 537] width 654 height 190
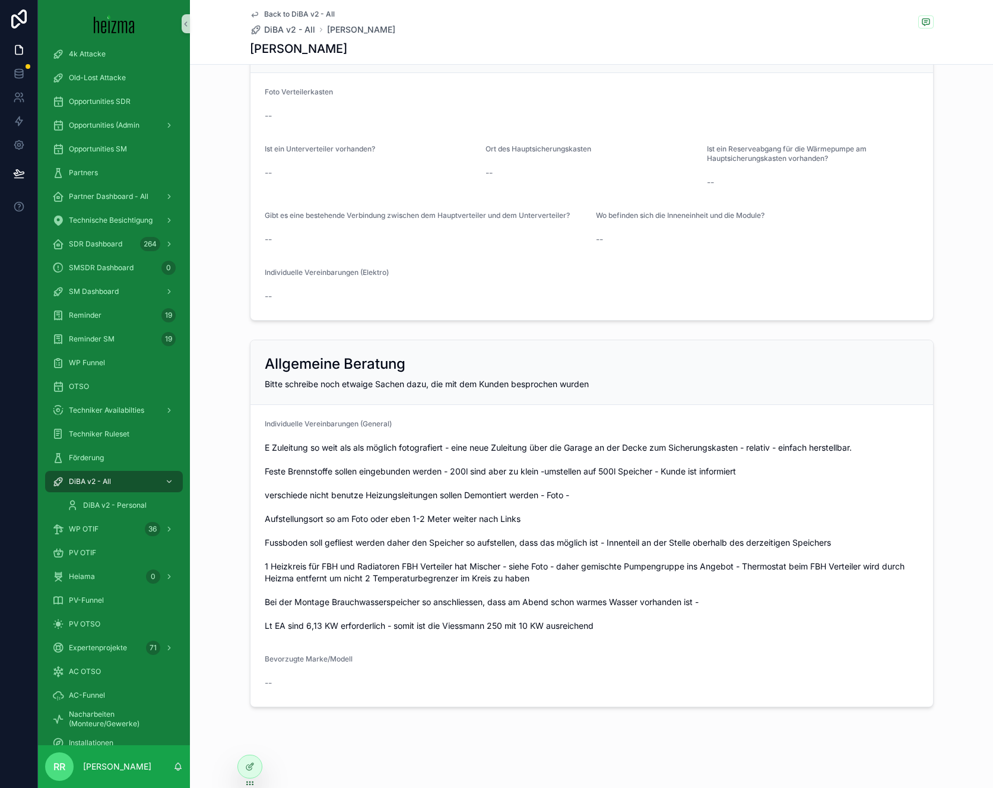
click at [328, 482] on span "E Zuleitung so weit als als möglich fotografiert - eine neue Zuleitung über die…" at bounding box center [592, 537] width 654 height 190
click at [329, 477] on span "E Zuleitung so weit als als möglich fotografiert - eine neue Zuleitung über die…" at bounding box center [592, 537] width 654 height 190
click at [329, 474] on span "E Zuleitung so weit als als möglich fotografiert - eine neue Zuleitung über die…" at bounding box center [592, 537] width 654 height 190
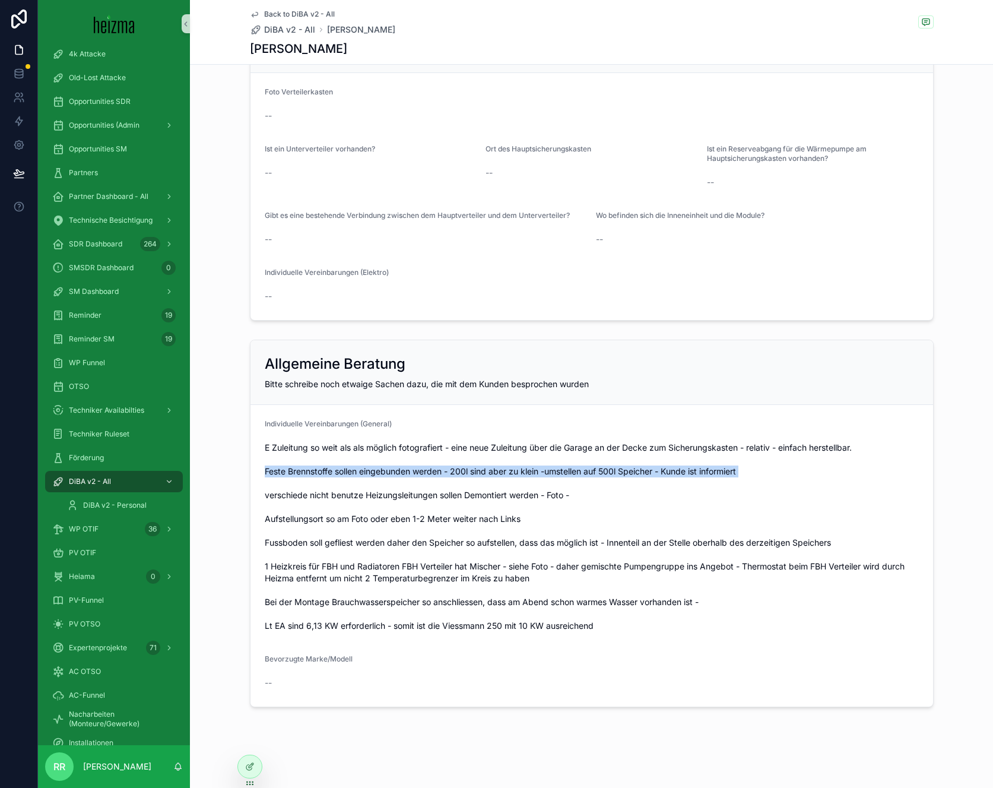
click at [329, 474] on span "E Zuleitung so weit als als möglich fotografiert - eine neue Zuleitung über die…" at bounding box center [592, 537] width 654 height 190
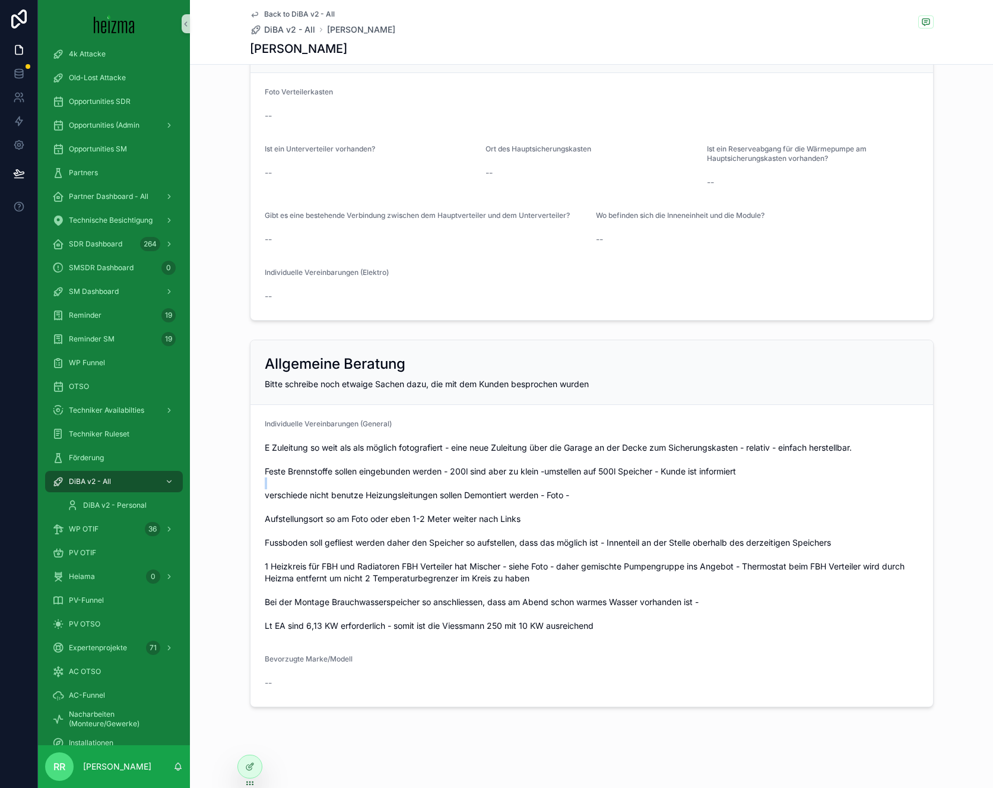
click at [328, 480] on span "E Zuleitung so weit als als möglich fotografiert - eine neue Zuleitung über die…" at bounding box center [592, 537] width 654 height 190
click at [328, 483] on span "E Zuleitung so weit als als möglich fotografiert - eine neue Zuleitung über die…" at bounding box center [592, 537] width 654 height 190
click at [329, 488] on span "E Zuleitung so weit als als möglich fotografiert - eine neue Zuleitung über die…" at bounding box center [592, 537] width 654 height 190
click at [329, 490] on span "E Zuleitung so weit als als möglich fotografiert - eine neue Zuleitung über die…" at bounding box center [592, 537] width 654 height 190
click at [330, 493] on span "E Zuleitung so weit als als möglich fotografiert - eine neue Zuleitung über die…" at bounding box center [592, 537] width 654 height 190
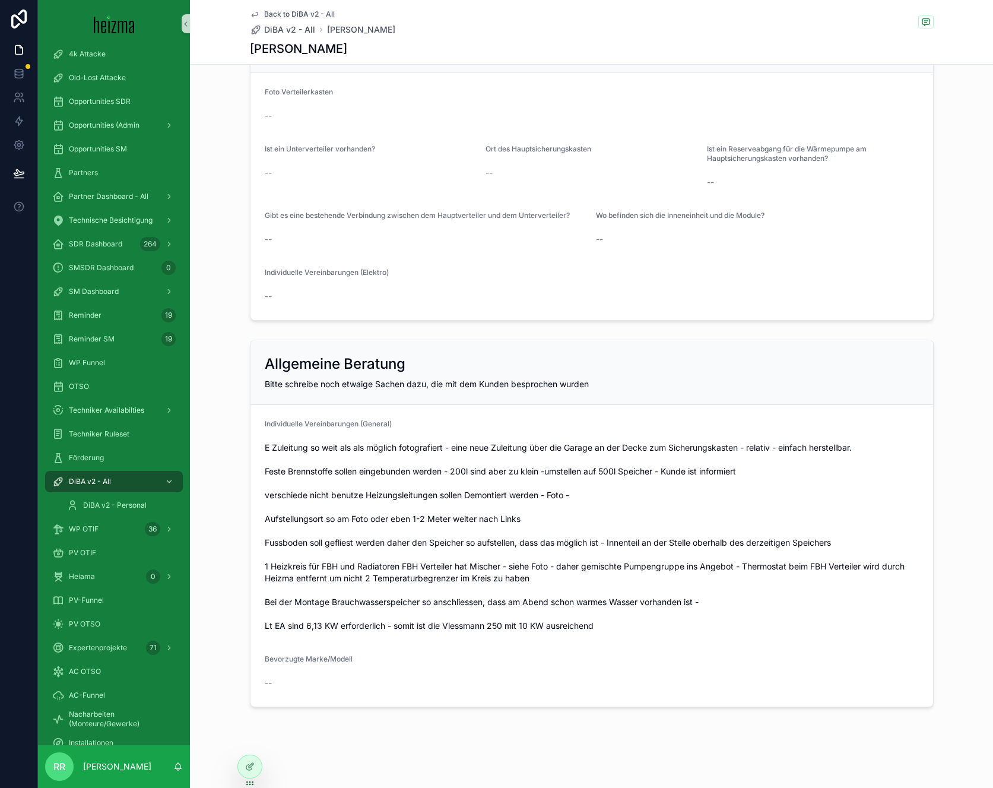
click at [330, 494] on span "E Zuleitung so weit als als möglich fotografiert - eine neue Zuleitung über die…" at bounding box center [592, 537] width 654 height 190
click at [331, 500] on span "E Zuleitung so weit als als möglich fotografiert - eine neue Zuleitung über die…" at bounding box center [592, 537] width 654 height 190
drag, startPoint x: 332, startPoint y: 503, endPoint x: 334, endPoint y: 513, distance: 9.7
click at [332, 503] on span "E Zuleitung so weit als als möglich fotografiert - eine neue Zuleitung über die…" at bounding box center [592, 537] width 654 height 190
click at [334, 513] on span "E Zuleitung so weit als als möglich fotografiert - eine neue Zuleitung über die…" at bounding box center [592, 537] width 654 height 190
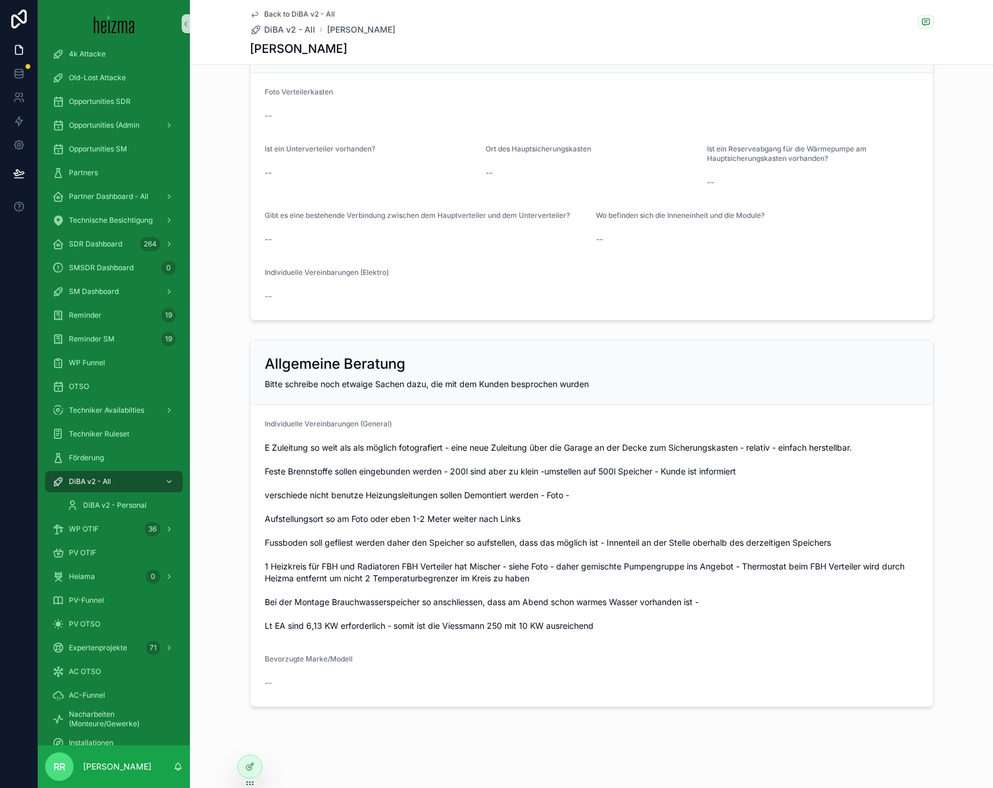
click at [336, 516] on span "E Zuleitung so weit als als möglich fotografiert - eine neue Zuleitung über die…" at bounding box center [592, 537] width 654 height 190
drag, startPoint x: 342, startPoint y: 536, endPoint x: 357, endPoint y: 573, distance: 39.7
click at [344, 541] on span "E Zuleitung so weit als als möglich fotografiert - eine neue Zuleitung über die…" at bounding box center [592, 537] width 654 height 190
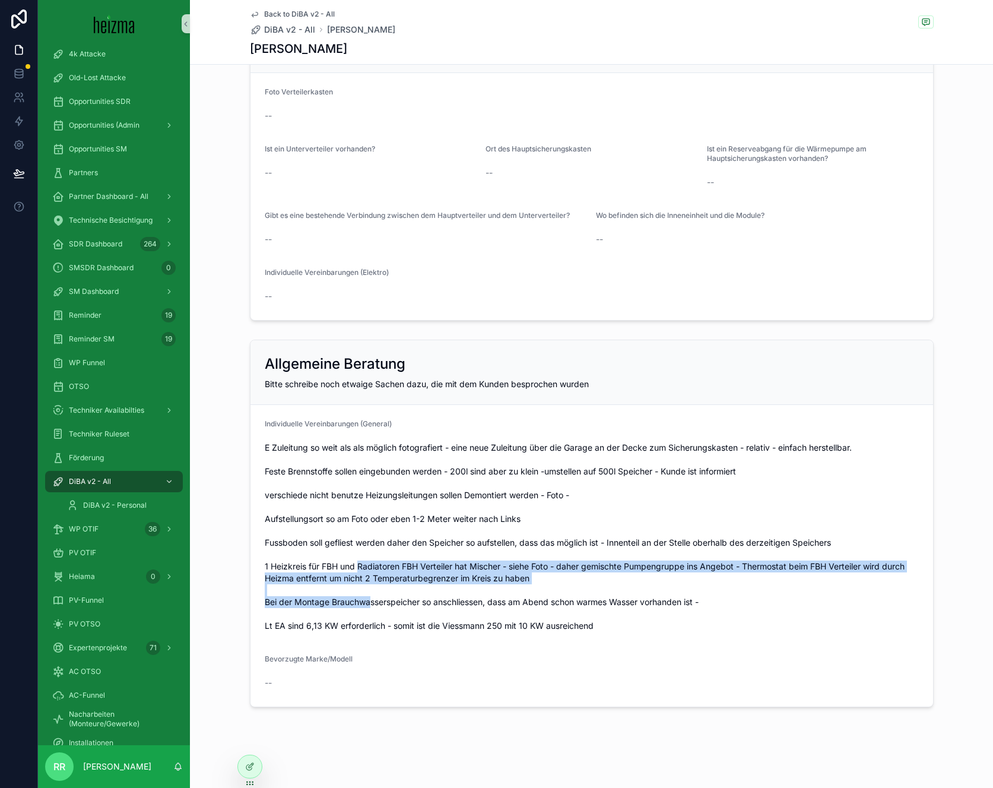
drag, startPoint x: 357, startPoint y: 573, endPoint x: 391, endPoint y: 689, distance: 121.1
click at [374, 631] on span "E Zuleitung so weit als als möglich fotografiert - eine neue Zuleitung über die…" at bounding box center [592, 537] width 654 height 190
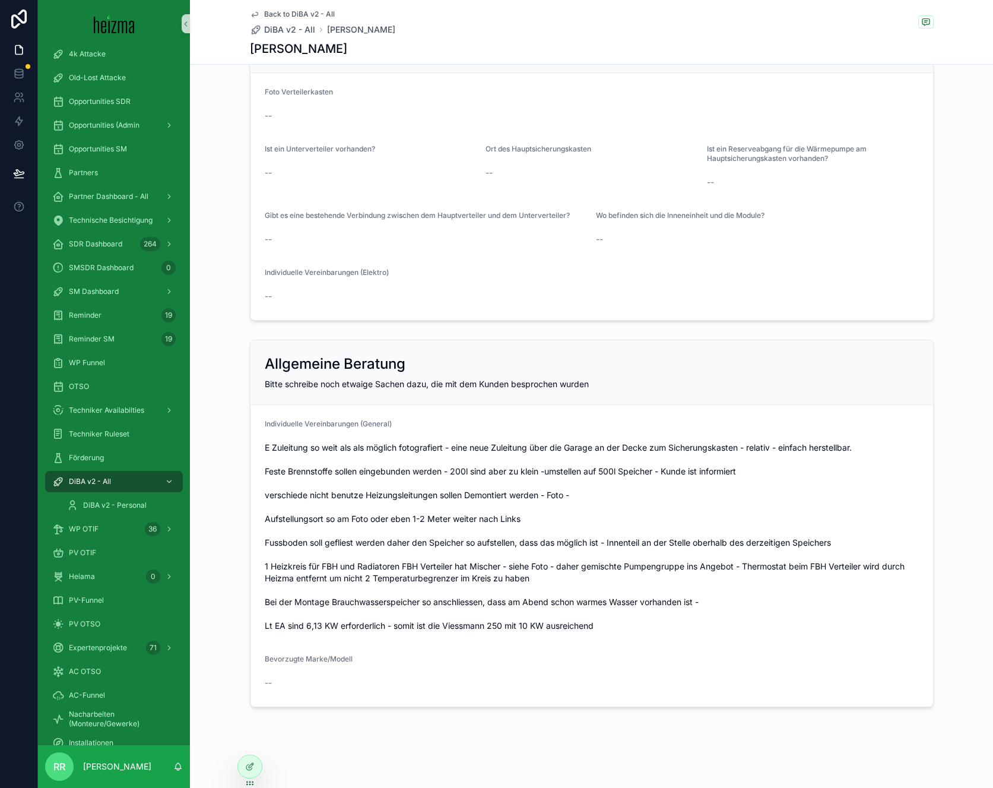
drag, startPoint x: 383, startPoint y: 696, endPoint x: 254, endPoint y: 442, distance: 284.8
click at [374, 681] on form "Individuelle Vereinbarungen (General) Bevorzugte Marke/Modell --" at bounding box center [591, 555] width 682 height 301
click at [243, 411] on div "Allgemeine Beratung Bitte schreibe noch etwaige Sachen dazu, die mit dem Kunden…" at bounding box center [591, 523] width 803 height 377
drag, startPoint x: 302, startPoint y: 511, endPoint x: 375, endPoint y: 665, distance: 170.7
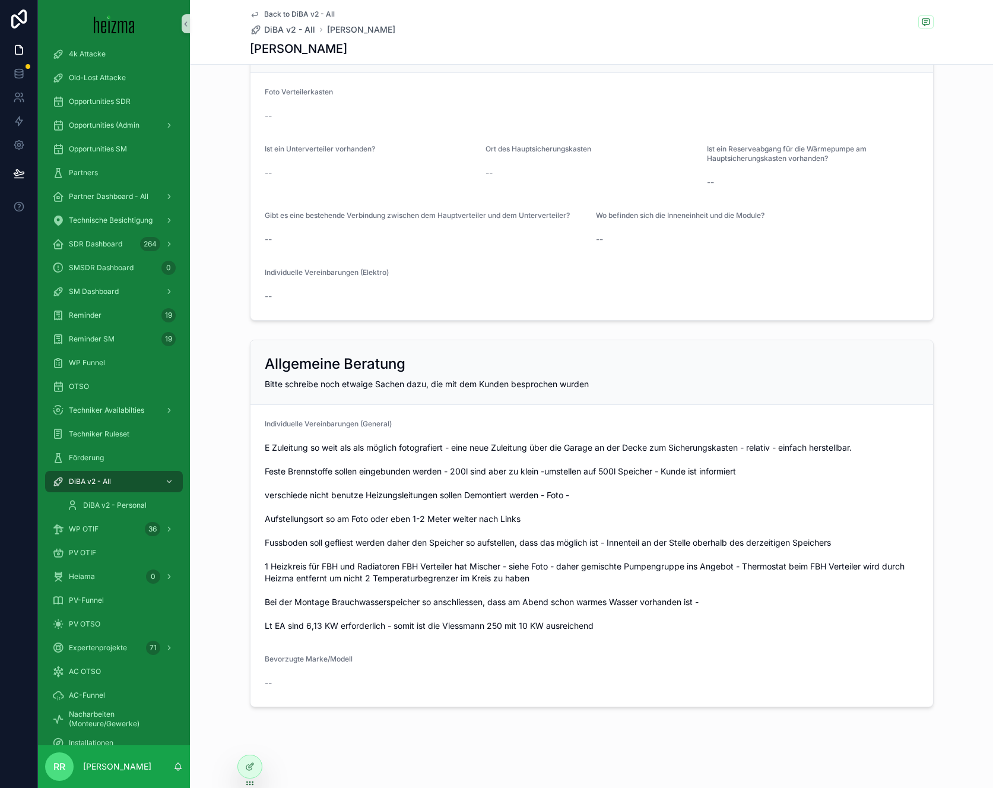
click at [370, 655] on form "Individuelle Vereinbarungen (General) Bevorzugte Marke/Modell --" at bounding box center [591, 555] width 682 height 301
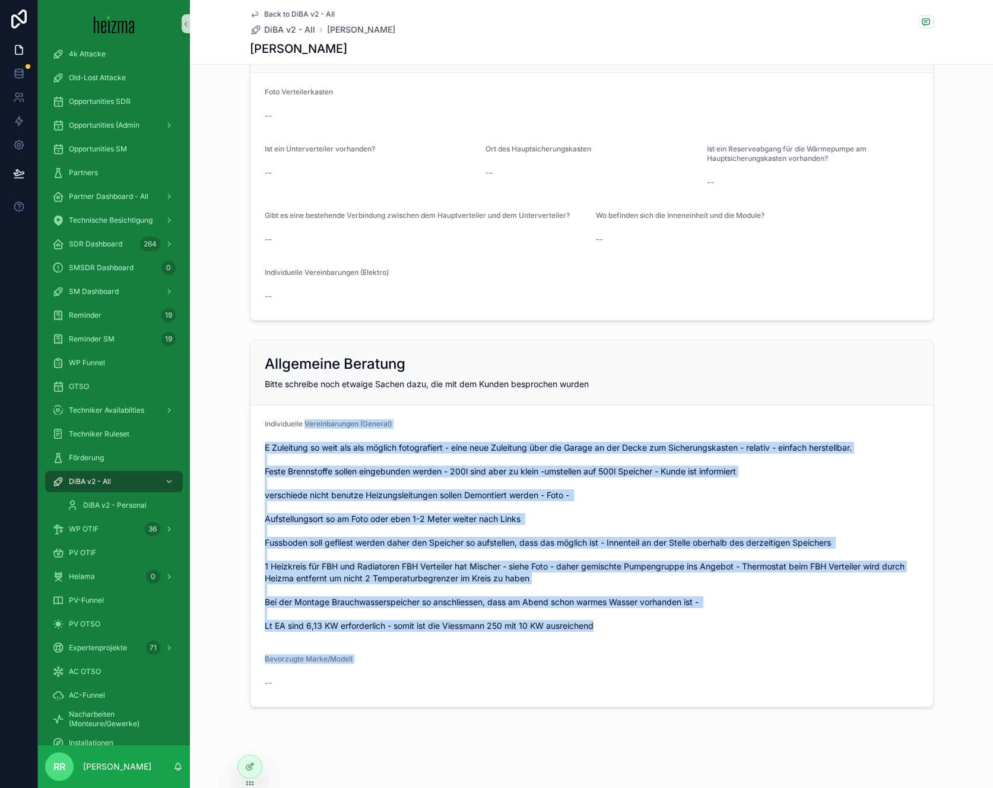
drag, startPoint x: 376, startPoint y: 675, endPoint x: 302, endPoint y: 420, distance: 265.6
click at [302, 420] on form "Individuelle Vereinbarungen (General) Bevorzugte Marke/Modell --" at bounding box center [591, 555] width 682 height 301
drag, startPoint x: 302, startPoint y: 420, endPoint x: 367, endPoint y: 718, distance: 305.0
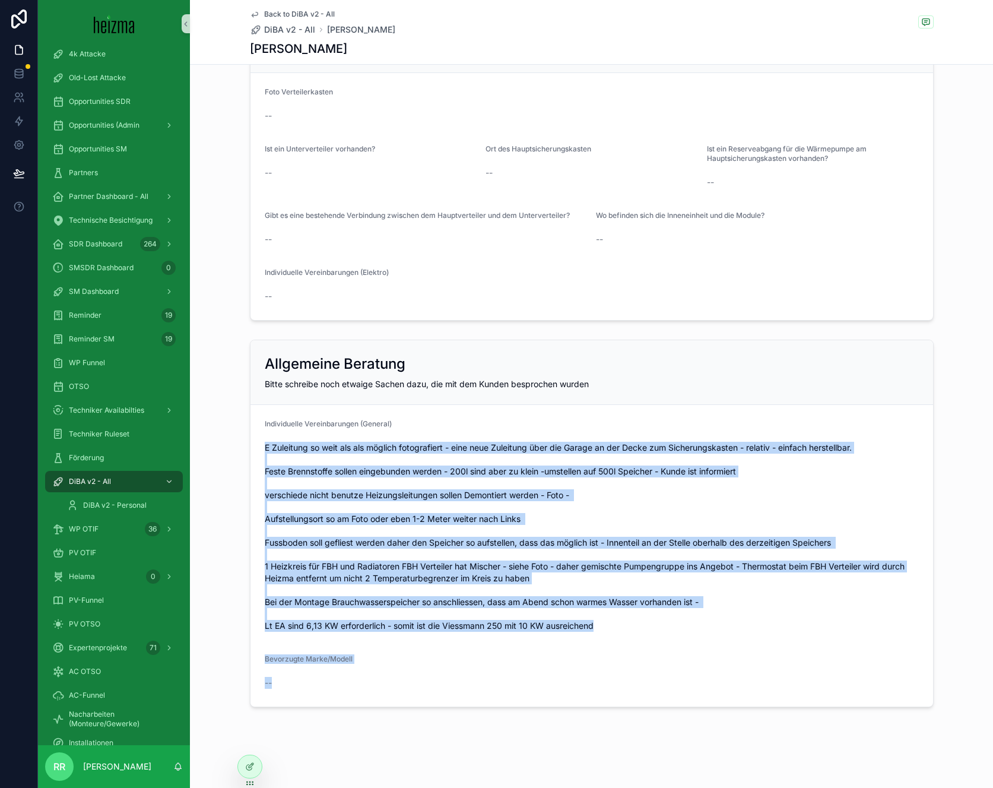
drag, startPoint x: 356, startPoint y: 690, endPoint x: 249, endPoint y: 433, distance: 278.3
click at [250, 433] on form "Individuelle Vereinbarungen (General) Bevorzugte Marke/Modell --" at bounding box center [591, 555] width 682 height 301
drag, startPoint x: 250, startPoint y: 412, endPoint x: 367, endPoint y: 714, distance: 323.7
drag, startPoint x: 367, startPoint y: 714, endPoint x: 246, endPoint y: 414, distance: 323.2
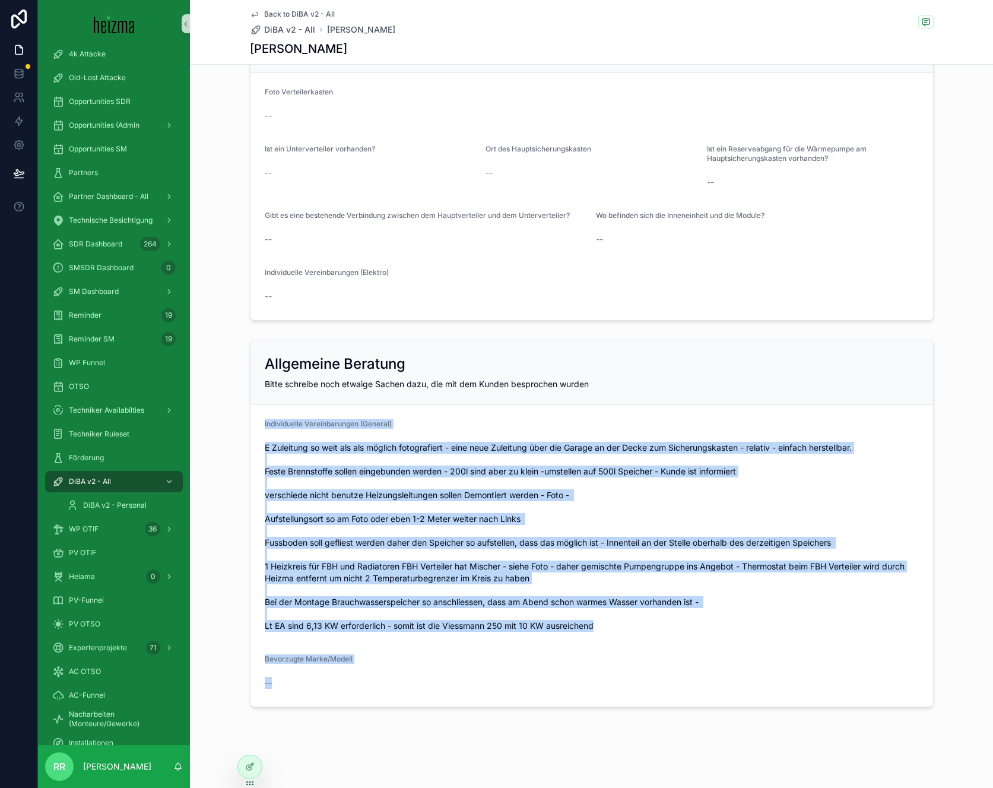
drag, startPoint x: 251, startPoint y: 425, endPoint x: 373, endPoint y: 680, distance: 282.7
click at [373, 680] on form "Individuelle Vereinbarungen (General) Bevorzugte Marke/Modell --" at bounding box center [591, 555] width 682 height 301
drag, startPoint x: 373, startPoint y: 680, endPoint x: 267, endPoint y: 345, distance: 351.0
click at [267, 345] on div "Allgemeine Beratung Bitte schreibe noch etwaige Sachen dazu, die mit dem Kunden…" at bounding box center [592, 522] width 684 height 367
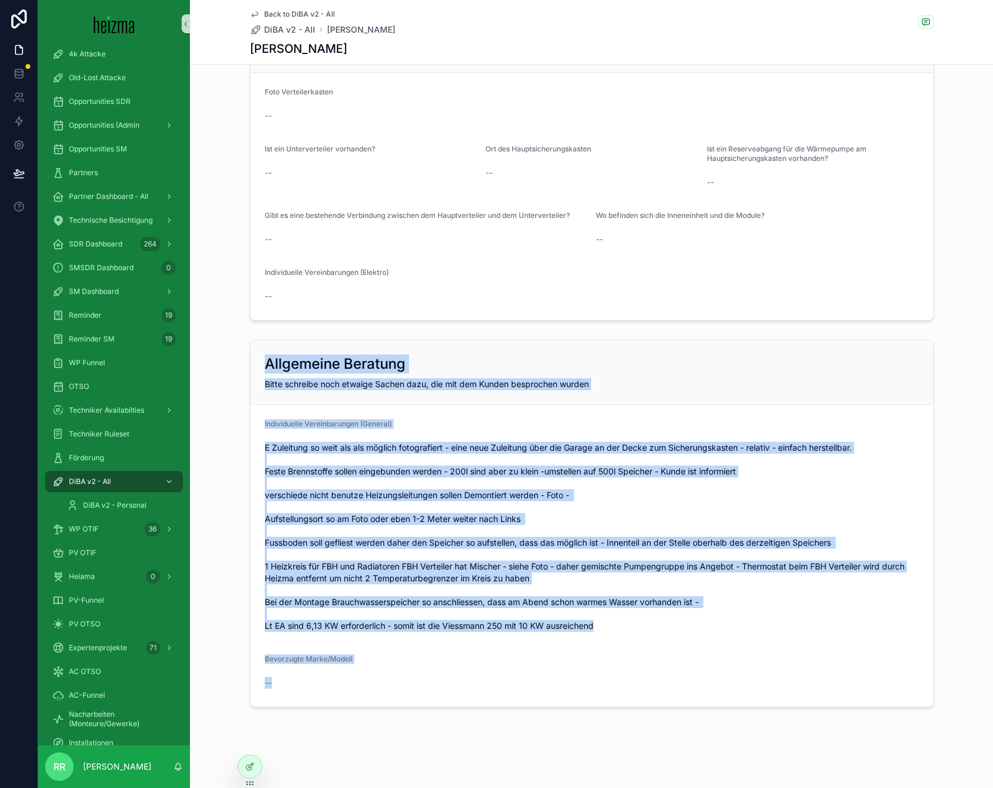
drag, startPoint x: 267, startPoint y: 346, endPoint x: 402, endPoint y: 697, distance: 375.9
click at [402, 697] on div "Allgemeine Beratung Bitte schreibe noch etwaige Sachen dazu, die mit dem Kunden…" at bounding box center [592, 522] width 684 height 367
drag, startPoint x: 402, startPoint y: 697, endPoint x: 291, endPoint y: 323, distance: 390.0
click at [317, 324] on div "Elektrik Verteilerkasten hochladen Bitte mache ein Foto vom Verteilerkasten Fot…" at bounding box center [591, 163] width 803 height 325
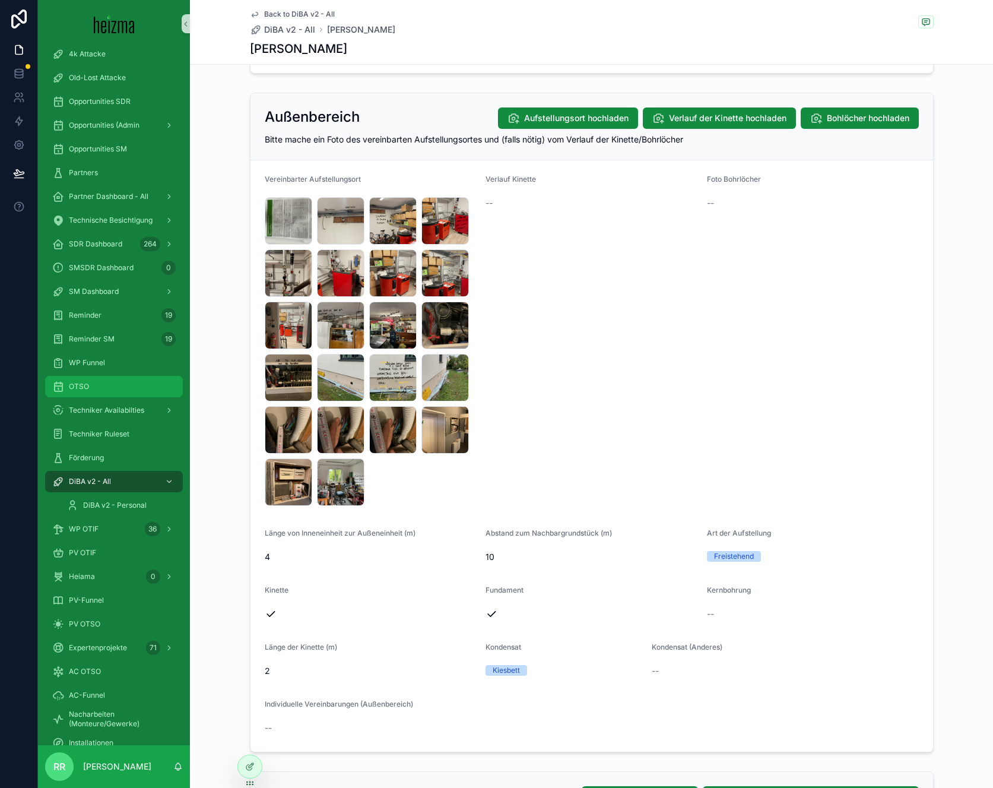
scroll to position [1139, 0]
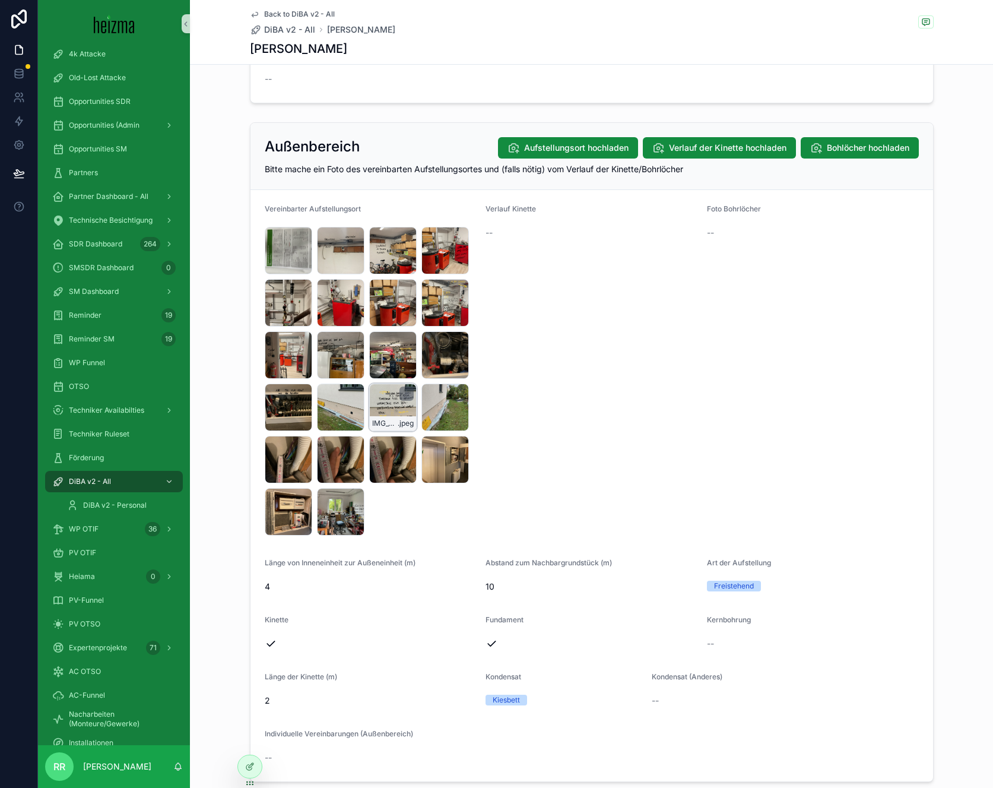
click at [388, 418] on span "IMG_6306" at bounding box center [385, 422] width 26 height 9
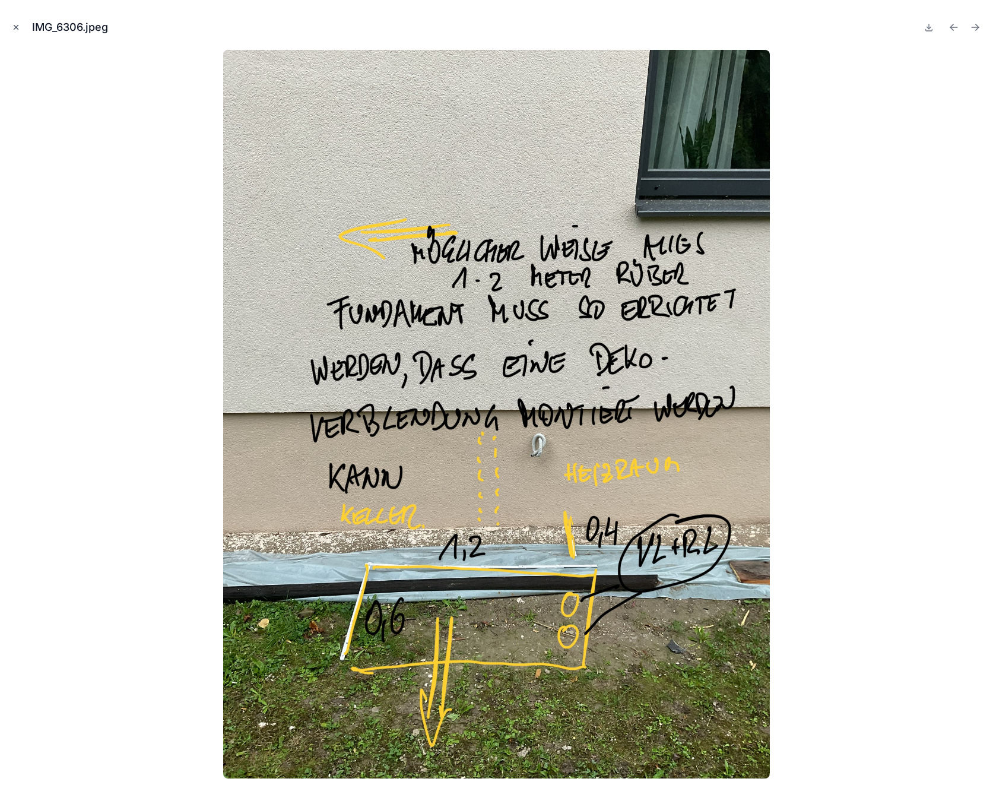
click at [14, 22] on button "Close modal" at bounding box center [15, 27] width 13 height 13
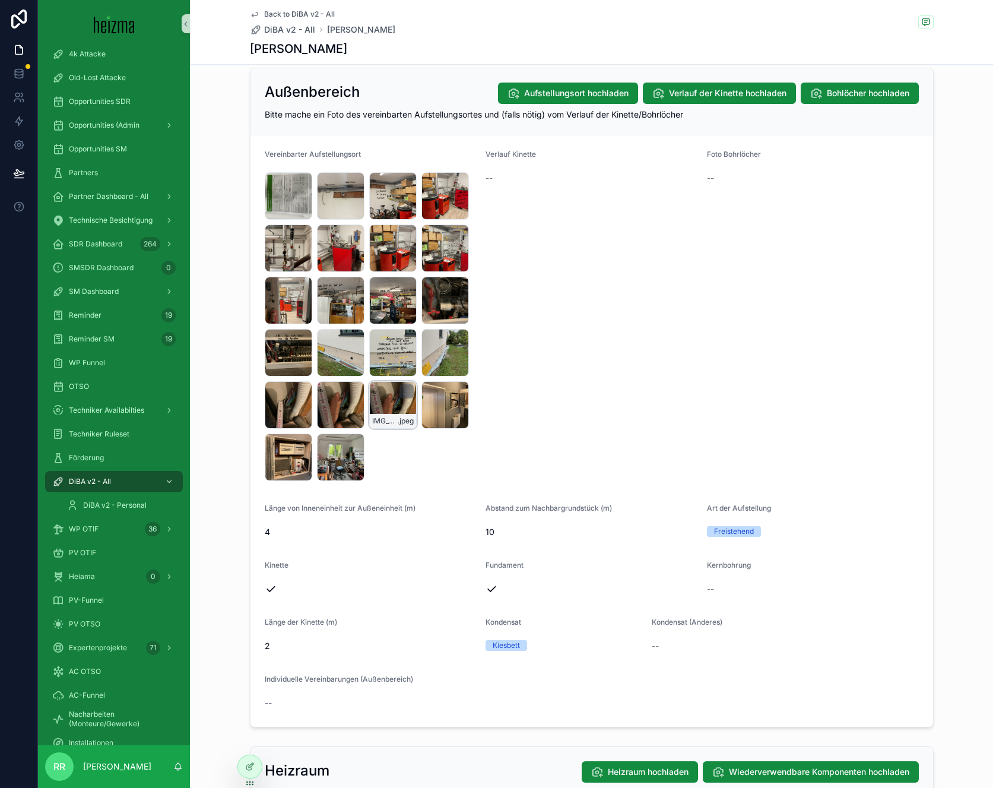
scroll to position [1196, 0]
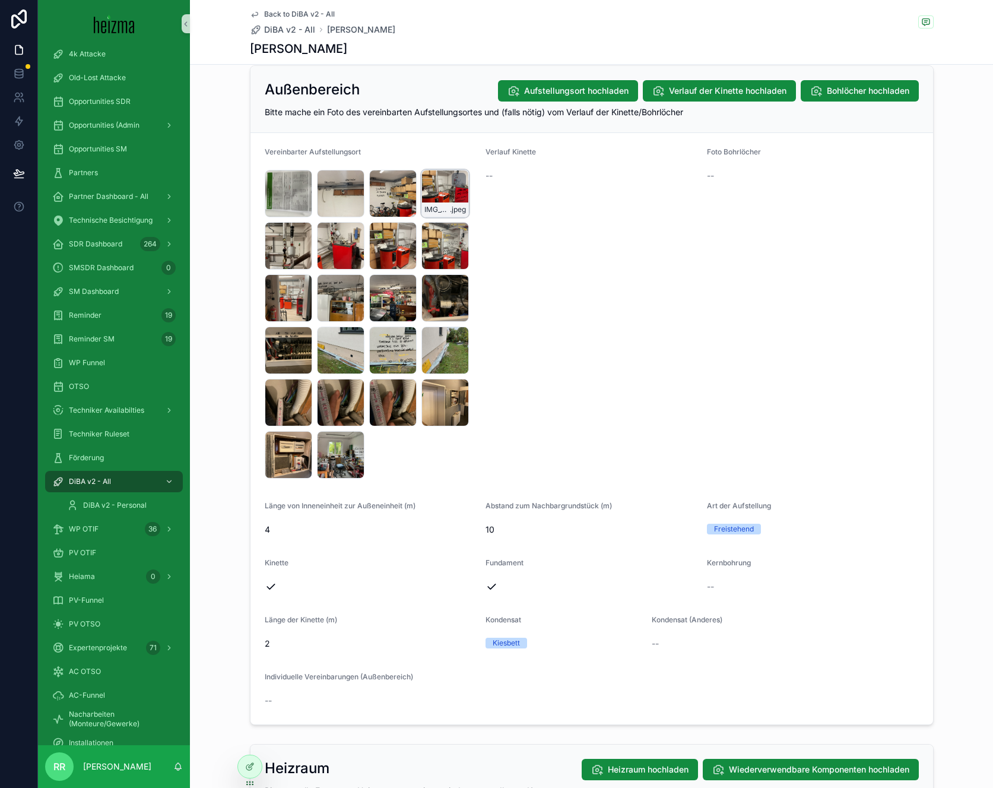
click at [432, 193] on div "IMG_6317 .jpeg" at bounding box center [444, 193] width 47 height 47
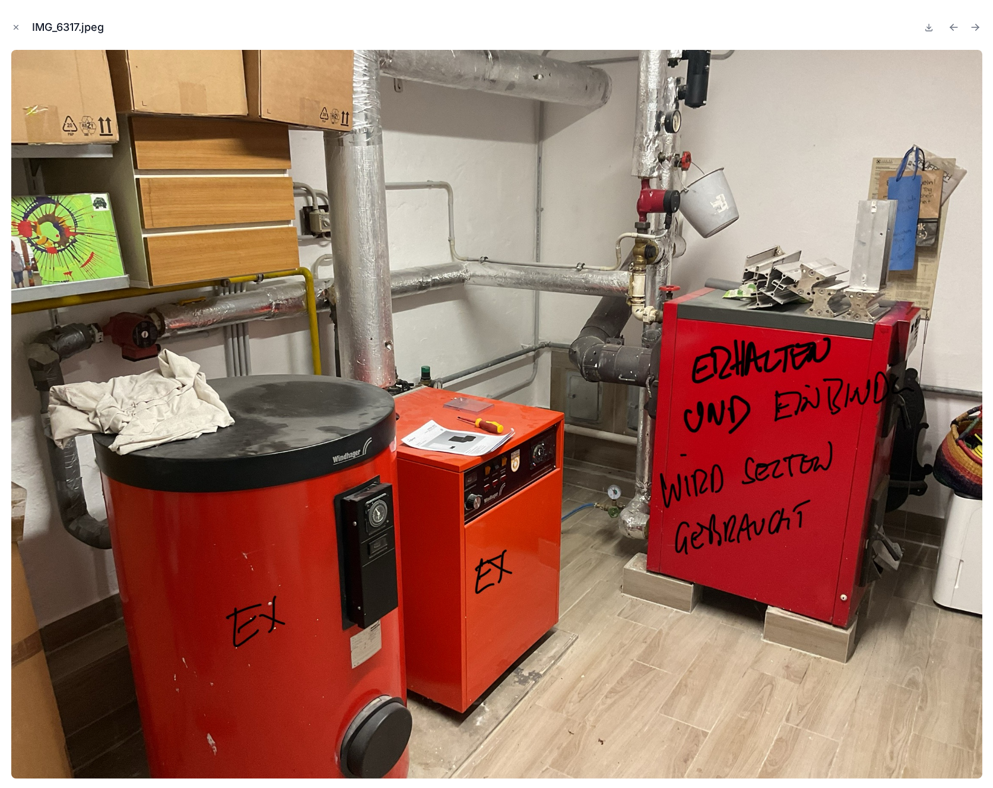
click at [944, 373] on img at bounding box center [496, 414] width 971 height 728
click at [950, 367] on img at bounding box center [496, 414] width 971 height 728
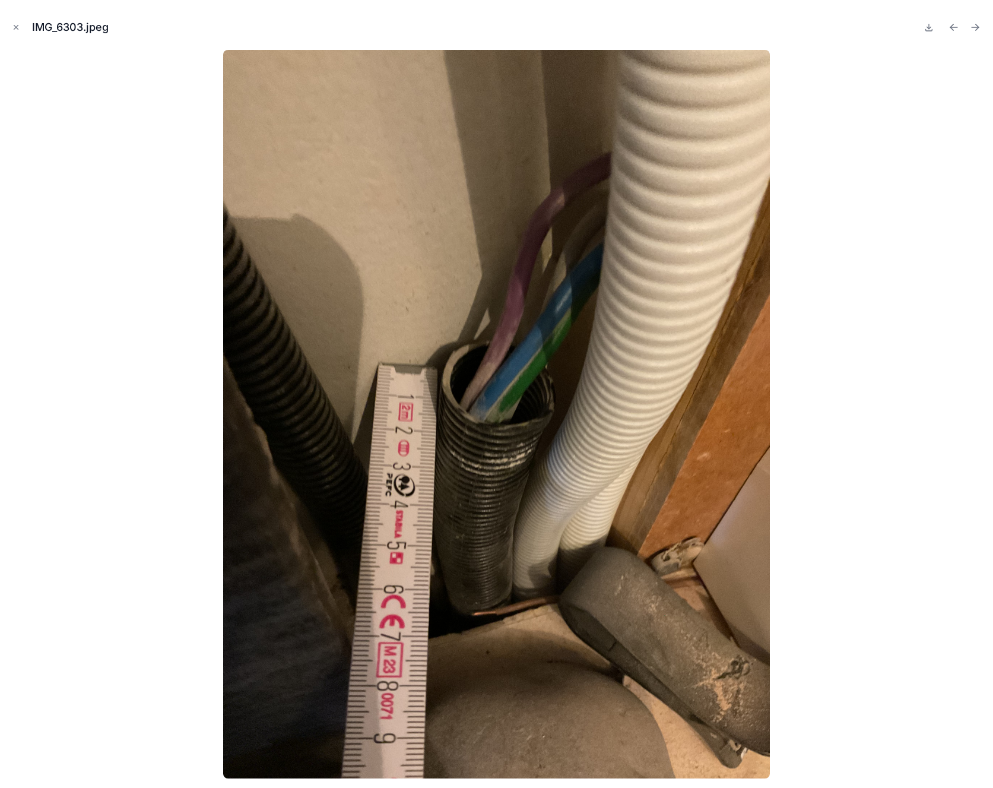
click at [24, 27] on div "IMG_6303.jpeg" at bounding box center [496, 27] width 974 height 36
click at [18, 30] on icon "Close modal" at bounding box center [16, 27] width 8 height 8
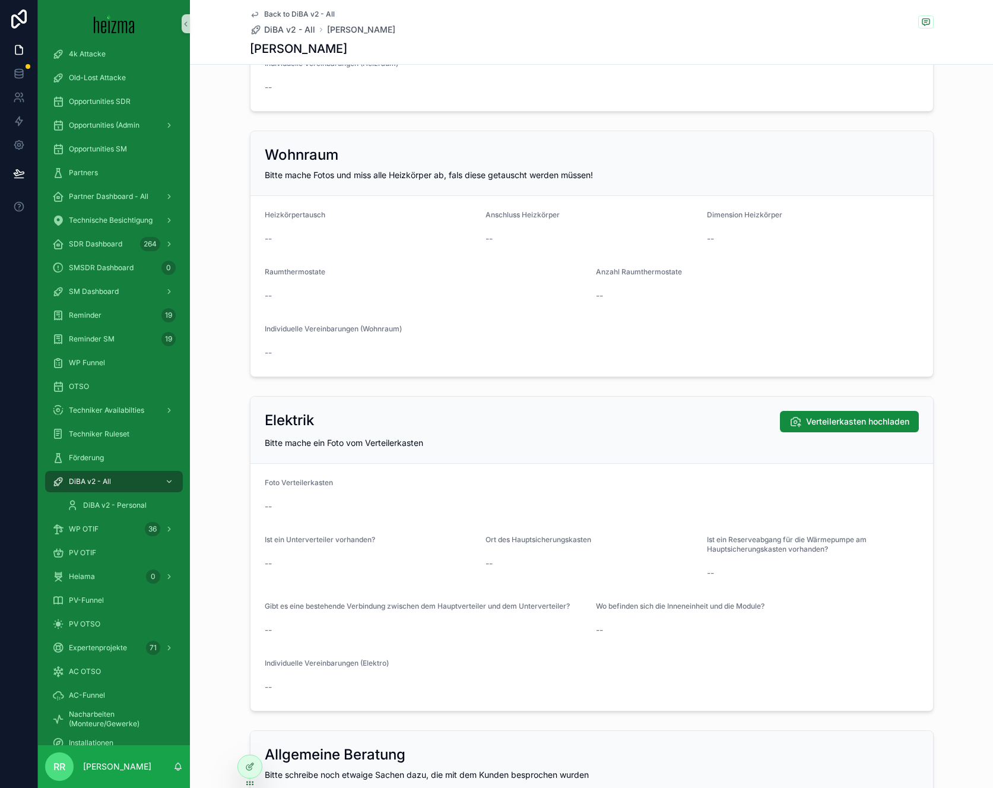
scroll to position [2593, 0]
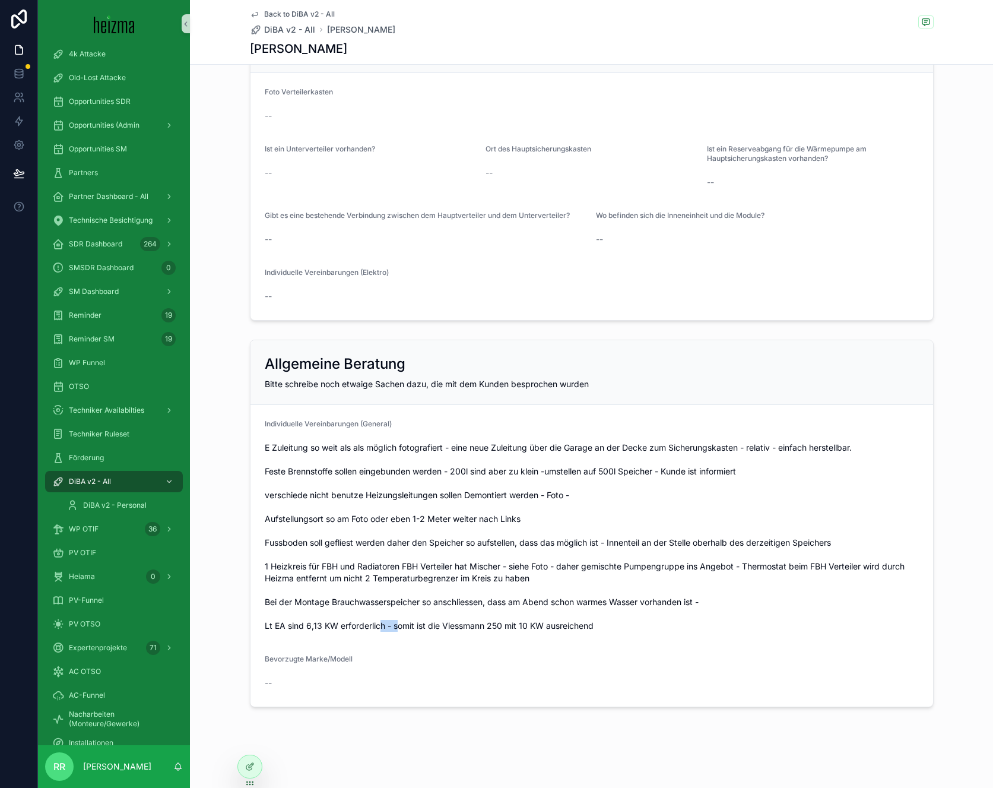
drag, startPoint x: 396, startPoint y: 623, endPoint x: 363, endPoint y: 636, distance: 35.5
click at [376, 631] on span "E Zuleitung so weit als als möglich fotografiert - eine neue Zuleitung über die…" at bounding box center [592, 537] width 654 height 190
drag, startPoint x: 418, startPoint y: 623, endPoint x: 543, endPoint y: 625, distance: 125.2
click at [535, 625] on span "E Zuleitung so weit als als möglich fotografiert - eine neue Zuleitung über die…" at bounding box center [592, 537] width 654 height 190
drag, startPoint x: 713, startPoint y: 621, endPoint x: 536, endPoint y: 620, distance: 176.9
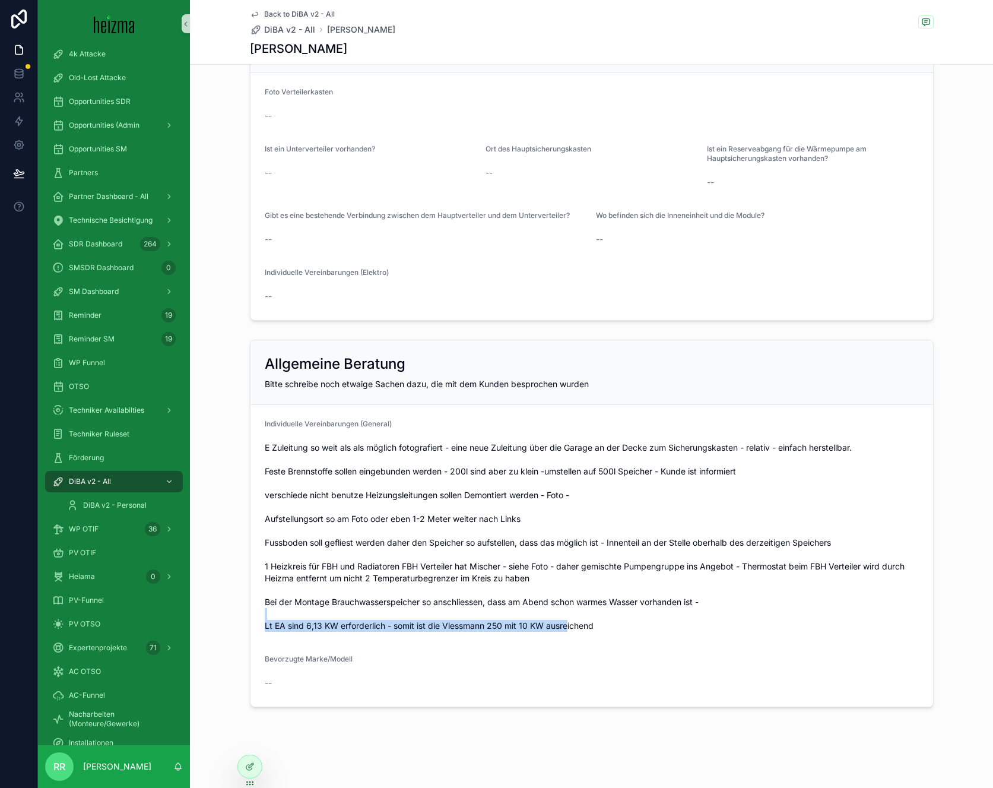
click at [551, 621] on span "E Zuleitung so weit als als möglich fotografiert - eine neue Zuleitung über die…" at bounding box center [592, 537] width 654 height 190
drag, startPoint x: 518, startPoint y: 621, endPoint x: 417, endPoint y: 601, distance: 102.9
click at [450, 611] on span "E Zuleitung so weit als als möglich fotografiert - eine neue Zuleitung über die…" at bounding box center [592, 537] width 654 height 190
drag, startPoint x: 329, startPoint y: 532, endPoint x: 324, endPoint y: 506, distance: 26.5
click at [325, 511] on span "E Zuleitung so weit als als möglich fotografiert - eine neue Zuleitung über die…" at bounding box center [592, 537] width 654 height 190
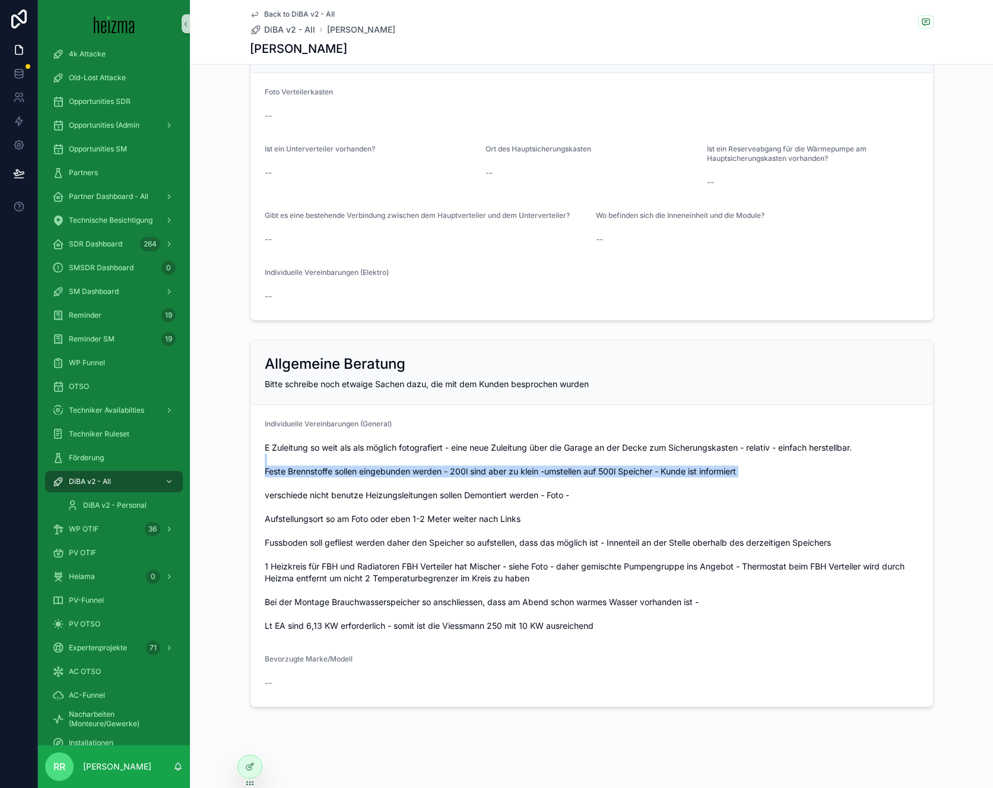
drag, startPoint x: 378, startPoint y: 475, endPoint x: 634, endPoint y: 501, distance: 257.8
click at [564, 487] on span "E Zuleitung so weit als als möglich fotografiert - eine neue Zuleitung über die…" at bounding box center [592, 537] width 654 height 190
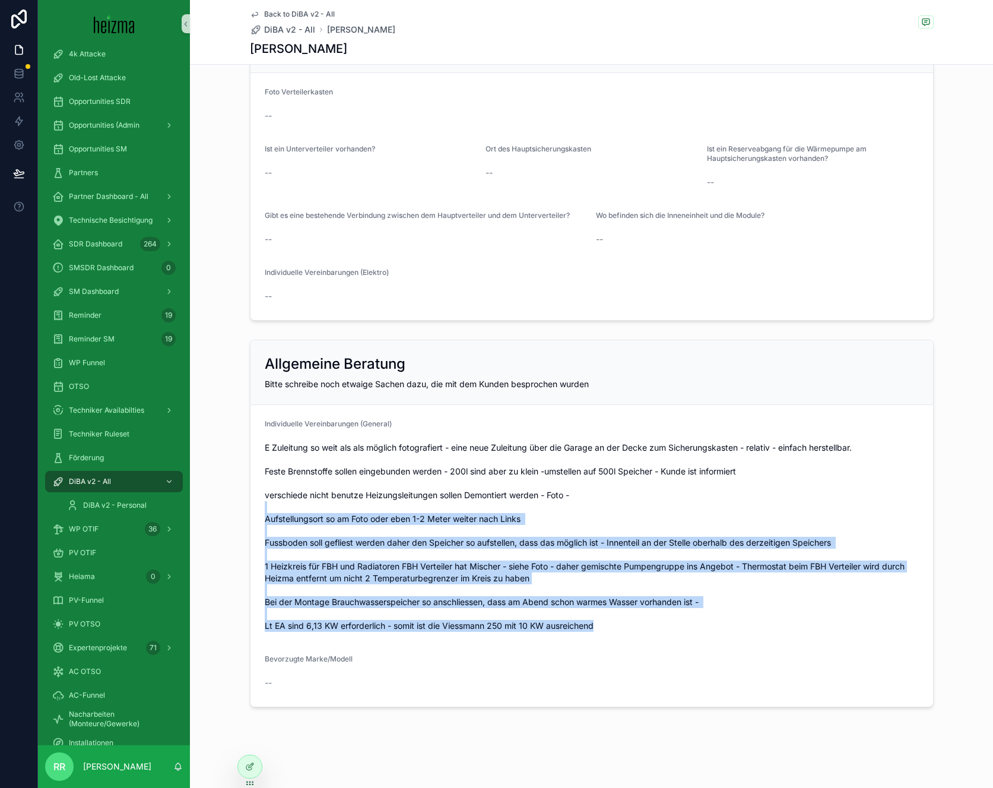
drag, startPoint x: 664, startPoint y: 527, endPoint x: 722, endPoint y: 666, distance: 151.1
click at [722, 665] on form "Individuelle Vereinbarungen (General) Bevorzugte Marke/Modell --" at bounding box center [591, 555] width 682 height 301
drag, startPoint x: 722, startPoint y: 666, endPoint x: 577, endPoint y: 617, distance: 153.5
click at [631, 641] on form "Individuelle Vereinbarungen (General) Bevorzugte Marke/Modell --" at bounding box center [591, 555] width 682 height 301
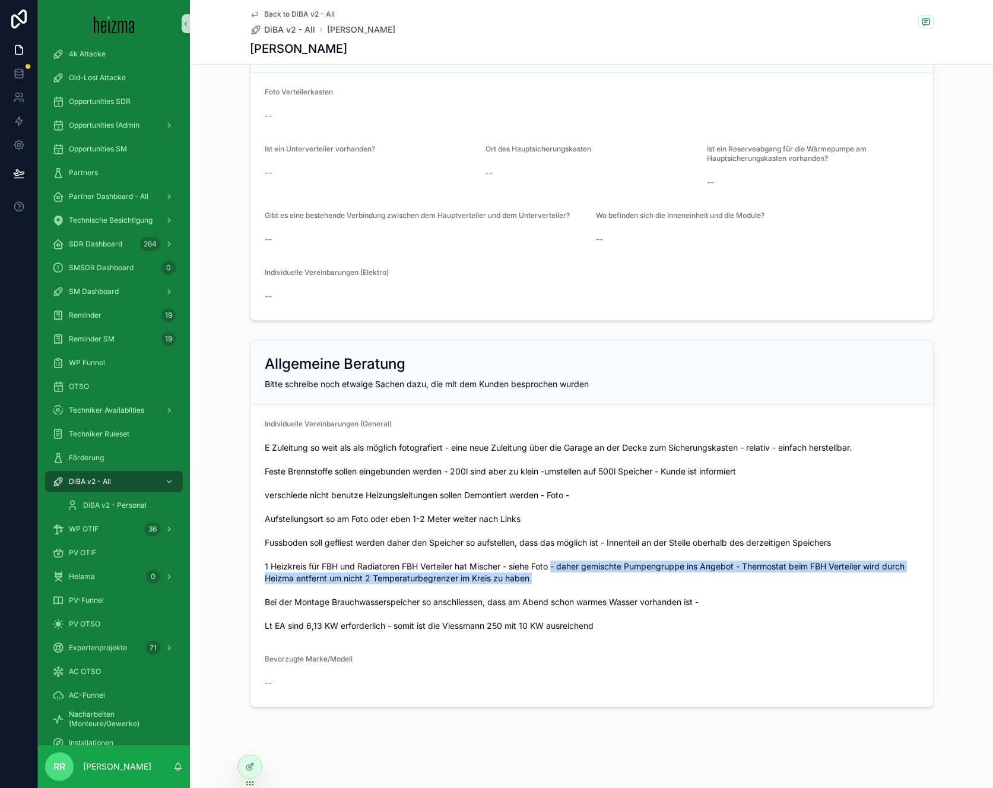
drag, startPoint x: 541, startPoint y: 595, endPoint x: 572, endPoint y: 506, distance: 94.2
click at [551, 563] on span "E Zuleitung so weit als als möglich fotografiert - eine neue Zuleitung über die…" at bounding box center [592, 537] width 654 height 190
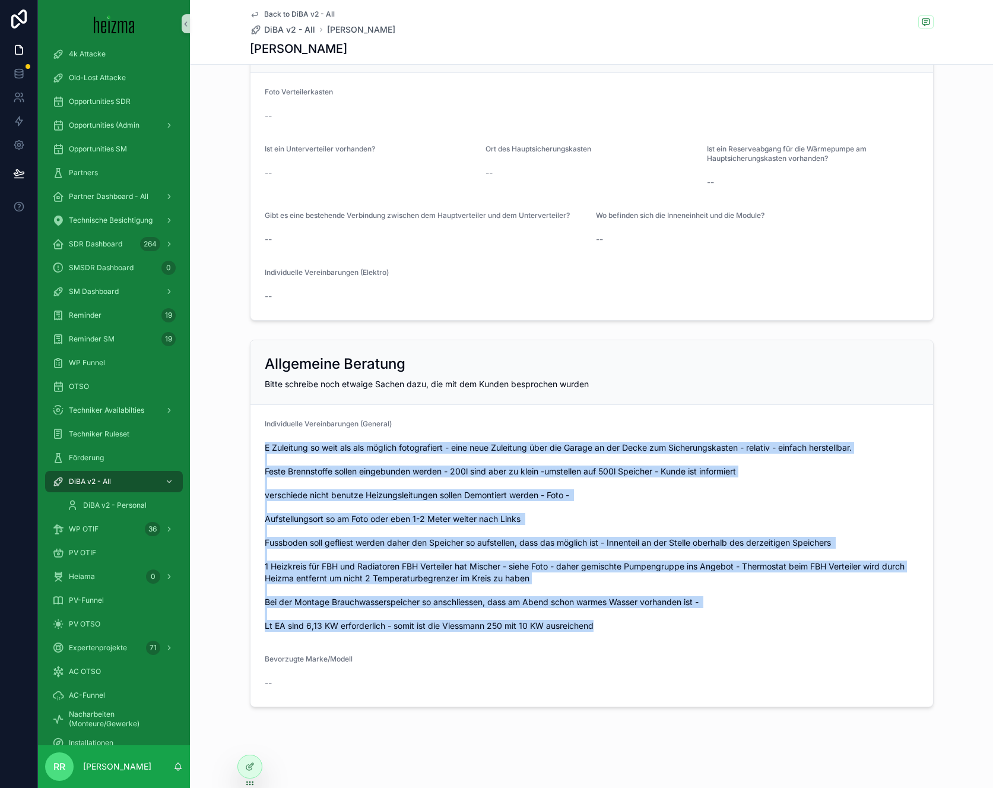
drag, startPoint x: 343, startPoint y: 446, endPoint x: 673, endPoint y: 681, distance: 404.8
click at [566, 669] on form "Individuelle Vereinbarungen (General) Bevorzugte Marke/Modell --" at bounding box center [591, 555] width 682 height 301
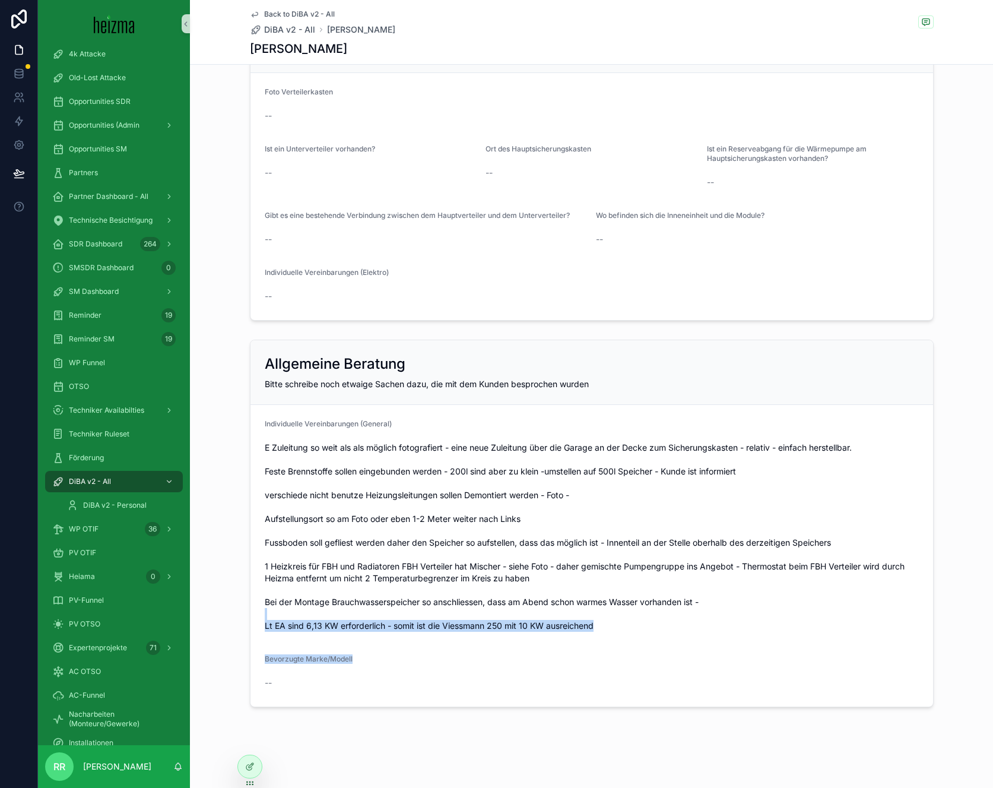
drag, startPoint x: 704, startPoint y: 668, endPoint x: 571, endPoint y: 536, distance: 187.2
click at [605, 560] on form "Individuelle Vereinbarungen (General) Bevorzugte Marke/Modell --" at bounding box center [591, 555] width 682 height 301
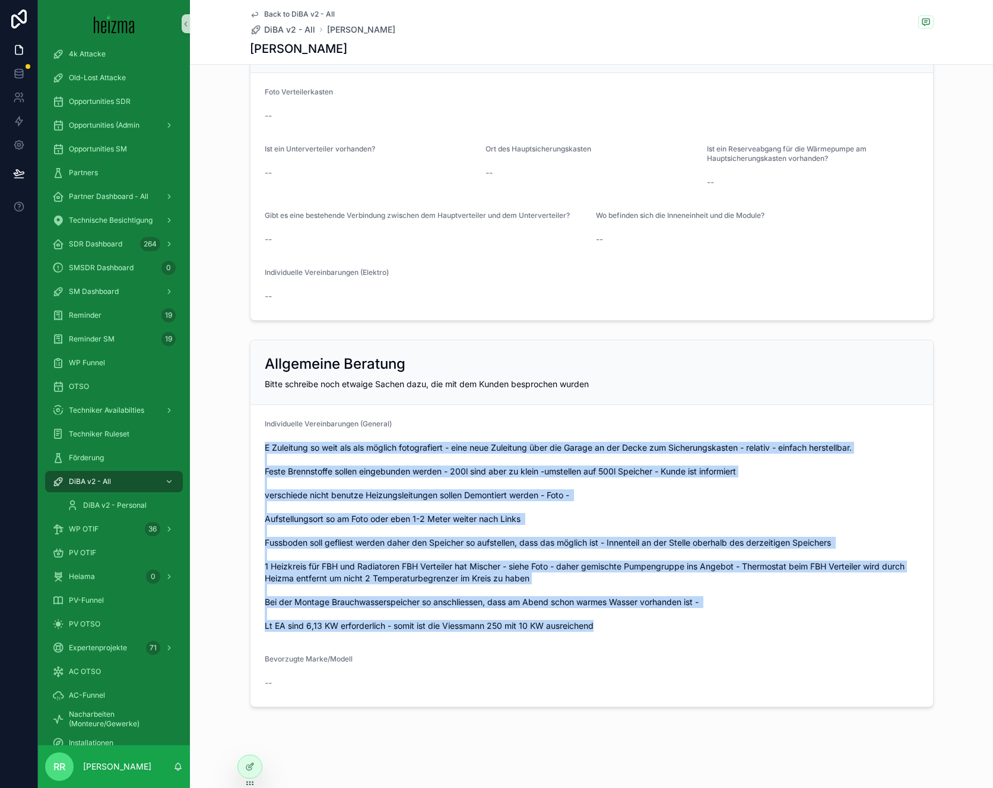
drag, startPoint x: 353, startPoint y: 430, endPoint x: 722, endPoint y: 656, distance: 432.6
click at [707, 654] on form "Individuelle Vereinbarungen (General) Bevorzugte Marke/Modell --" at bounding box center [591, 555] width 682 height 301
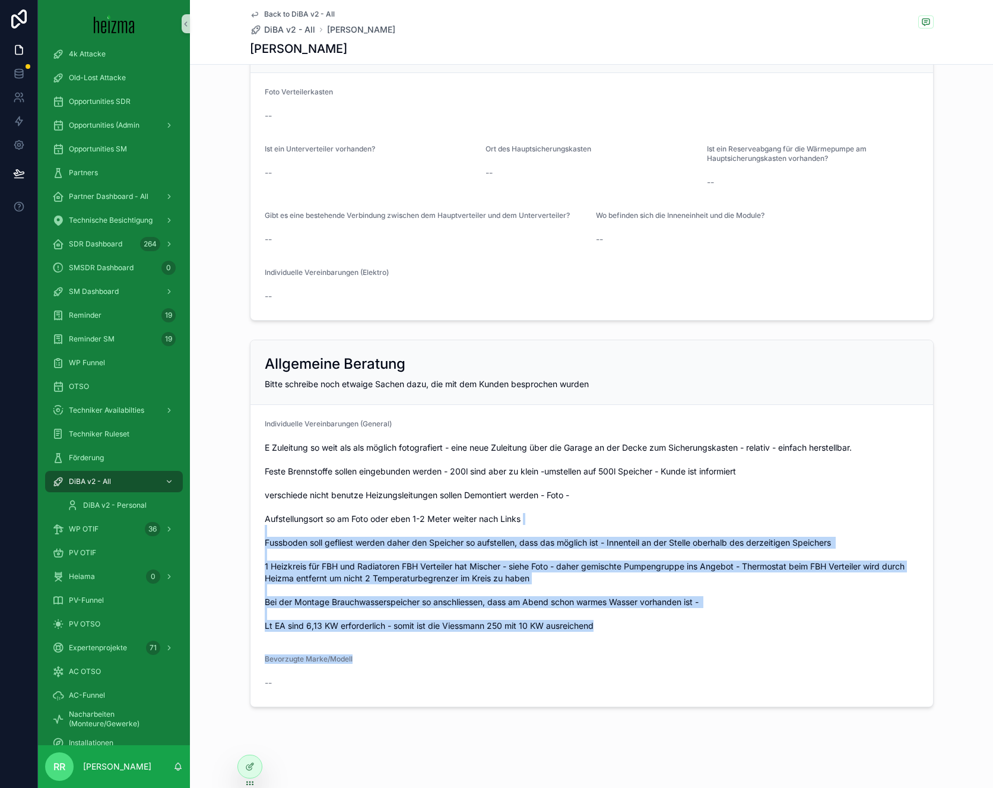
drag, startPoint x: 726, startPoint y: 655, endPoint x: 420, endPoint y: 427, distance: 382.1
click at [468, 471] on form "Individuelle Vereinbarungen (General) Bevorzugte Marke/Modell --" at bounding box center [591, 555] width 682 height 301
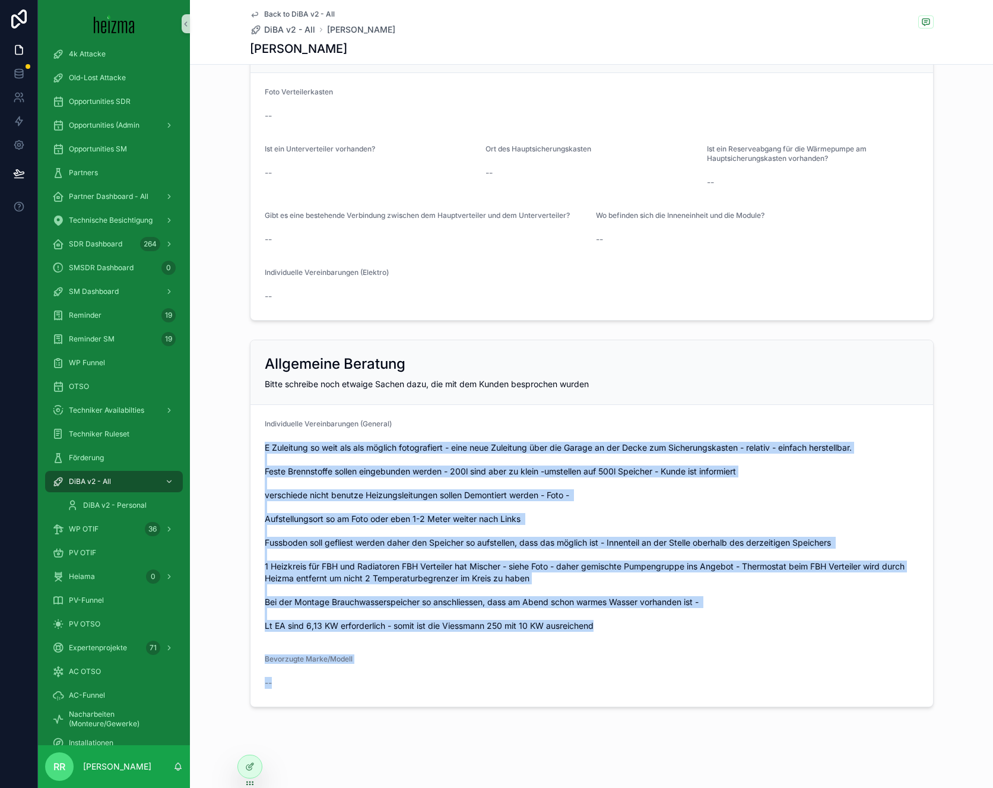
drag, startPoint x: 273, startPoint y: 433, endPoint x: 527, endPoint y: 716, distance: 380.3
drag, startPoint x: 528, startPoint y: 713, endPoint x: 273, endPoint y: 399, distance: 405.0
drag, startPoint x: 273, startPoint y: 398, endPoint x: 640, endPoint y: 724, distance: 490.6
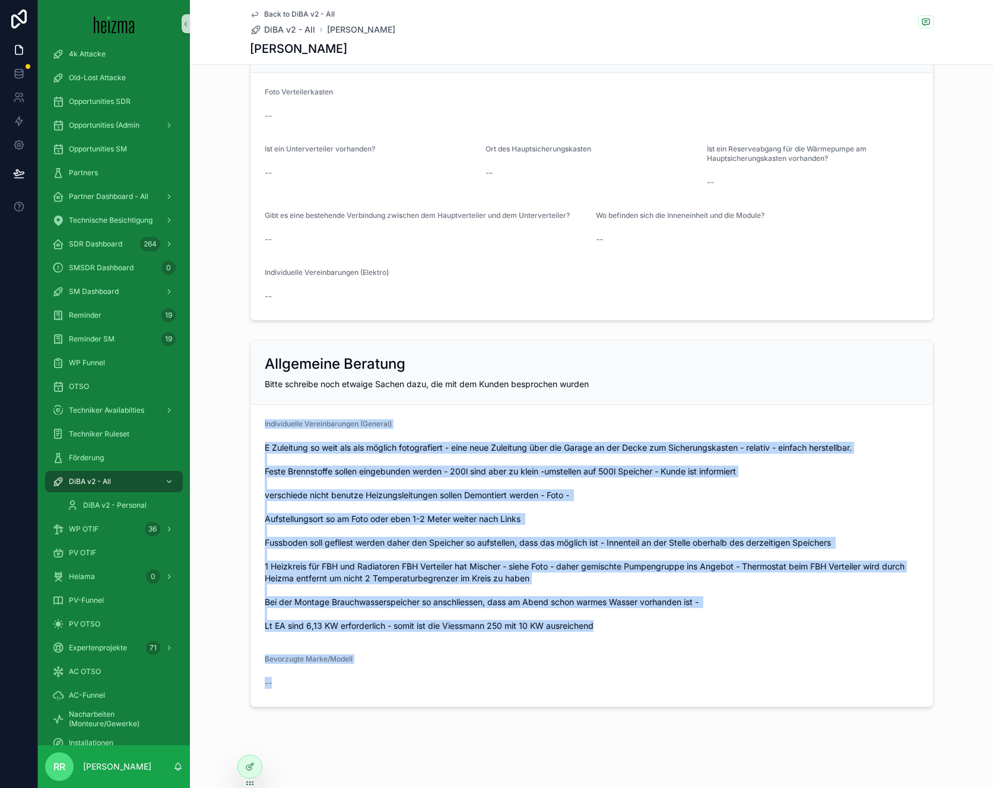
drag, startPoint x: 640, startPoint y: 724, endPoint x: 302, endPoint y: 421, distance: 453.5
drag, startPoint x: 281, startPoint y: 410, endPoint x: 568, endPoint y: 740, distance: 437.5
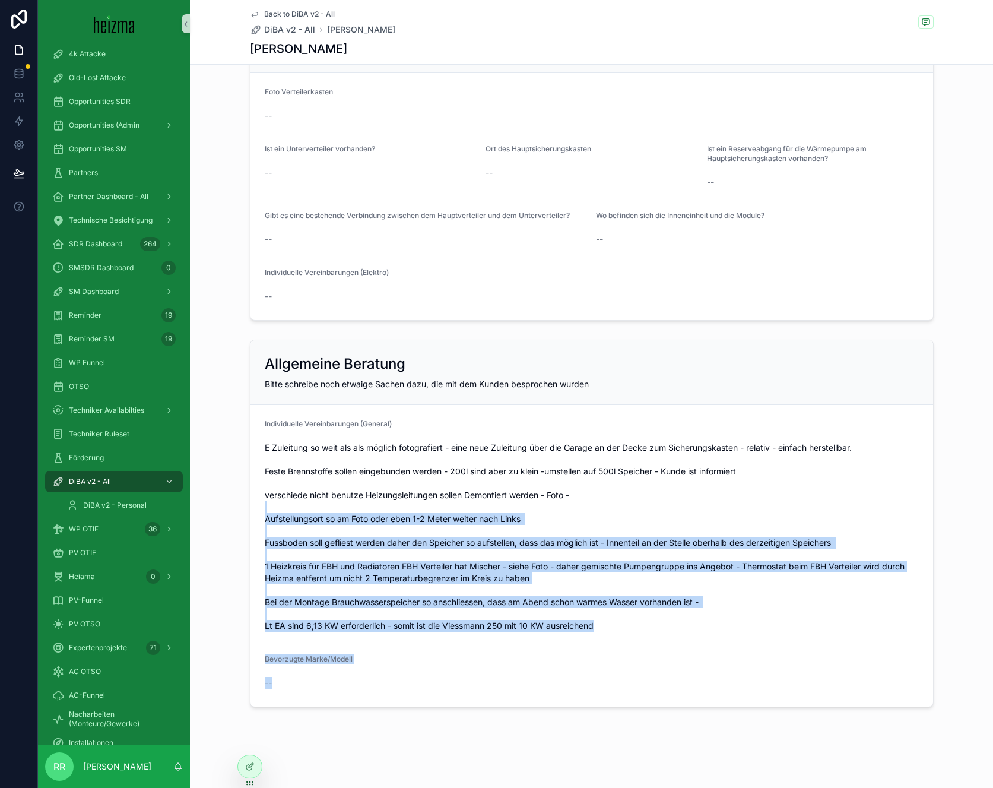
drag, startPoint x: 324, startPoint y: 549, endPoint x: 208, endPoint y: 424, distance: 170.5
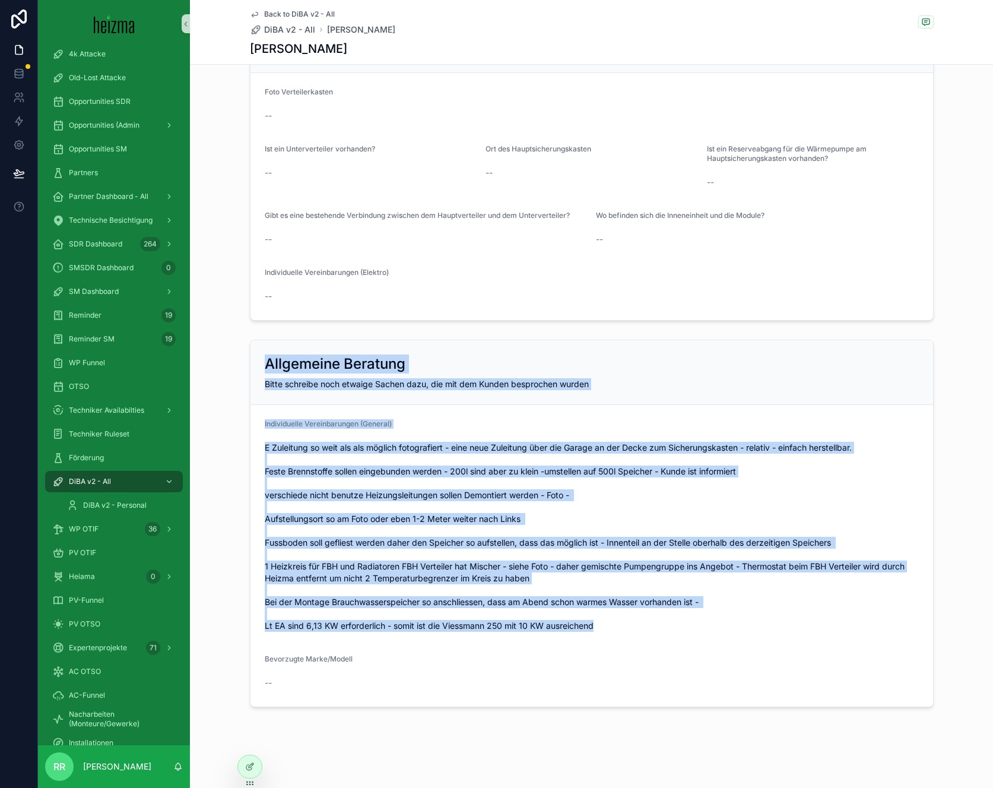
drag, startPoint x: 348, startPoint y: 470, endPoint x: 612, endPoint y: 678, distance: 336.0
click at [598, 668] on div "Allgemeine Beratung Bitte schreibe noch etwaige Sachen dazu, die mit dem Kunden…" at bounding box center [591, 523] width 803 height 377
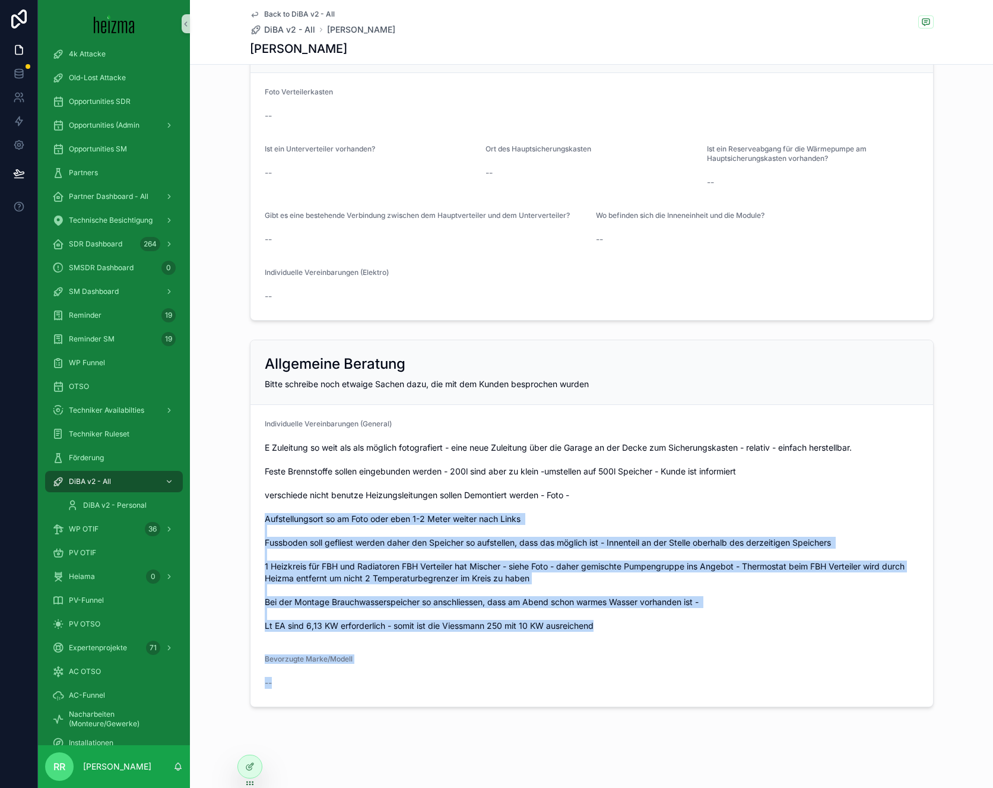
drag, startPoint x: 437, startPoint y: 697, endPoint x: 246, endPoint y: 333, distance: 411.4
click at [234, 461] on div "Allgemeine Beratung Bitte schreibe noch etwaige Sachen dazu, die mit dem Kunden…" at bounding box center [591, 523] width 803 height 377
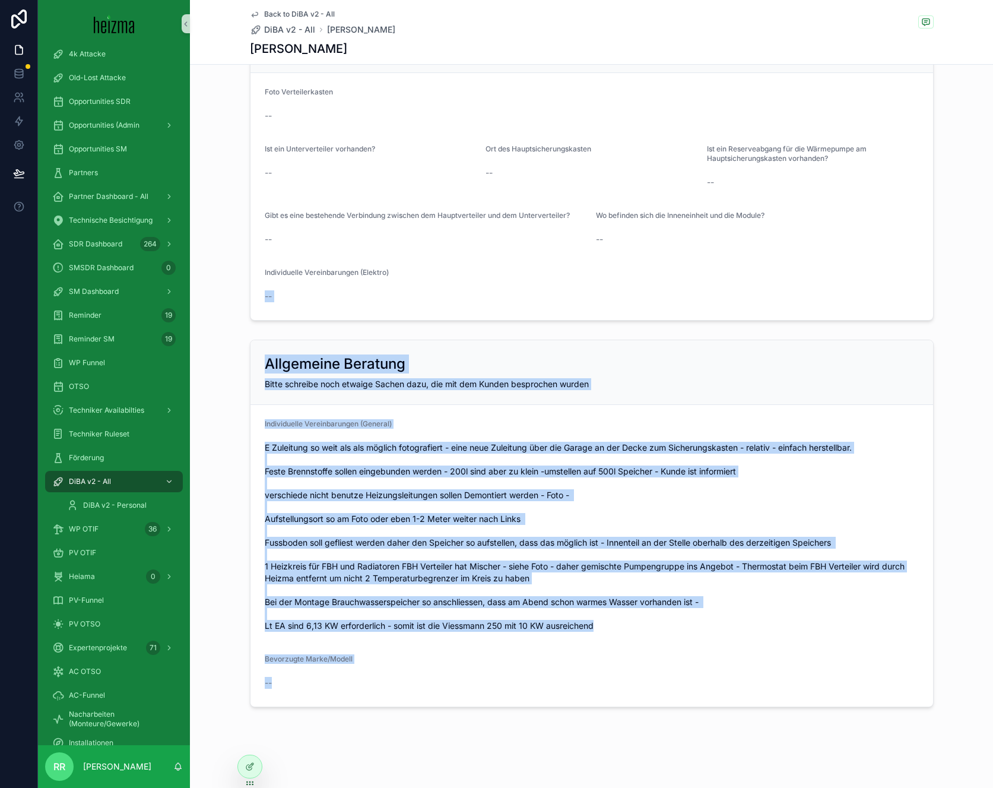
drag, startPoint x: 341, startPoint y: 465, endPoint x: 633, endPoint y: 712, distance: 382.4
drag, startPoint x: 450, startPoint y: 598, endPoint x: 283, endPoint y: 320, distance: 324.5
drag, startPoint x: 242, startPoint y: 311, endPoint x: 504, endPoint y: 645, distance: 424.8
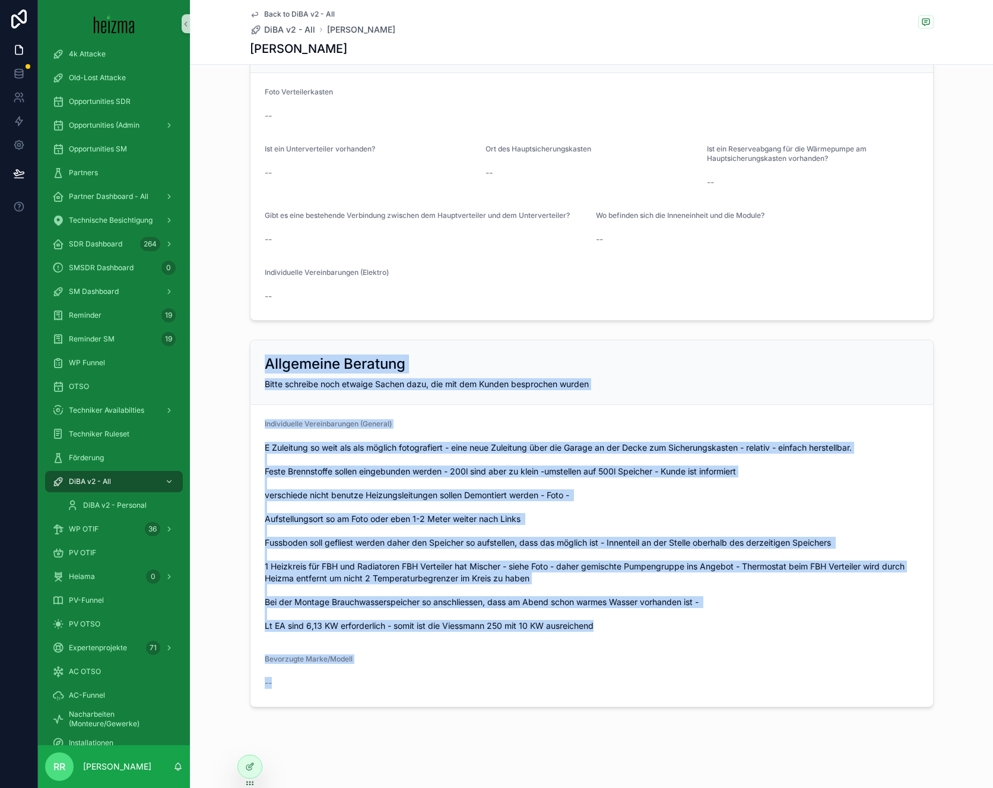
drag, startPoint x: 456, startPoint y: 690, endPoint x: 223, endPoint y: 274, distance: 476.4
drag, startPoint x: 231, startPoint y: 259, endPoint x: 469, endPoint y: 731, distance: 528.7
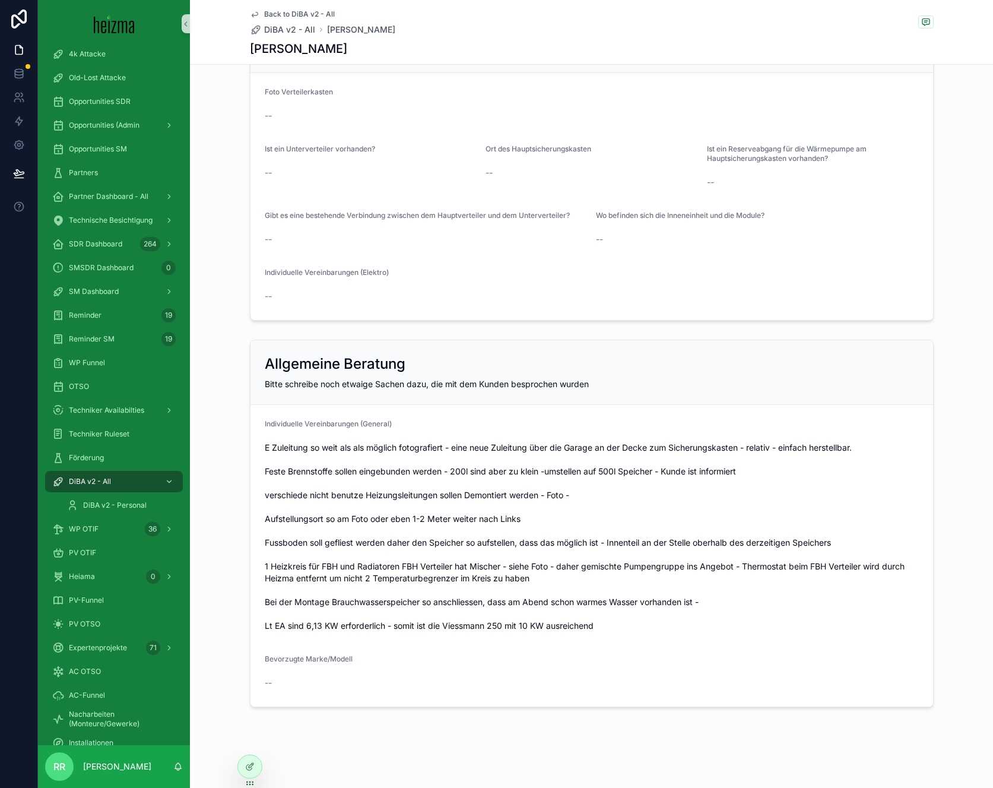
drag, startPoint x: 271, startPoint y: 478, endPoint x: 200, endPoint y: 304, distance: 187.4
click at [216, 367] on div "Allgemeine Beratung Bitte schreibe noch etwaige Sachen dazu, die mit dem Kunden…" at bounding box center [591, 523] width 803 height 377
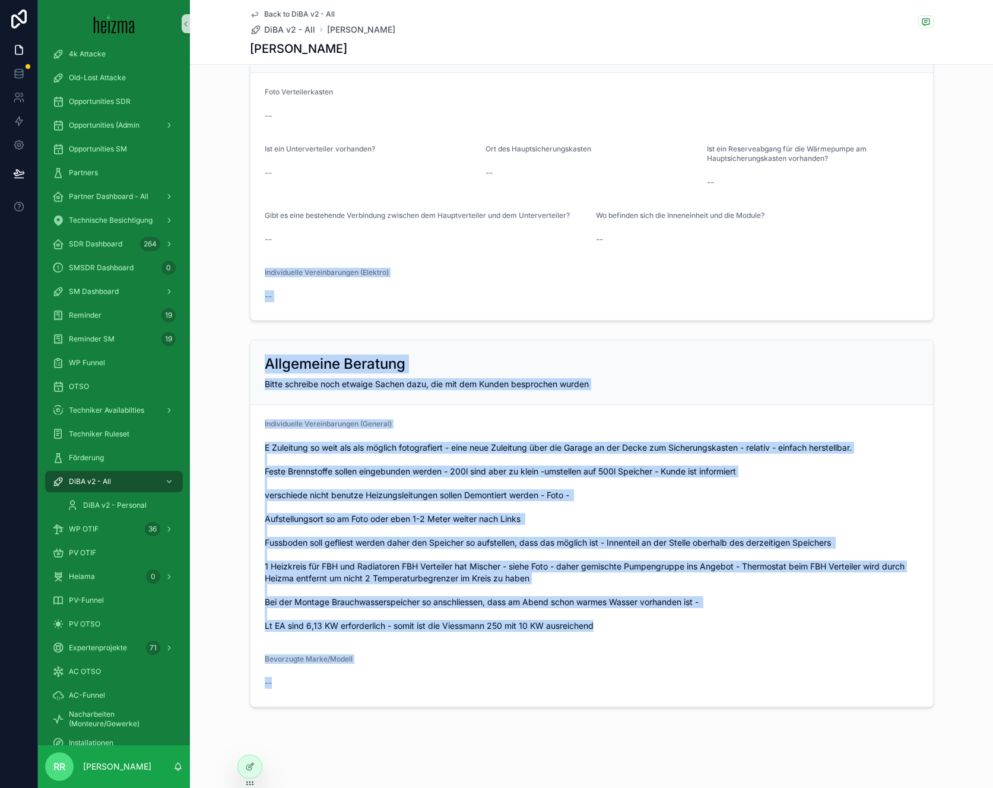
drag, startPoint x: 221, startPoint y: 266, endPoint x: 434, endPoint y: 707, distance: 488.9
drag, startPoint x: 434, startPoint y: 707, endPoint x: 245, endPoint y: 243, distance: 500.4
drag, startPoint x: 245, startPoint y: 243, endPoint x: 547, endPoint y: 696, distance: 544.0
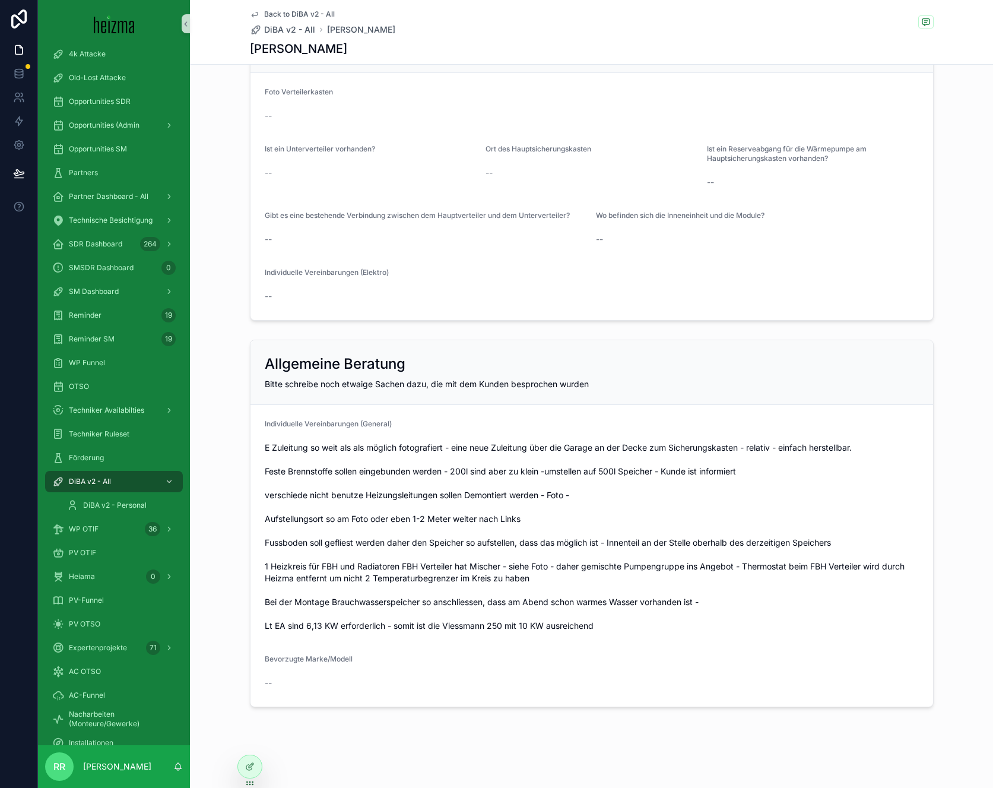
drag
click at [537, 666] on form "Individuelle Vereinbarungen (General) Bevorzugte Marke/Modell --" at bounding box center [591, 555] width 682 height 301
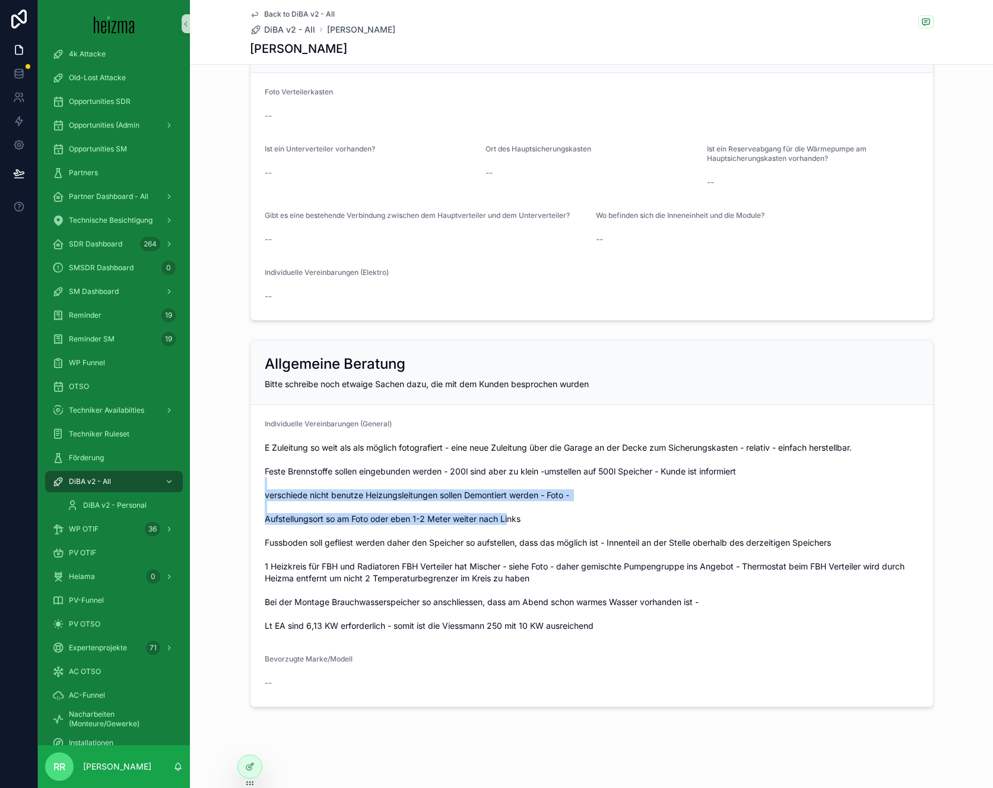
click at [563, 468] on span "E Zuleitung so weit als als möglich fotografiert - eine neue Zuleitung über die…" at bounding box center [592, 537] width 654 height 190
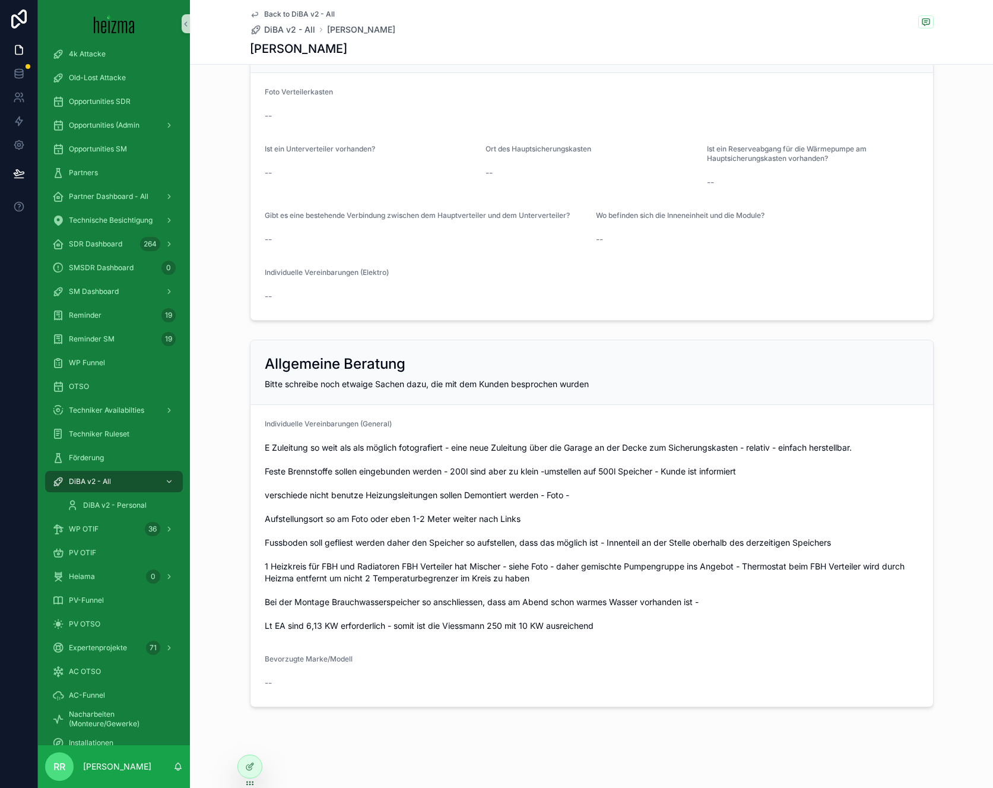
click at [624, 415] on form "Individuelle Vereinbarungen (General) Bevorzugte Marke/Modell --" at bounding box center [591, 555] width 682 height 301
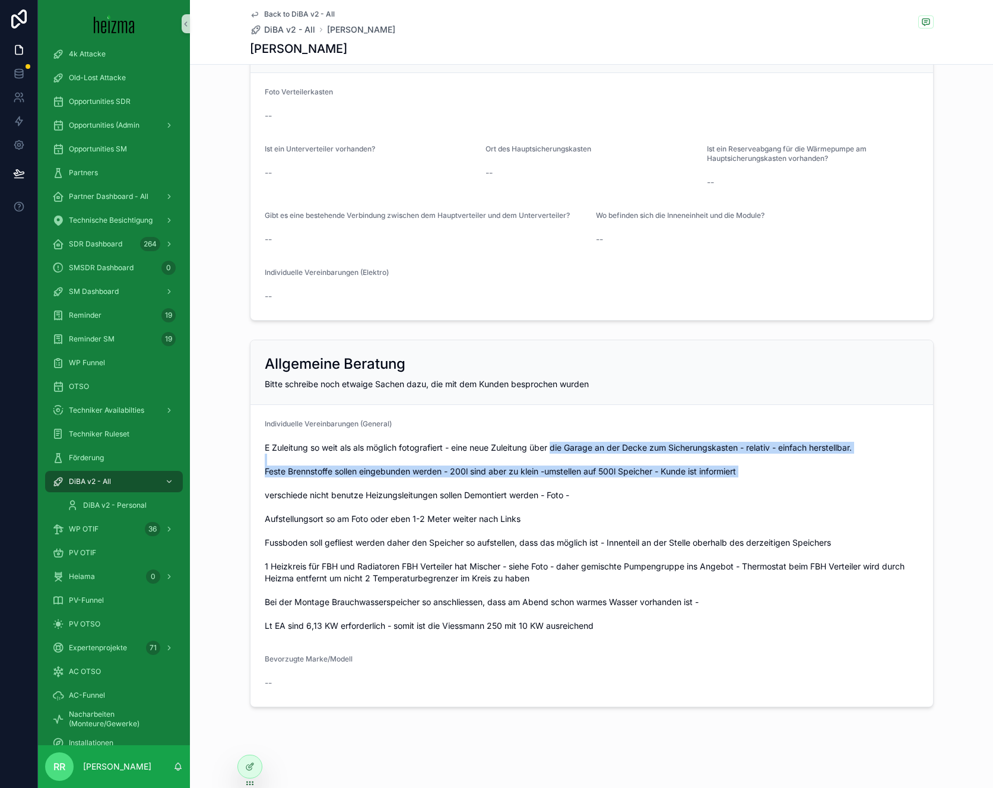
click at [540, 487] on span "E Zuleitung so weit als als möglich fotografiert - eine neue Zuleitung über die…" at bounding box center [592, 537] width 654 height 190
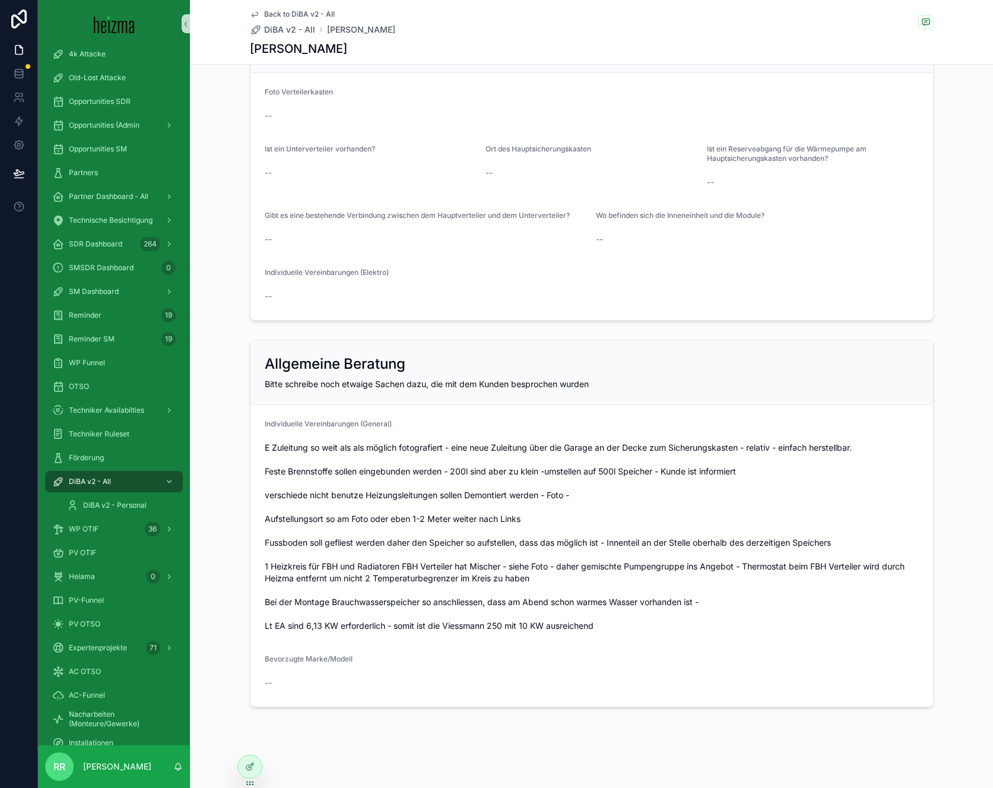
click at [639, 468] on span "E Zuleitung so weit als als möglich fotografiert - eine neue Zuleitung über die…" at bounding box center [592, 537] width 654 height 190
click at [517, 481] on span "E Zuleitung so weit als als möglich fotografiert - eine neue Zuleitung über die…" at bounding box center [592, 537] width 654 height 190
click at [686, 484] on span "E Zuleitung so weit als als möglich fotografiert - eine neue Zuleitung über die…" at bounding box center [592, 537] width 654 height 190
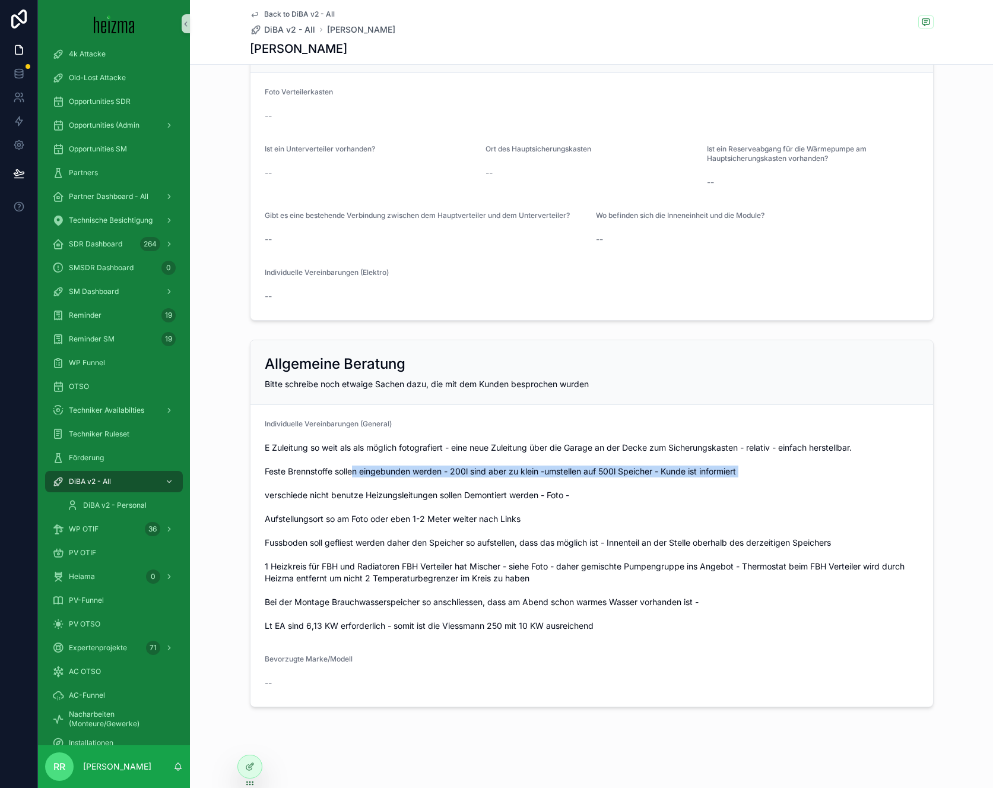
click at [290, 465] on span "E Zuleitung so weit als als möglich fotografiert - eine neue Zuleitung über die…" at bounding box center [592, 537] width 654 height 190
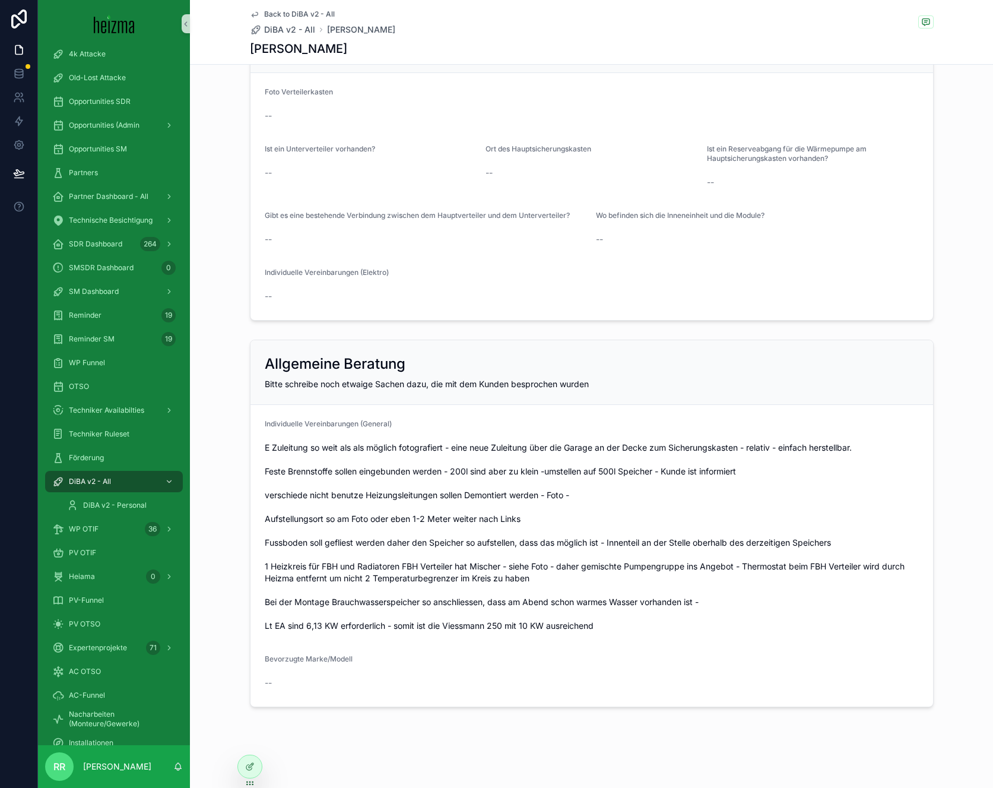
click at [900, 468] on span "E Zuleitung so weit als als möglich fotografiert - eine neue Zuleitung über die…" at bounding box center [592, 537] width 654 height 190
click at [323, 493] on span "E Zuleitung so weit als als möglich fotografiert - eine neue Zuleitung über die…" at bounding box center [592, 537] width 654 height 190
click at [305, 454] on span "E Zuleitung so weit als als möglich fotografiert - eine neue Zuleitung über die…" at bounding box center [592, 537] width 654 height 190
click at [748, 455] on span "E Zuleitung so weit als als möglich fotografiert - eine neue Zuleitung über die…" at bounding box center [592, 537] width 654 height 190
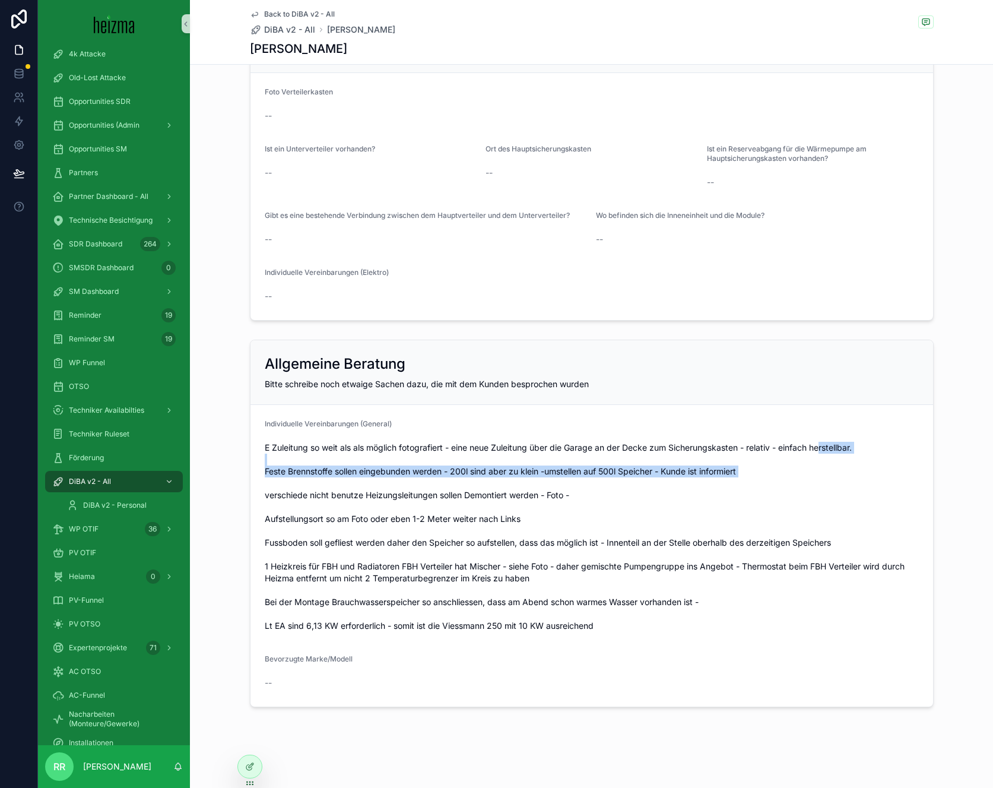
click at [572, 474] on span "E Zuleitung so weit als als möglich fotografiert - eine neue Zuleitung über die…" at bounding box center [592, 537] width 654 height 190
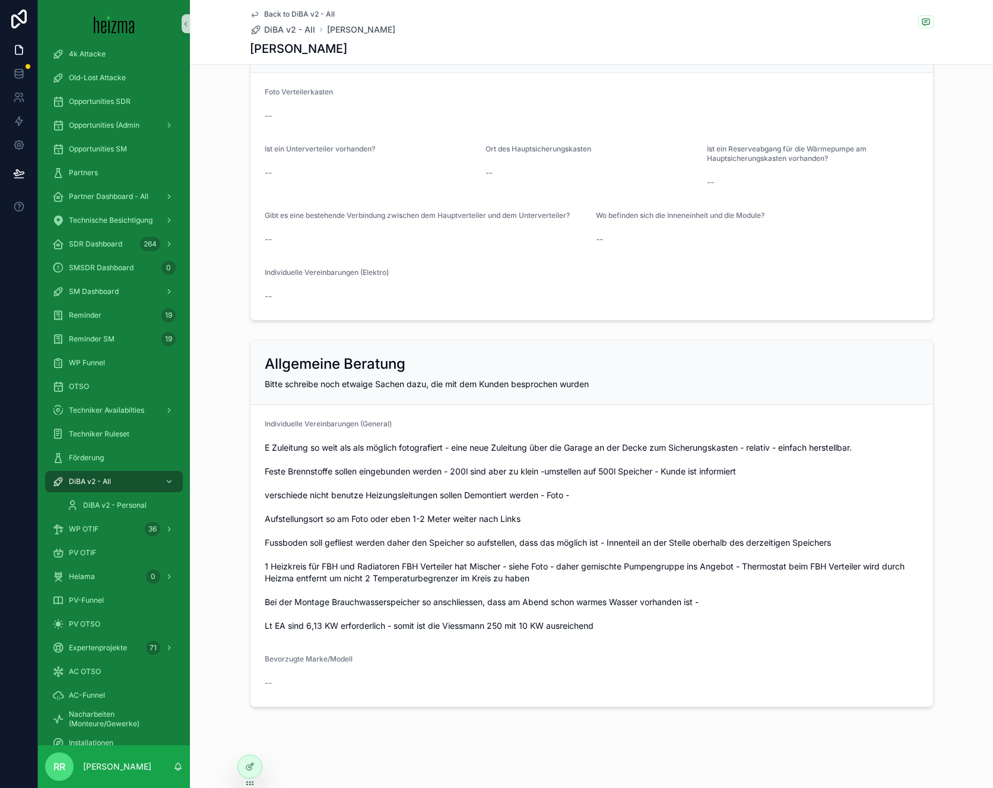
click at [766, 469] on span "E Zuleitung so weit als als möglich fotografiert - eine neue Zuleitung über die…" at bounding box center [592, 537] width 654 height 190
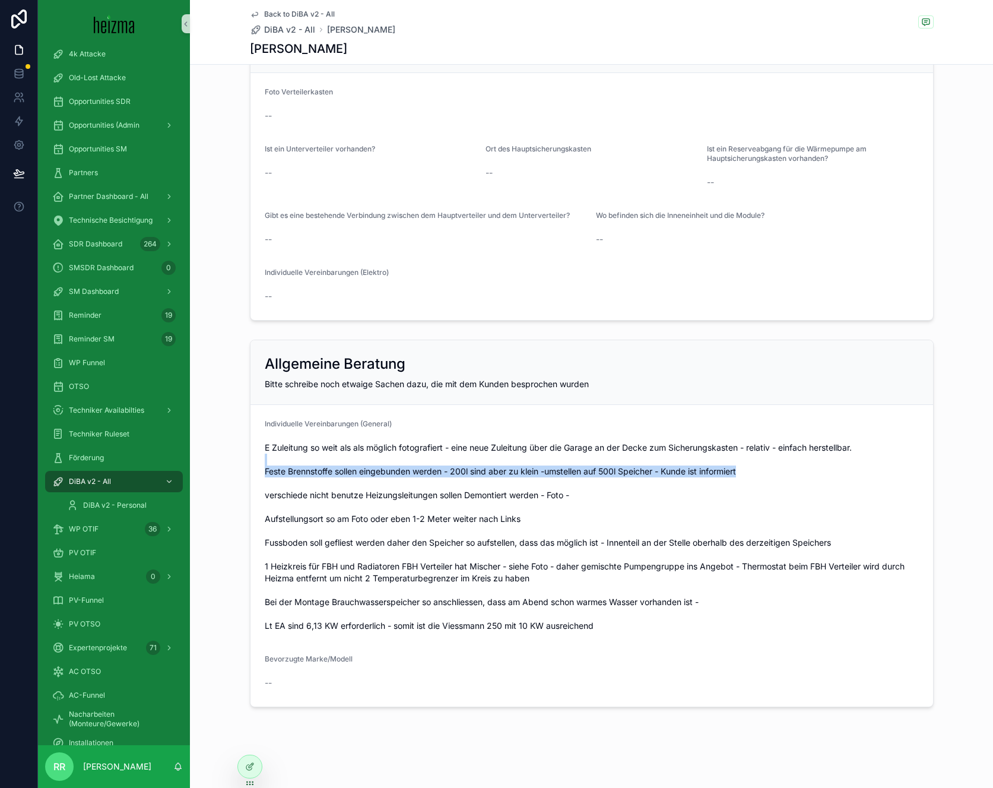
click at [528, 463] on span "E Zuleitung so weit als als möglich fotografiert - eine neue Zuleitung über die…" at bounding box center [592, 537] width 654 height 190
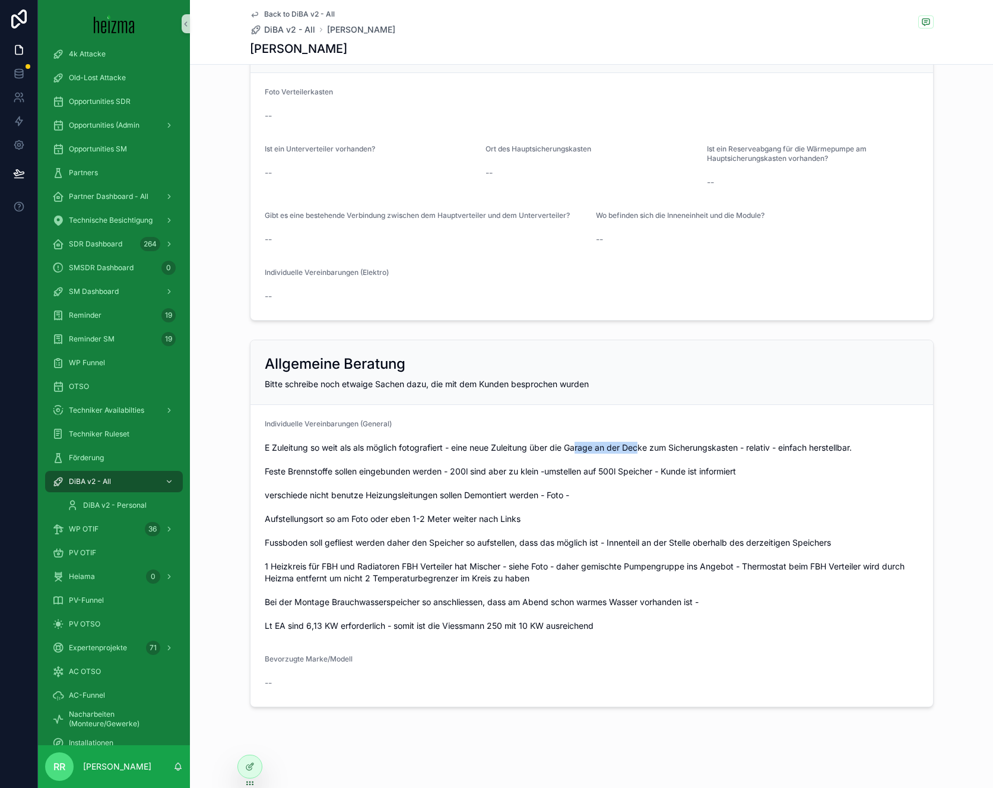
click at [640, 443] on span "E Zuleitung so weit als als möglich fotografiert - eine neue Zuleitung über die…" at bounding box center [592, 537] width 654 height 190
click at [351, 362] on div "Allgemeine Beratung" at bounding box center [592, 363] width 654 height 19
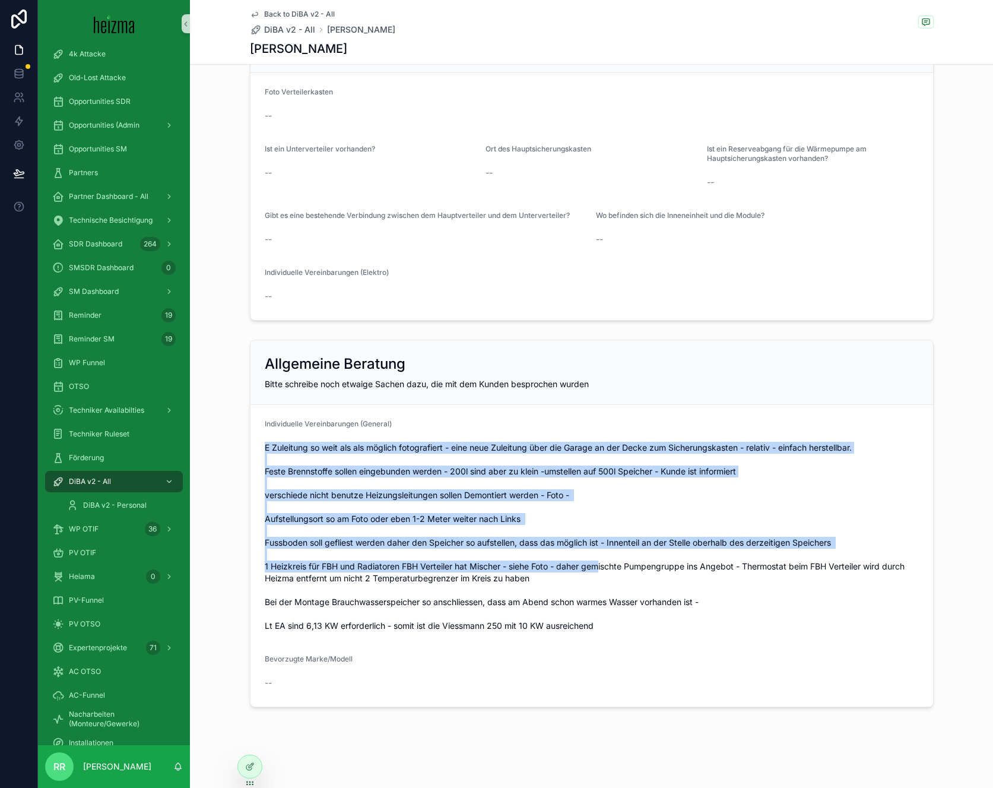
click at [598, 567] on div "Individuelle Vereinbarungen (General)" at bounding box center [592, 527] width 654 height 216
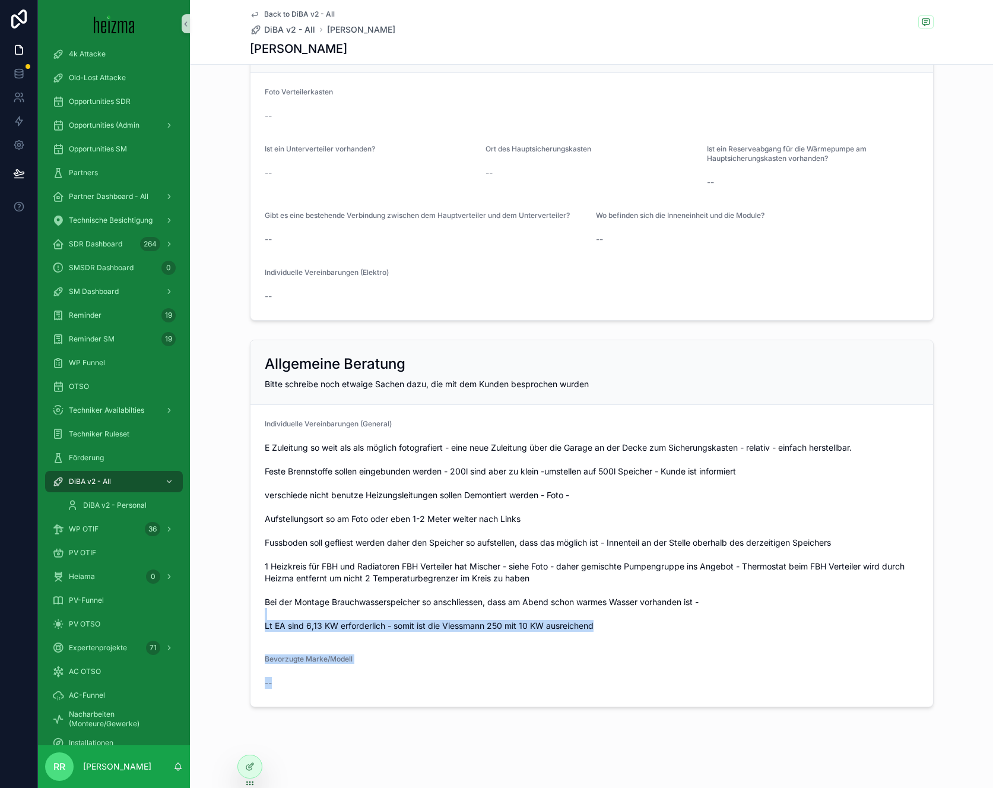
click at [319, 408] on form "Individuelle Vereinbarungen (General) Bevorzugte Marke/Modell --" at bounding box center [591, 555] width 682 height 301
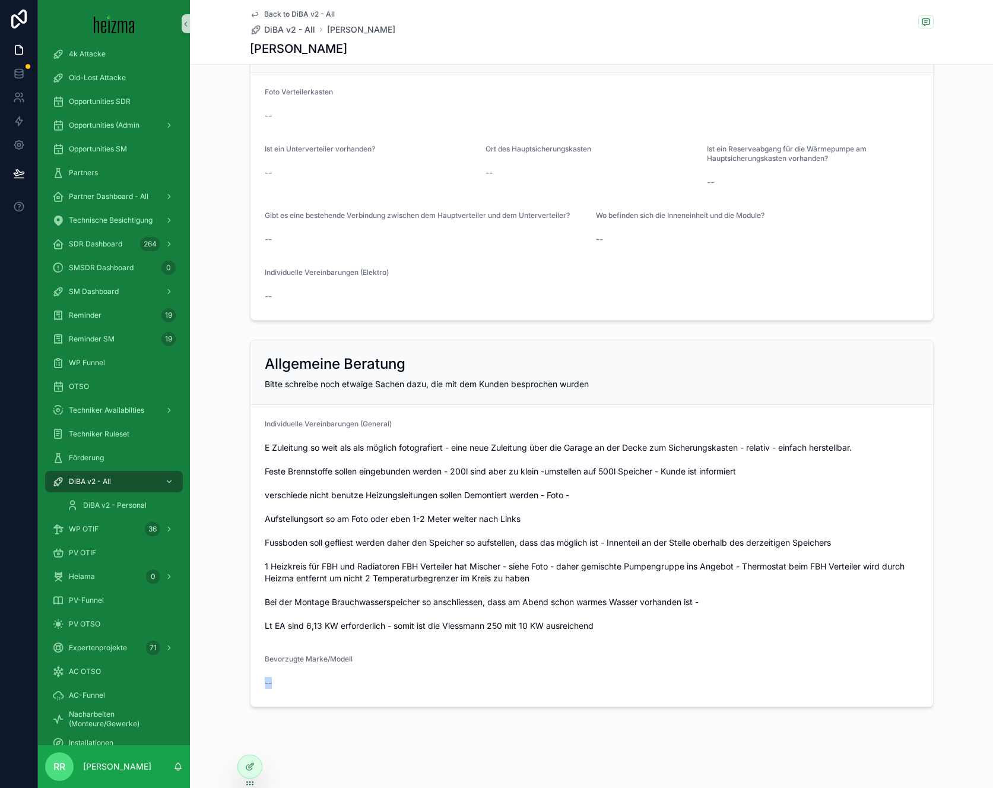
click at [598, 662] on div "Bevorzugte Marke/Modell" at bounding box center [592, 661] width 654 height 14
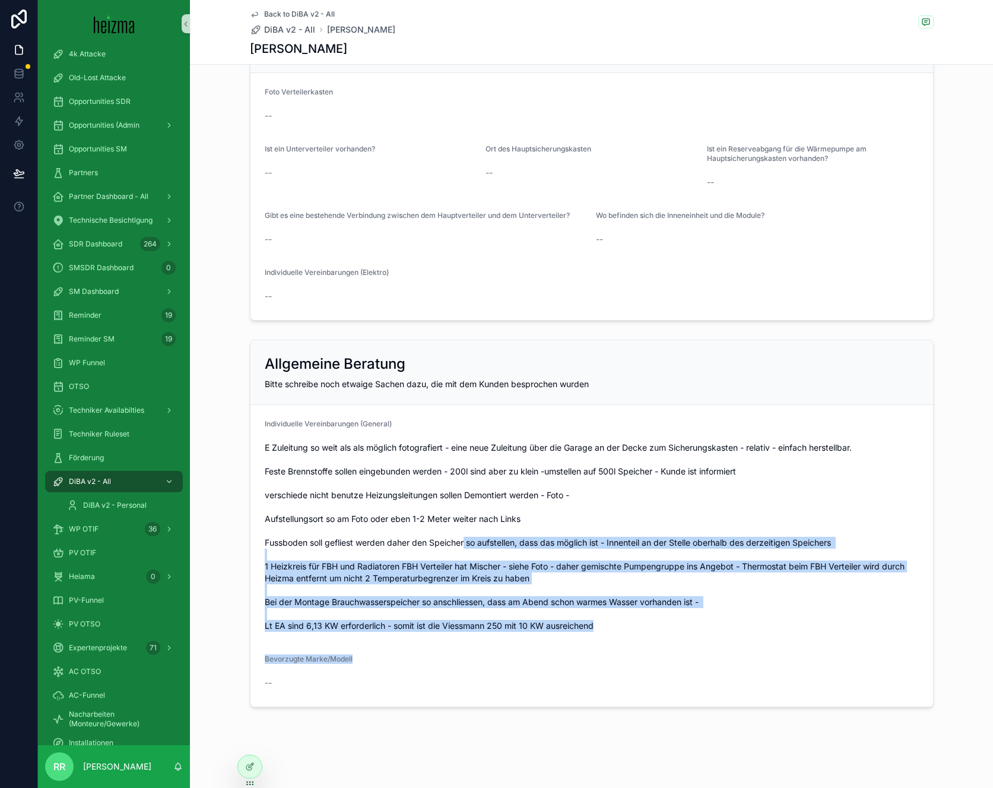
click at [431, 516] on form "Individuelle Vereinbarungen (General) Bevorzugte Marke/Modell --" at bounding box center [591, 555] width 682 height 301
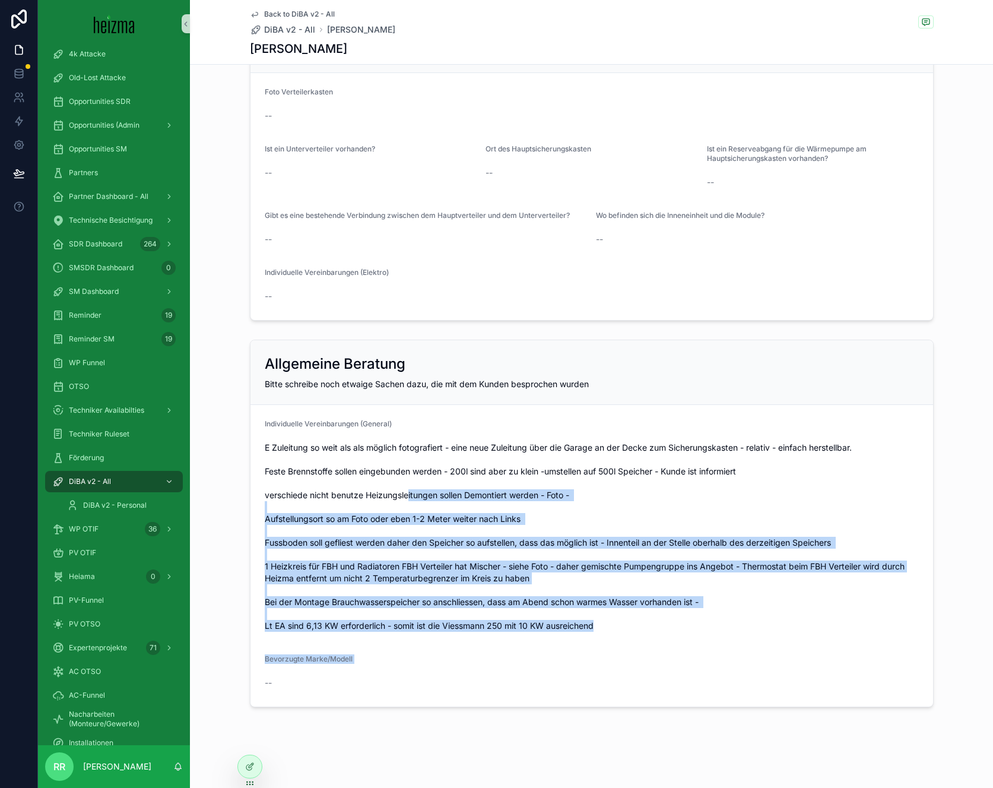
click at [566, 677] on form "Individuelle Vereinbarungen (General) Bevorzugte Marke/Modell --" at bounding box center [591, 555] width 682 height 301
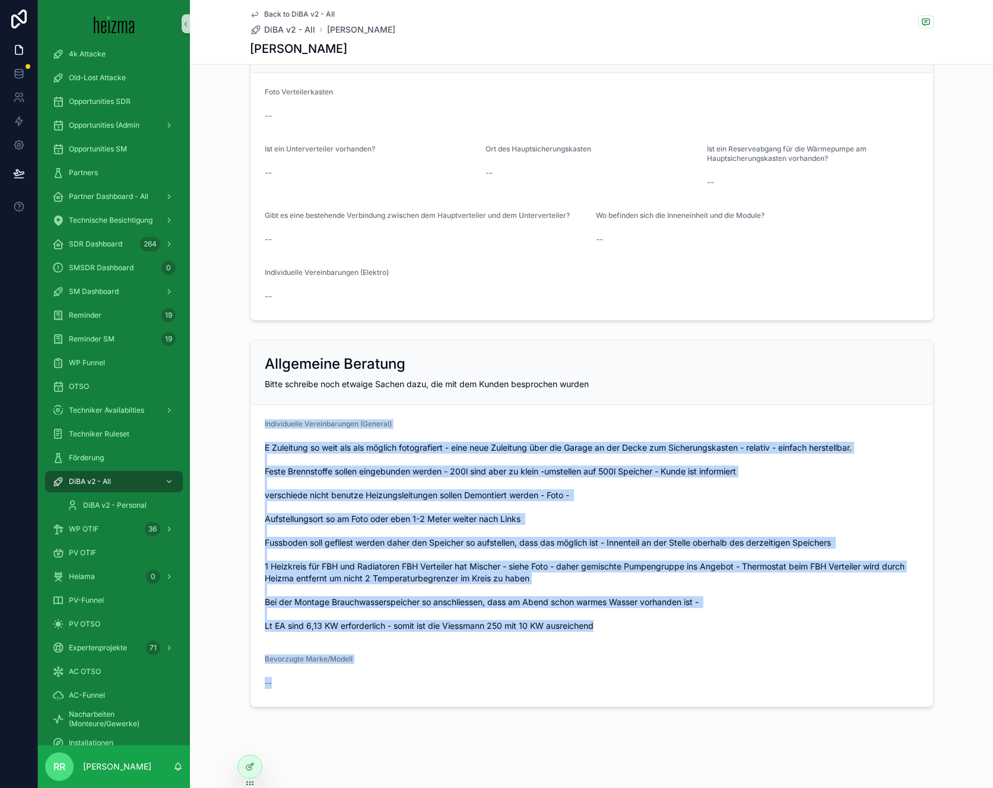
click at [300, 402] on div "Allgemeine Beratung Bitte schreibe noch etwaige Sachen dazu, die mit dem Kunden…" at bounding box center [592, 522] width 684 height 367
click at [449, 651] on div "Allgemeine Beratung Bitte schreibe noch etwaige Sachen dazu, die mit dem Kunden…" at bounding box center [592, 522] width 684 height 367
click at [262, 416] on form "Individuelle Vereinbarungen (General) Bevorzugte Marke/Modell --" at bounding box center [591, 555] width 682 height 301
click at [507, 671] on form "Individuelle Vereinbarungen (General) Bevorzugte Marke/Modell --" at bounding box center [591, 555] width 682 height 301
click at [289, 348] on div "Allgemeine Beratung Bitte schreibe noch etwaige Sachen dazu, die mit dem Kunden…" at bounding box center [592, 522] width 684 height 367
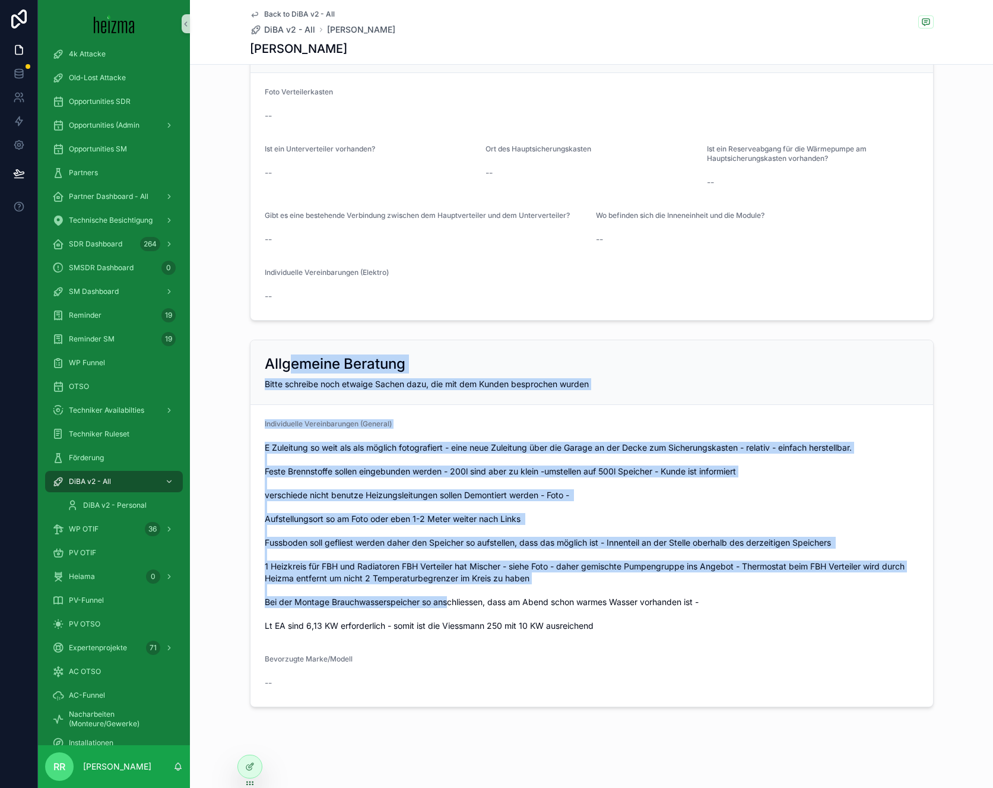
click at [452, 614] on div "Allgemeine Beratung Bitte schreibe noch etwaige Sachen dazu, die mit dem Kunden…" at bounding box center [592, 522] width 684 height 367
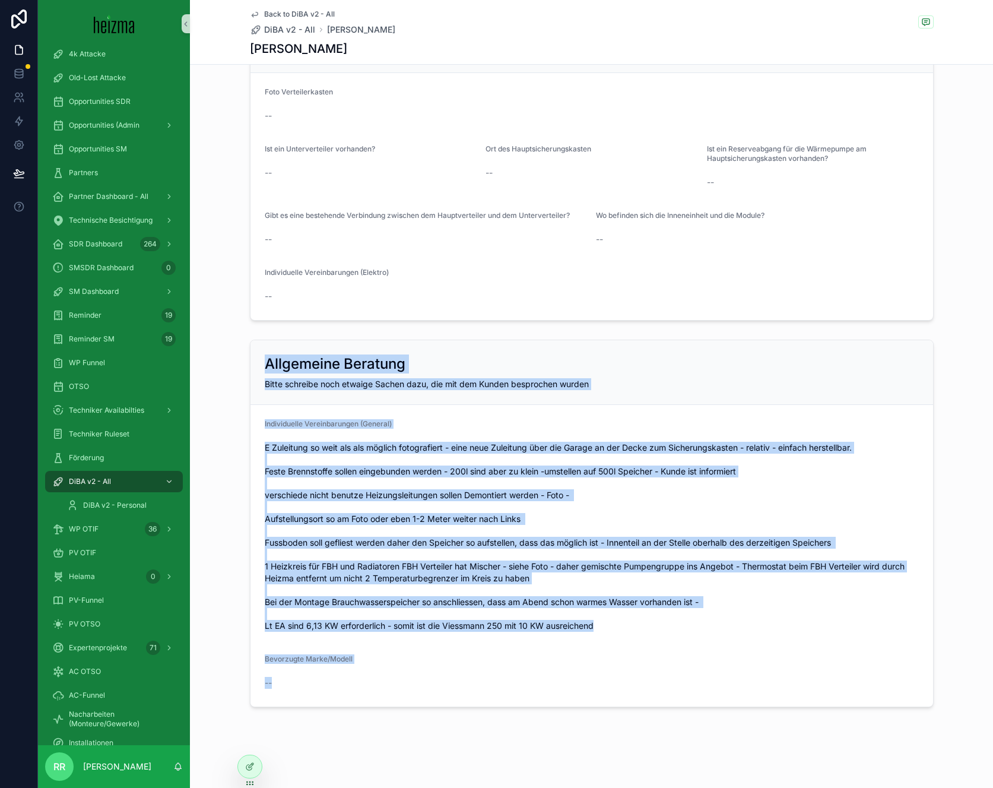
click at [490, 682] on div "Allgemeine Beratung Bitte schreibe noch etwaige Sachen dazu, die mit dem Kunden…" at bounding box center [591, 523] width 803 height 377
click at [329, 370] on div "Allgemeine Beratung Bitte schreibe noch etwaige Sachen dazu, die mit dem Kunden…" at bounding box center [592, 522] width 684 height 367
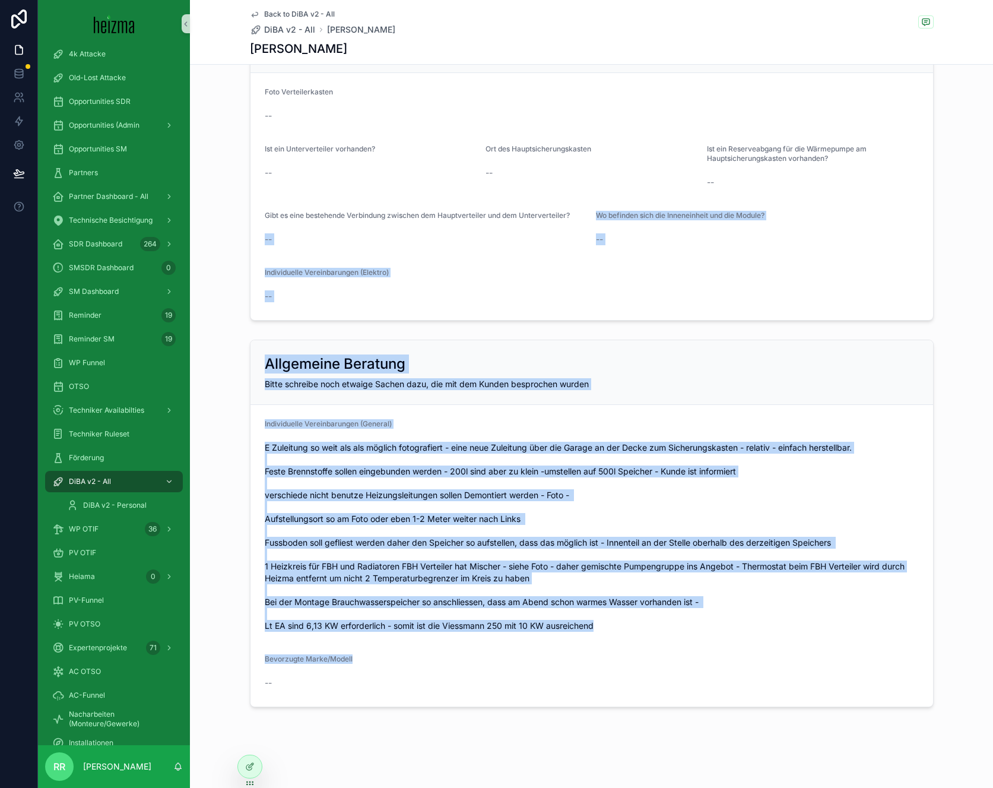
click at [467, 693] on form "Individuelle Vereinbarungen (General) Bevorzugte Marke/Modell --" at bounding box center [591, 555] width 682 height 301
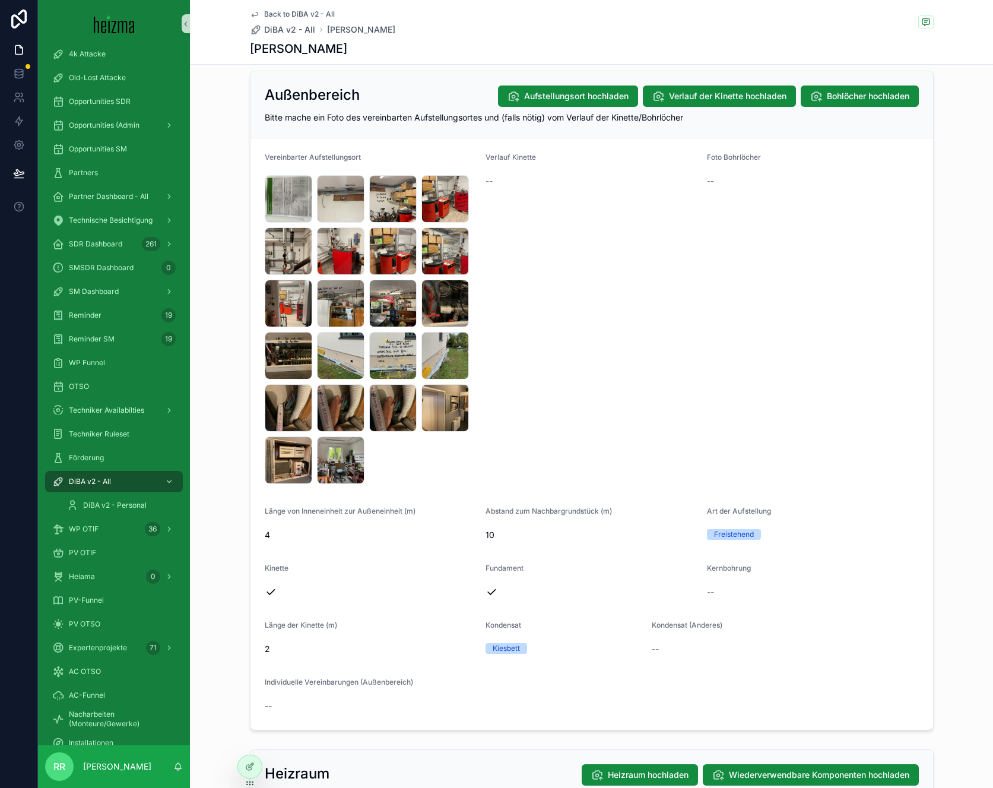
scroll to position [1189, 0]
